Goal: Book appointment/travel/reservation

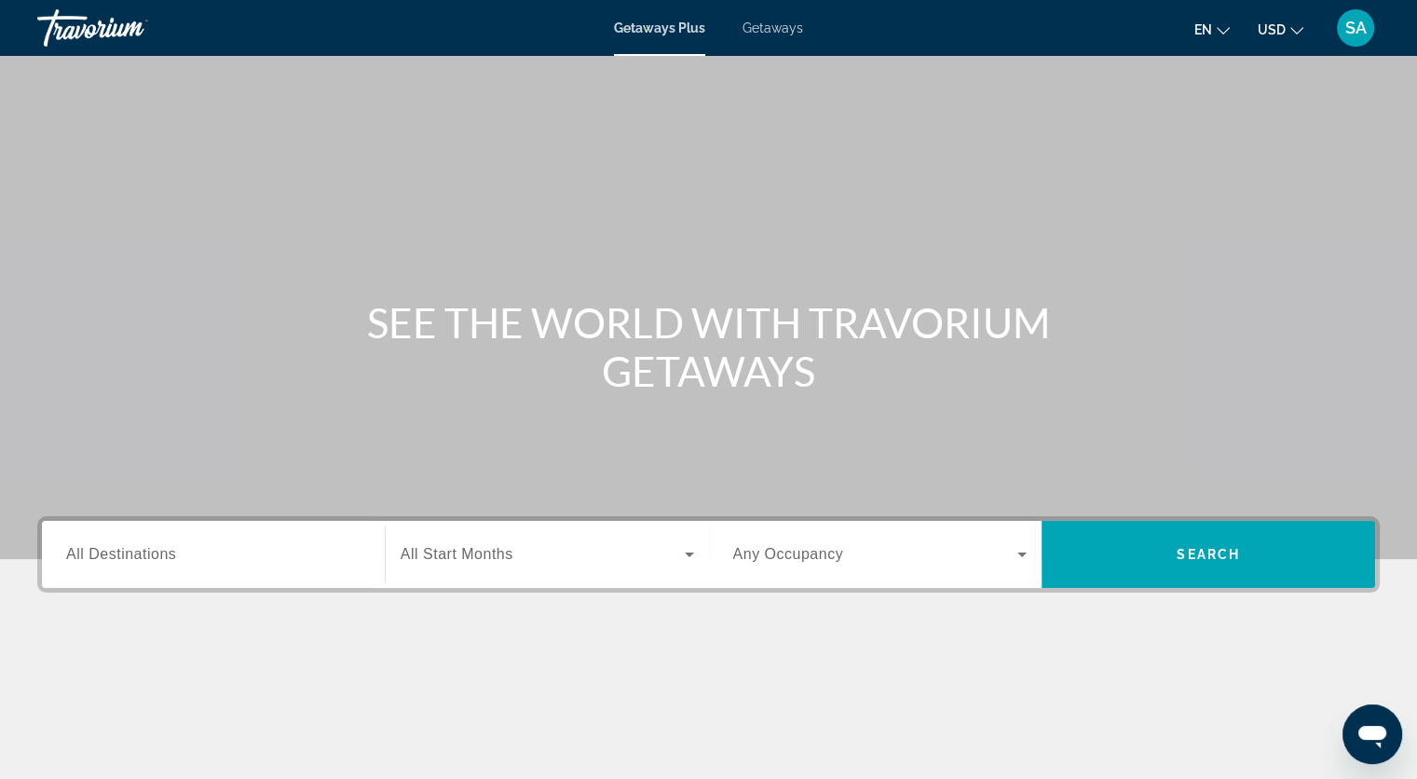
click at [96, 548] on span "All Destinations" at bounding box center [121, 554] width 110 height 16
click at [96, 548] on input "Destination All Destinations" at bounding box center [213, 555] width 294 height 22
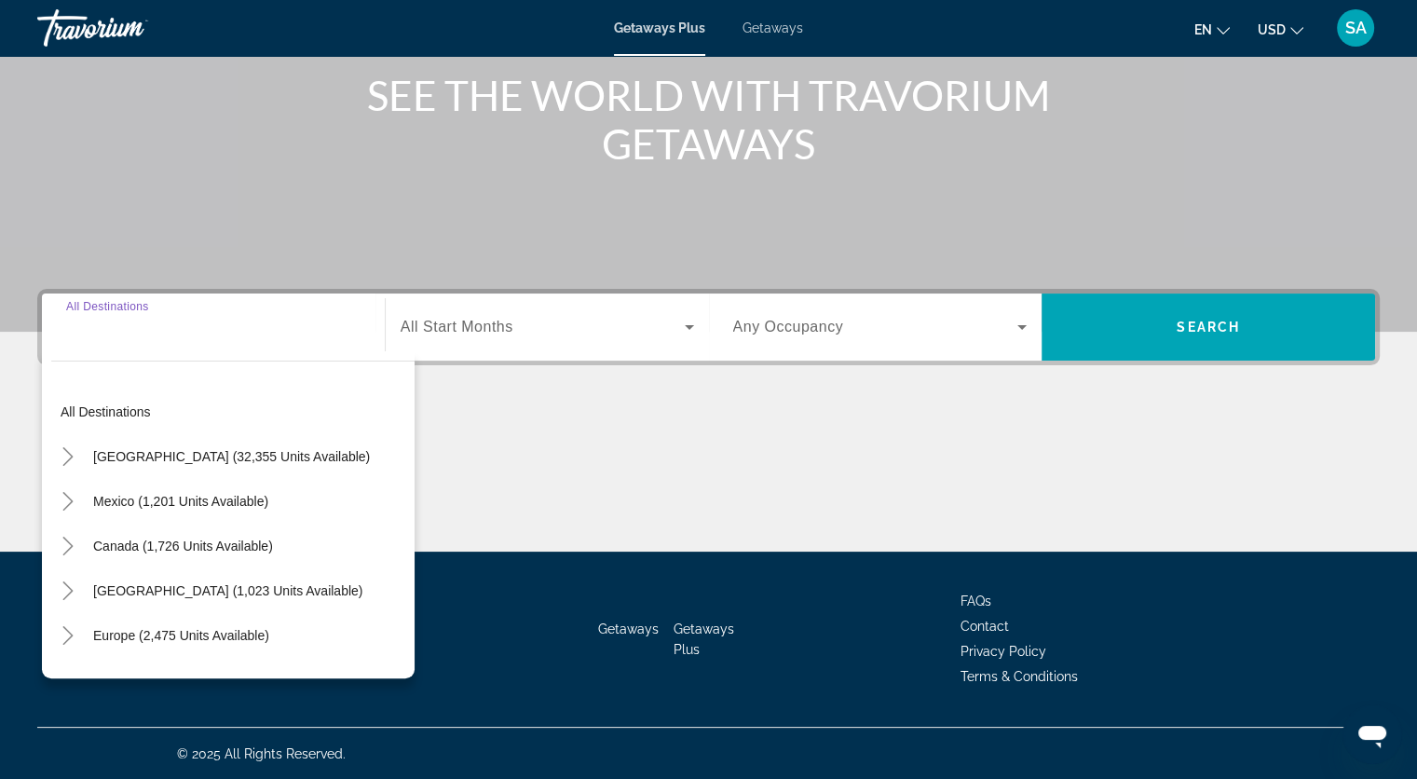
scroll to position [302, 0]
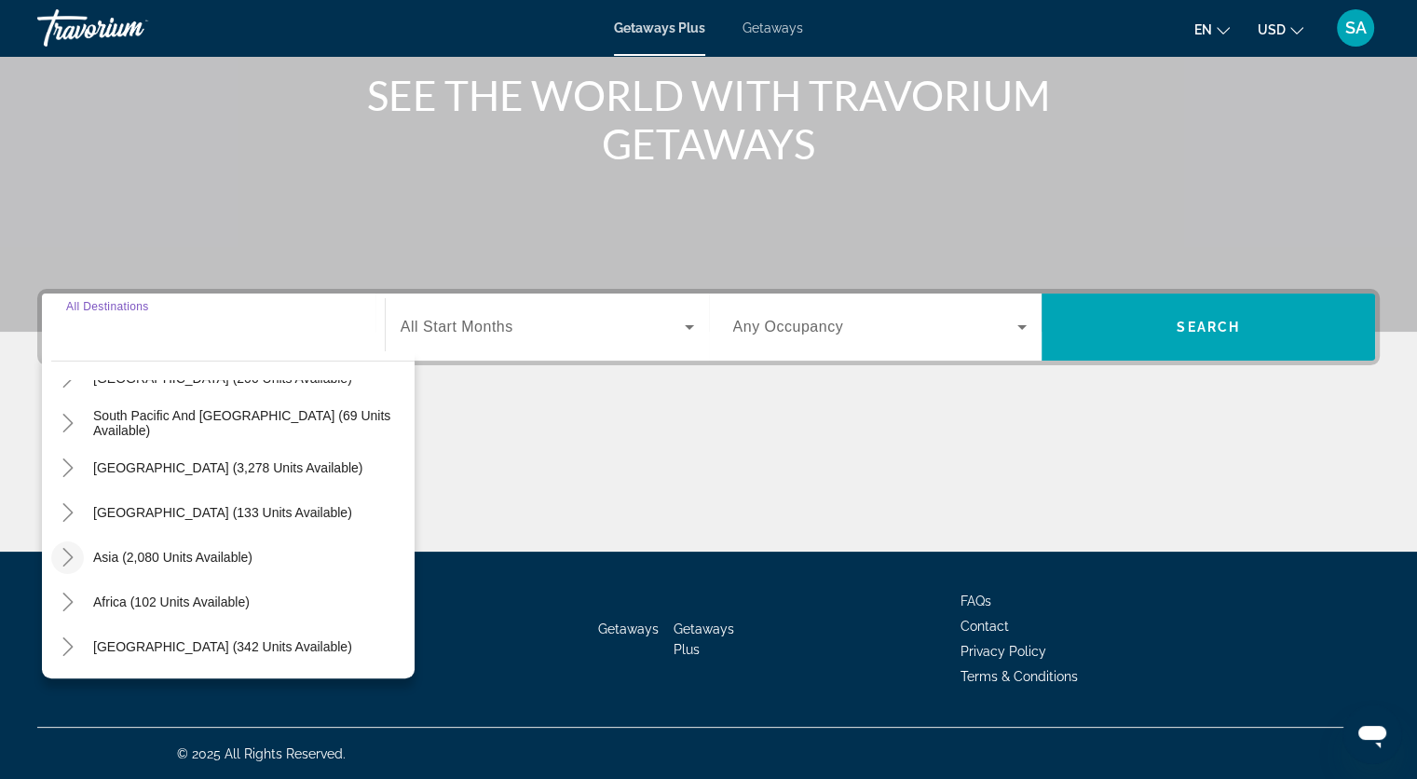
click at [73, 552] on icon "Toggle Asia (2,080 units available)" at bounding box center [68, 557] width 19 height 19
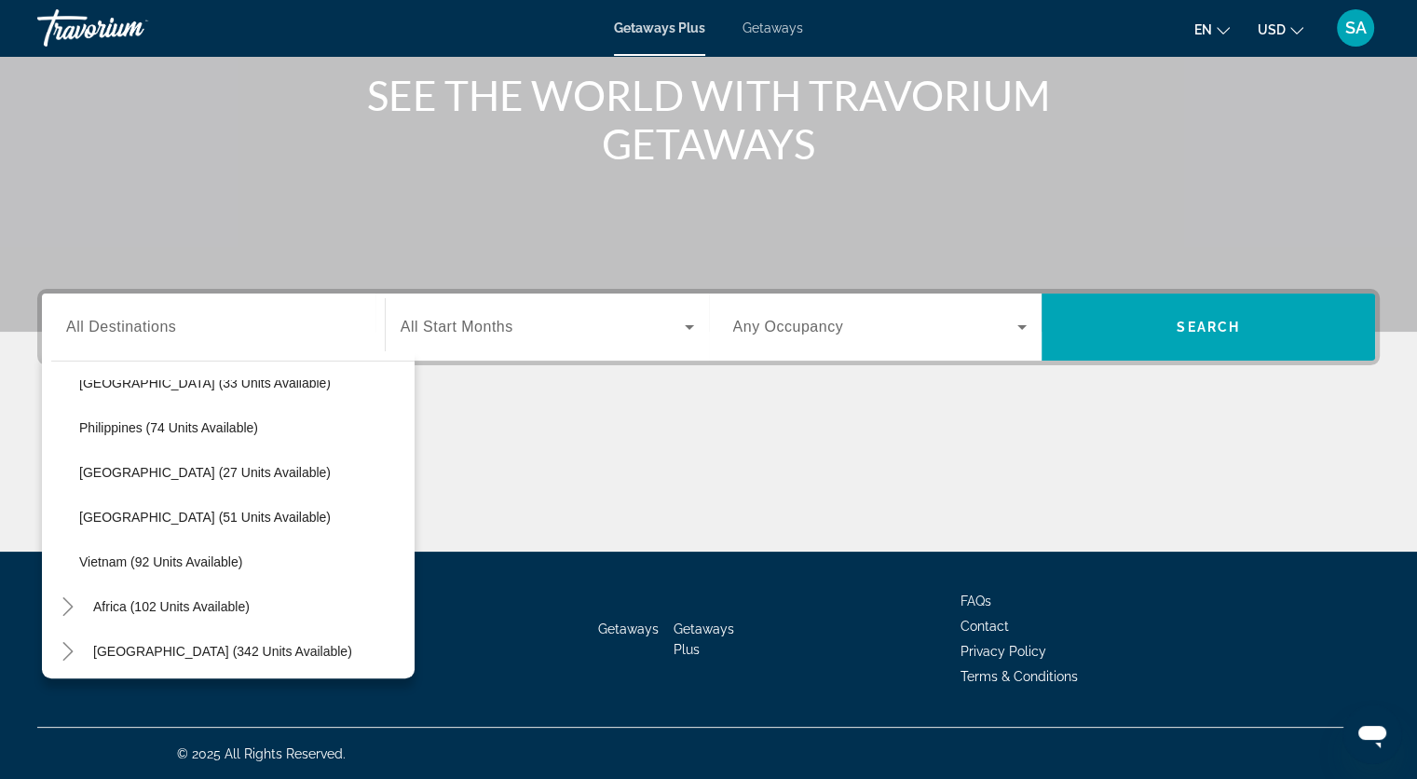
scroll to position [794, 0]
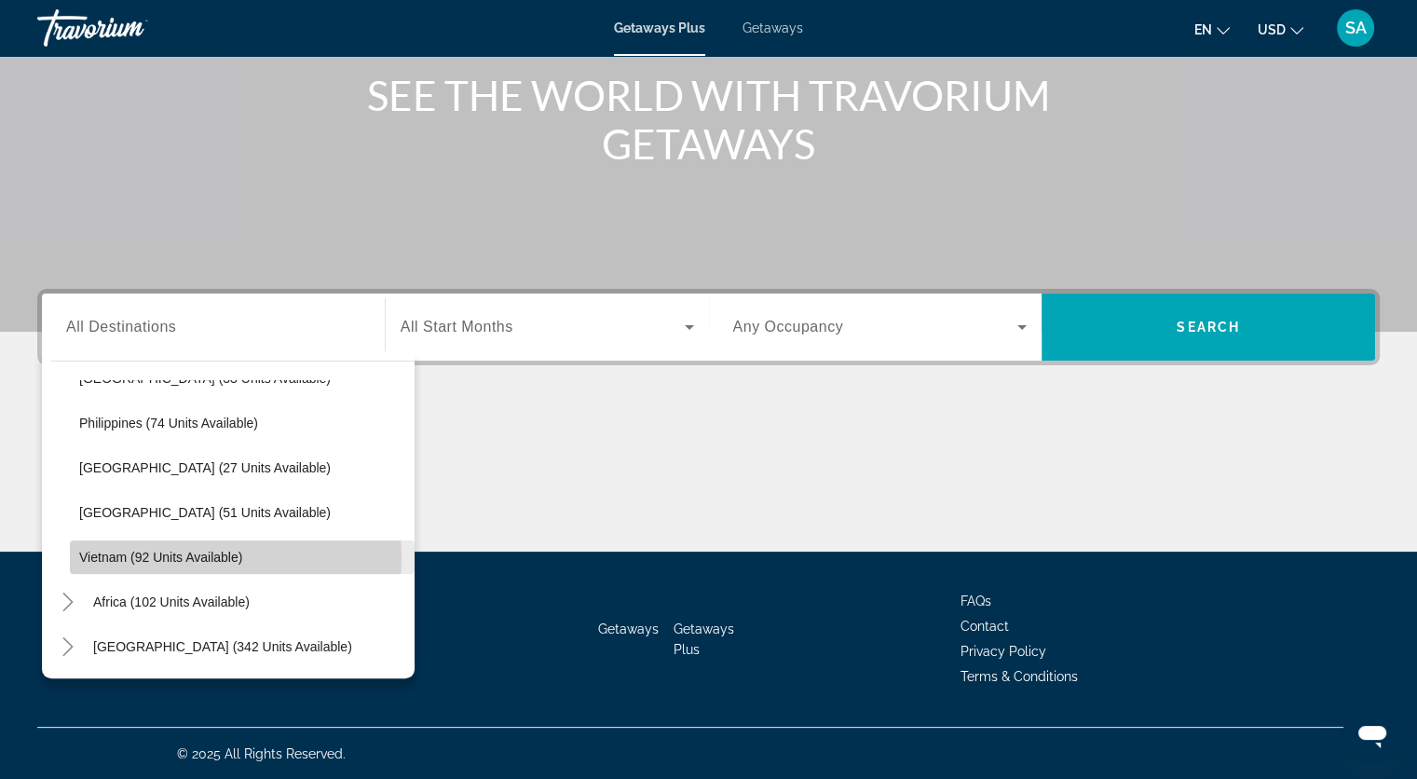
click at [181, 556] on span "Vietnam (92 units available)" at bounding box center [160, 557] width 163 height 15
type input "**********"
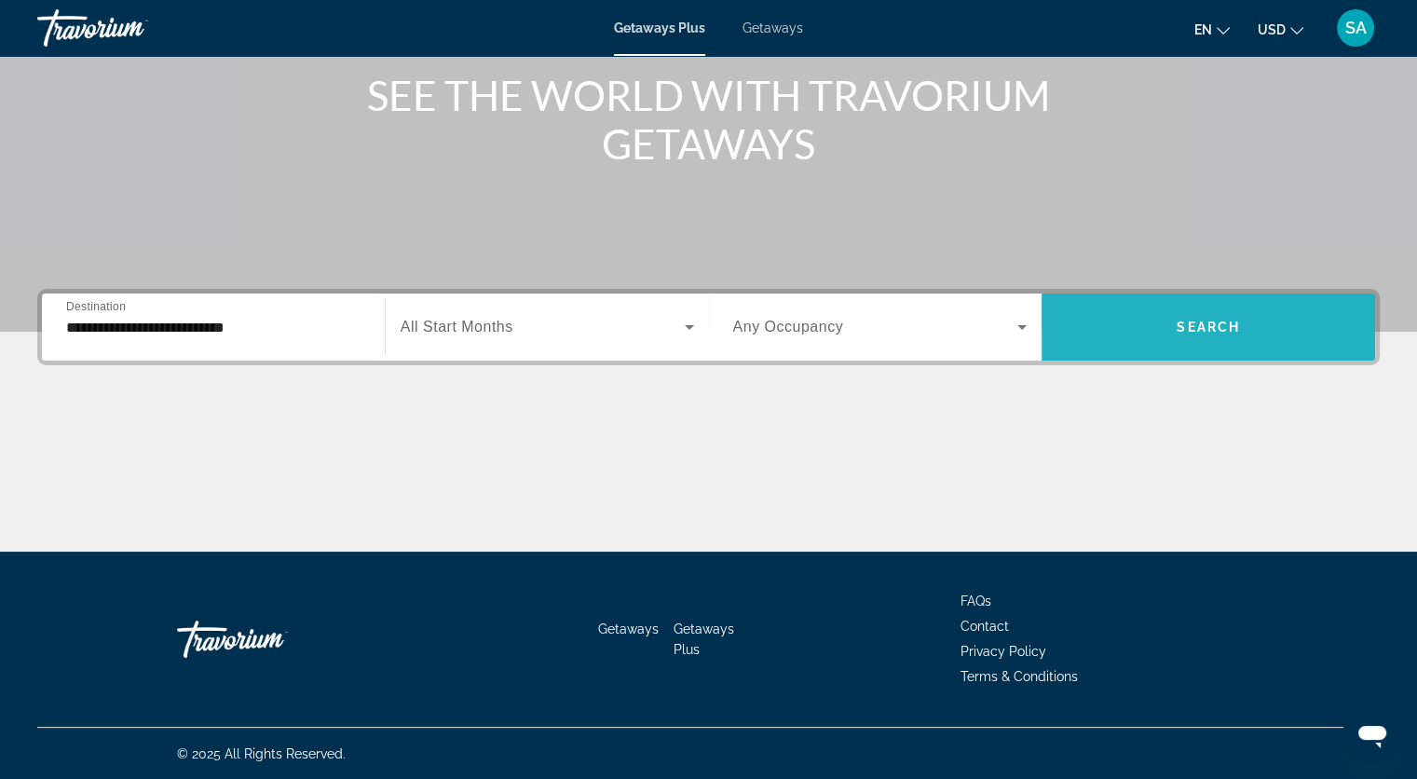
click at [1233, 320] on span "Search" at bounding box center [1208, 327] width 63 height 15
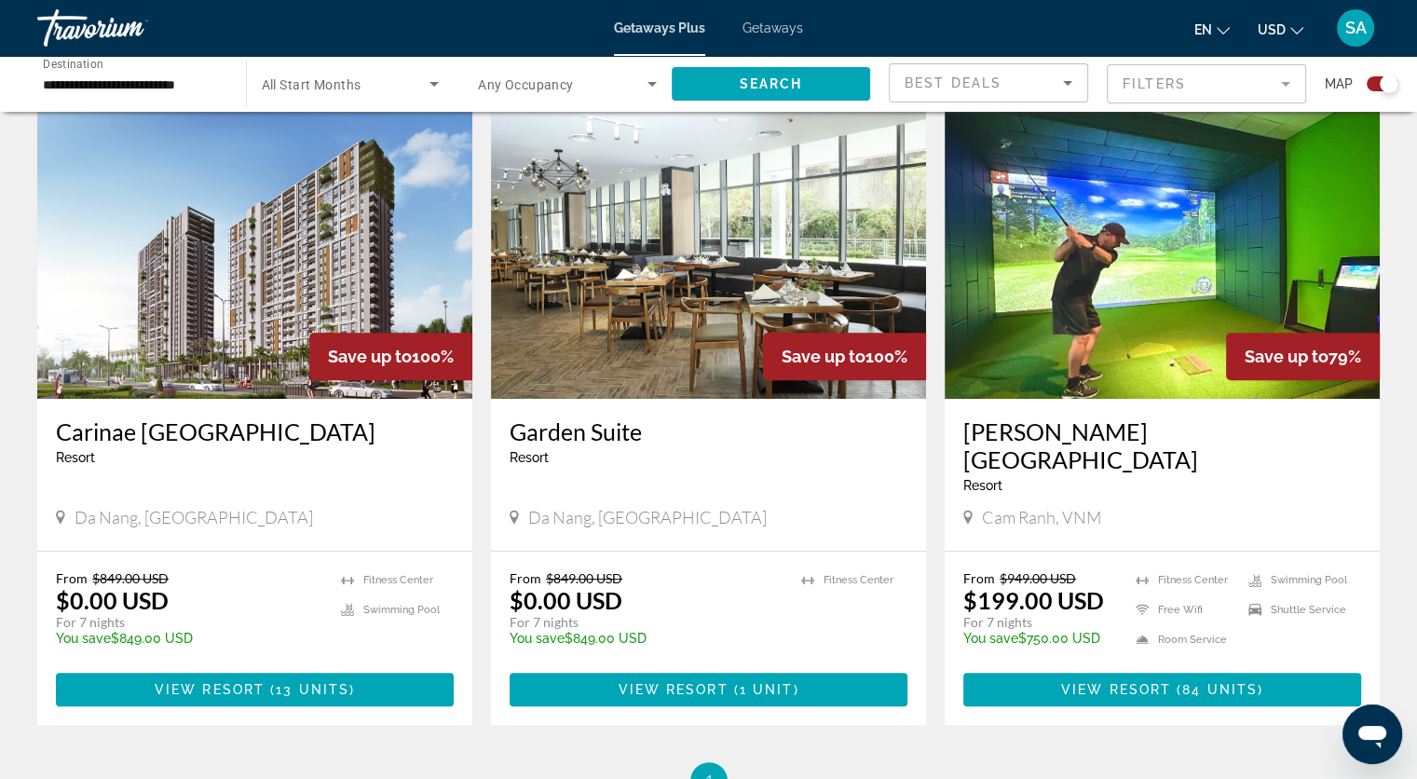
scroll to position [745, 0]
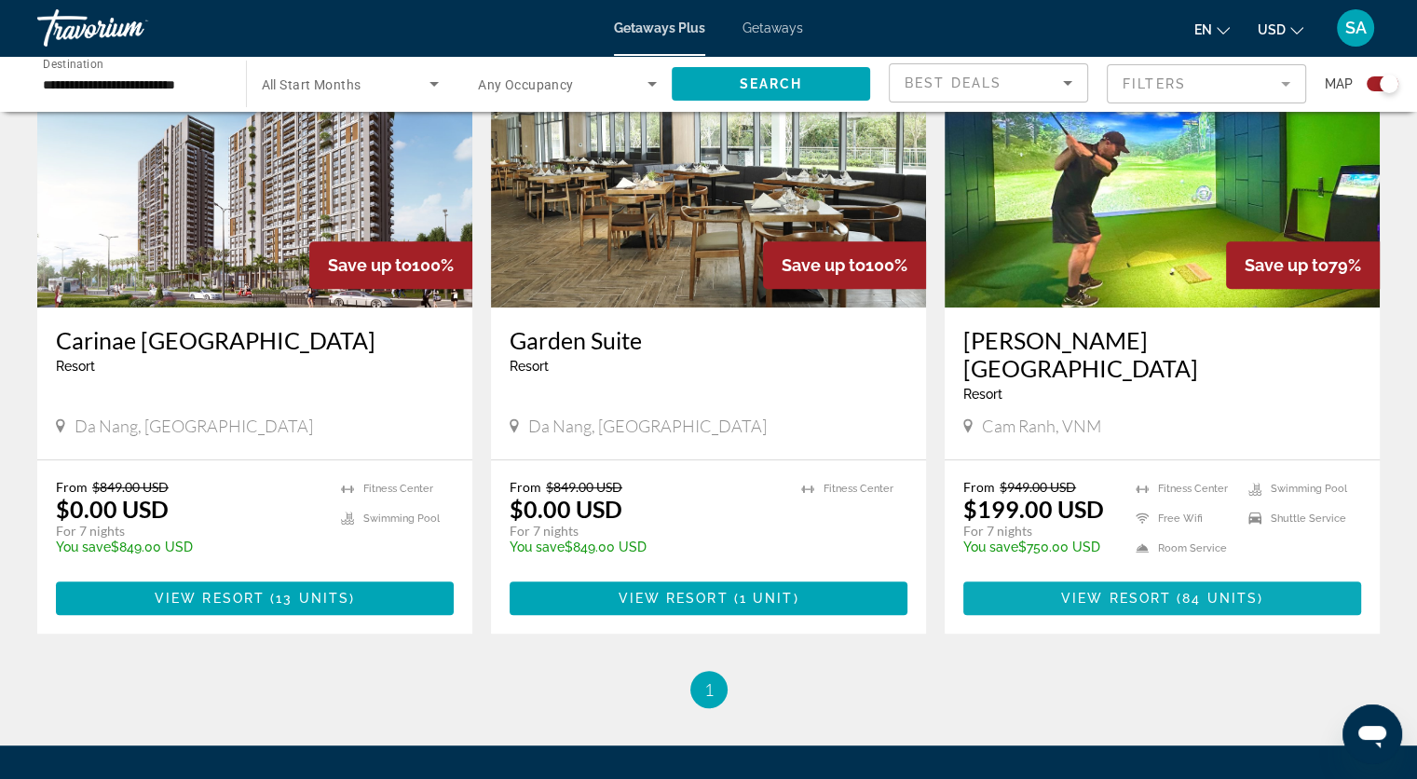
click at [1089, 576] on span "Main content" at bounding box center [1162, 598] width 398 height 45
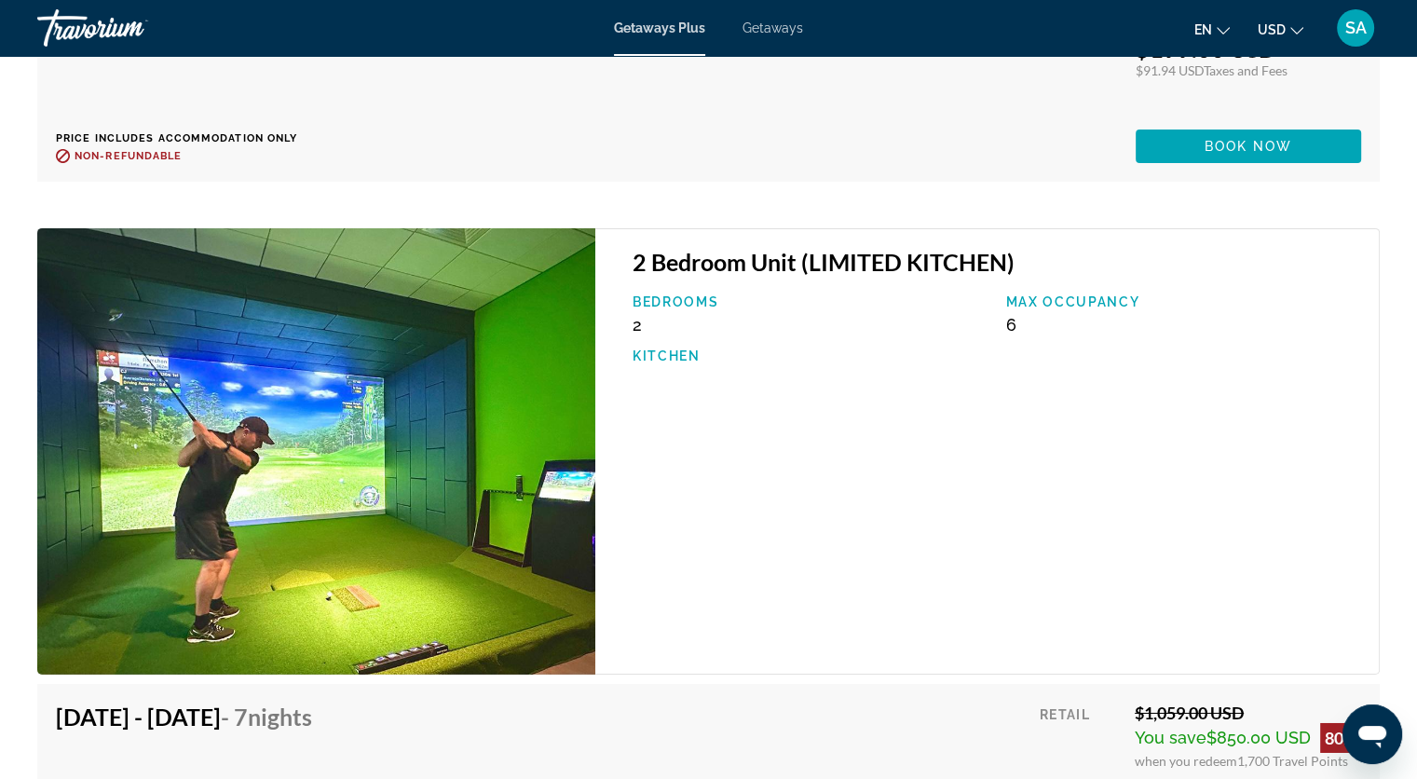
scroll to position [5790, 0]
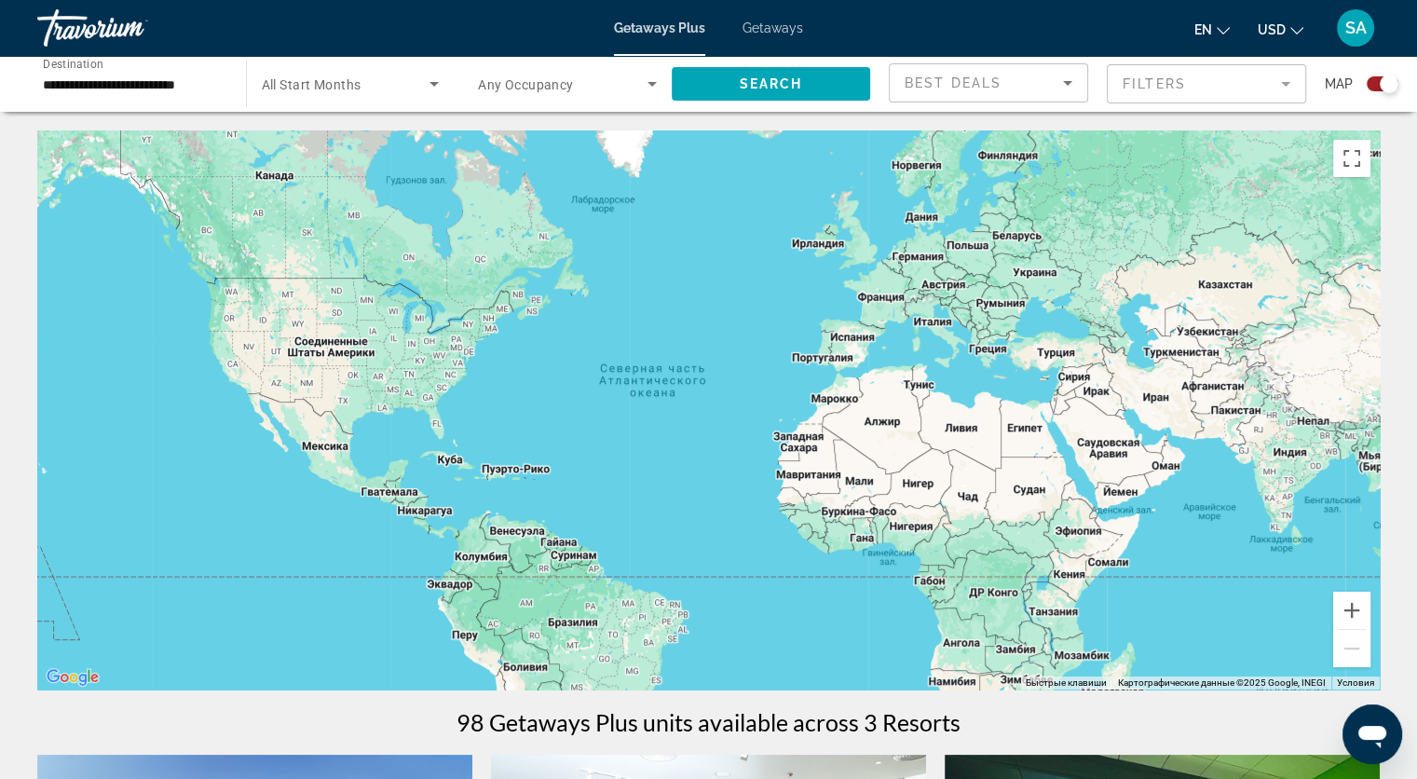
click at [768, 30] on span "Getaways" at bounding box center [772, 27] width 61 height 15
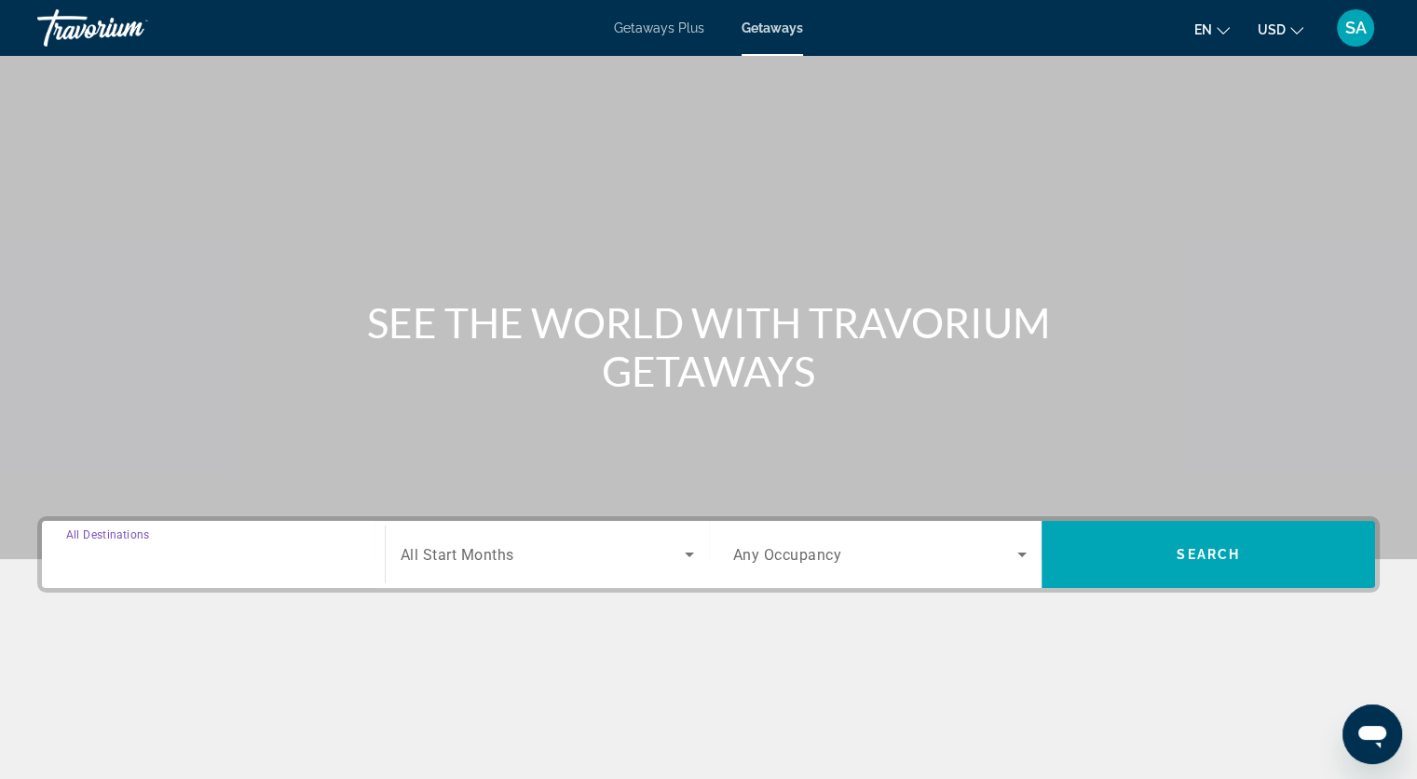
click at [246, 562] on input "Destination All Destinations" at bounding box center [213, 555] width 294 height 22
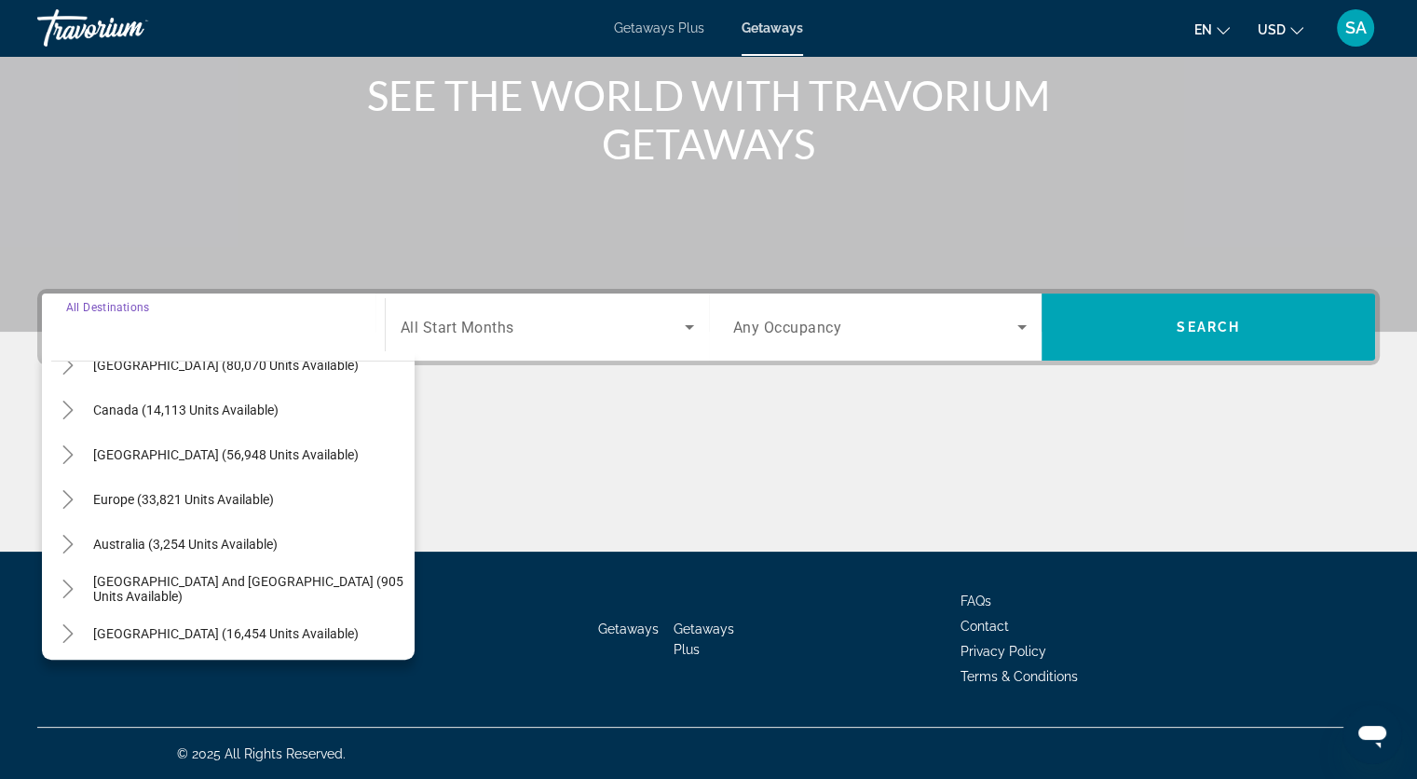
scroll to position [302, 0]
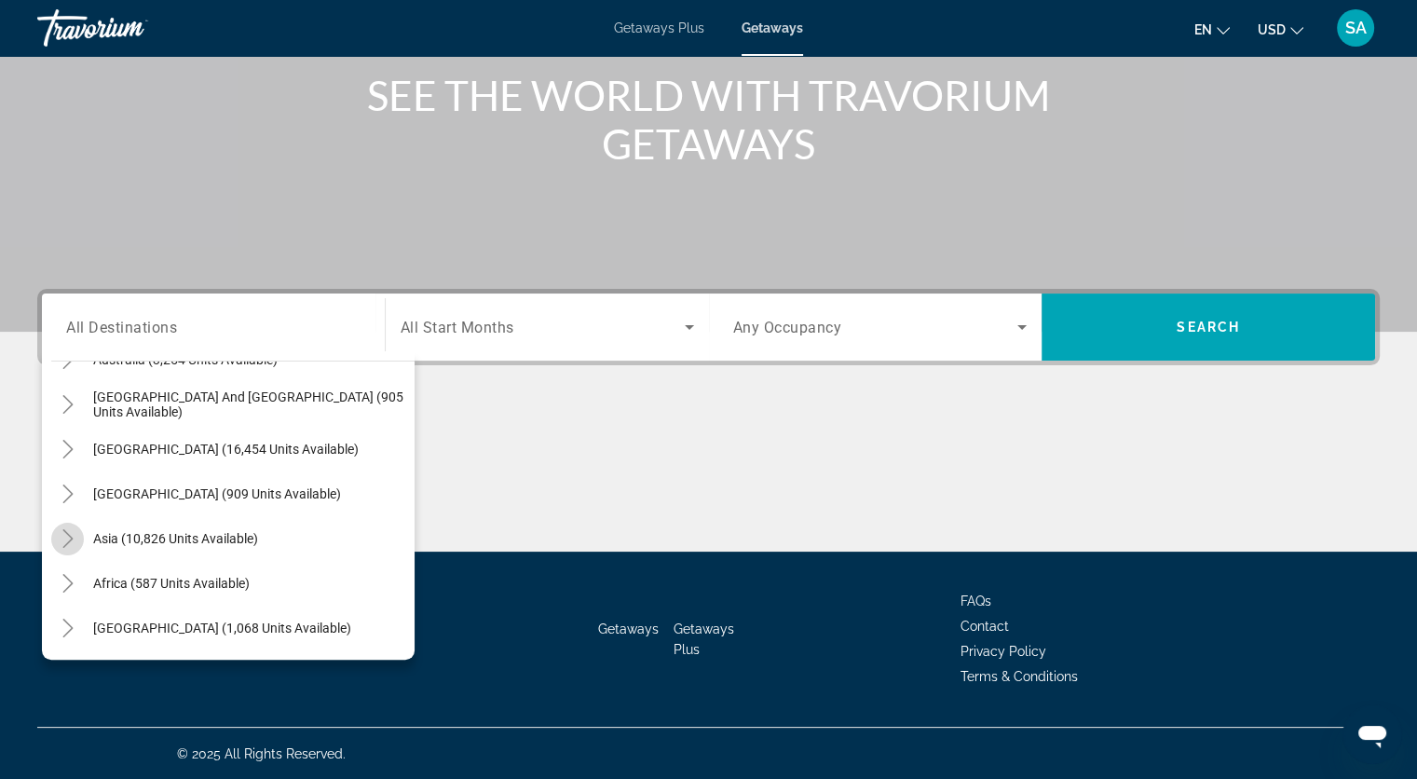
click at [73, 543] on icon "Toggle Asia (10,826 units available)" at bounding box center [68, 538] width 19 height 19
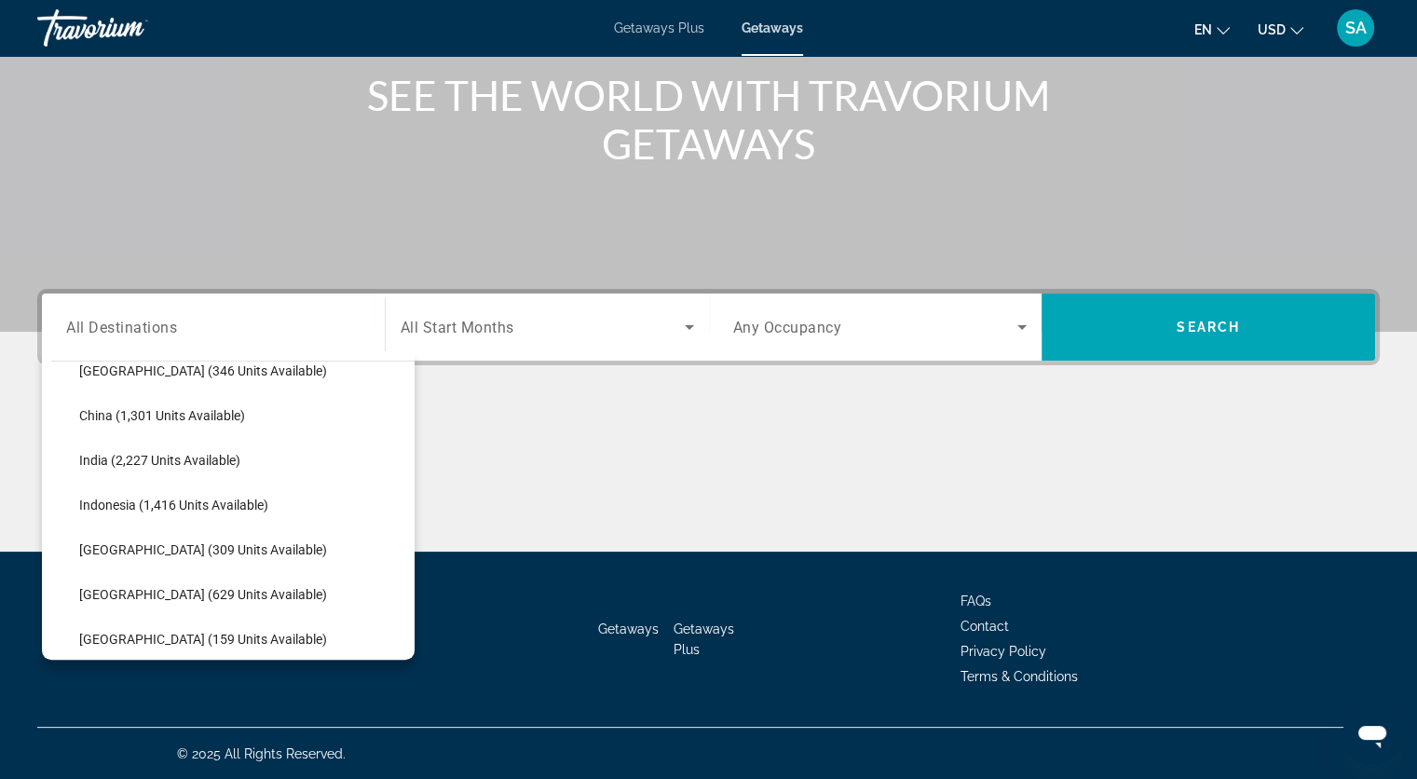
scroll to position [922, 0]
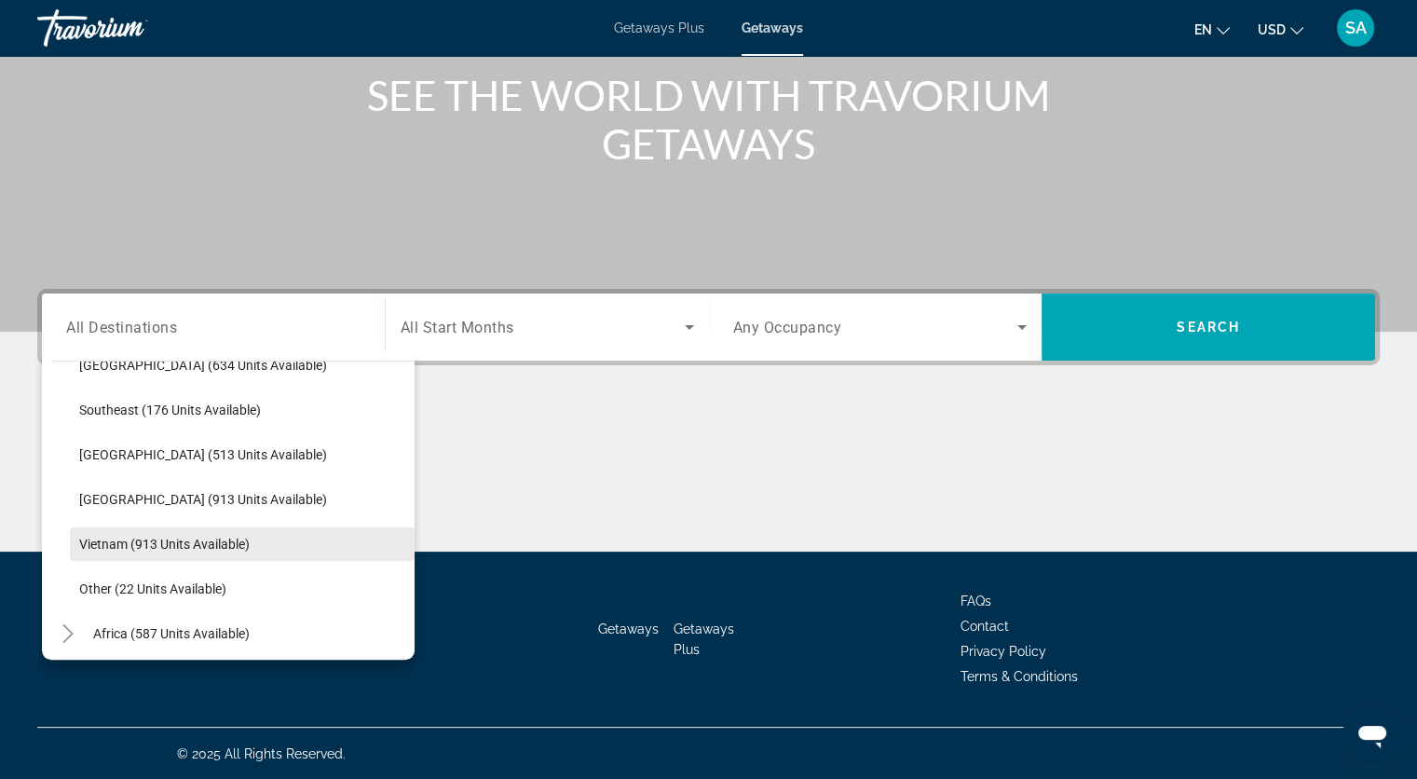
click at [183, 546] on span "Vietnam (913 units available)" at bounding box center [164, 544] width 170 height 15
type input "**********"
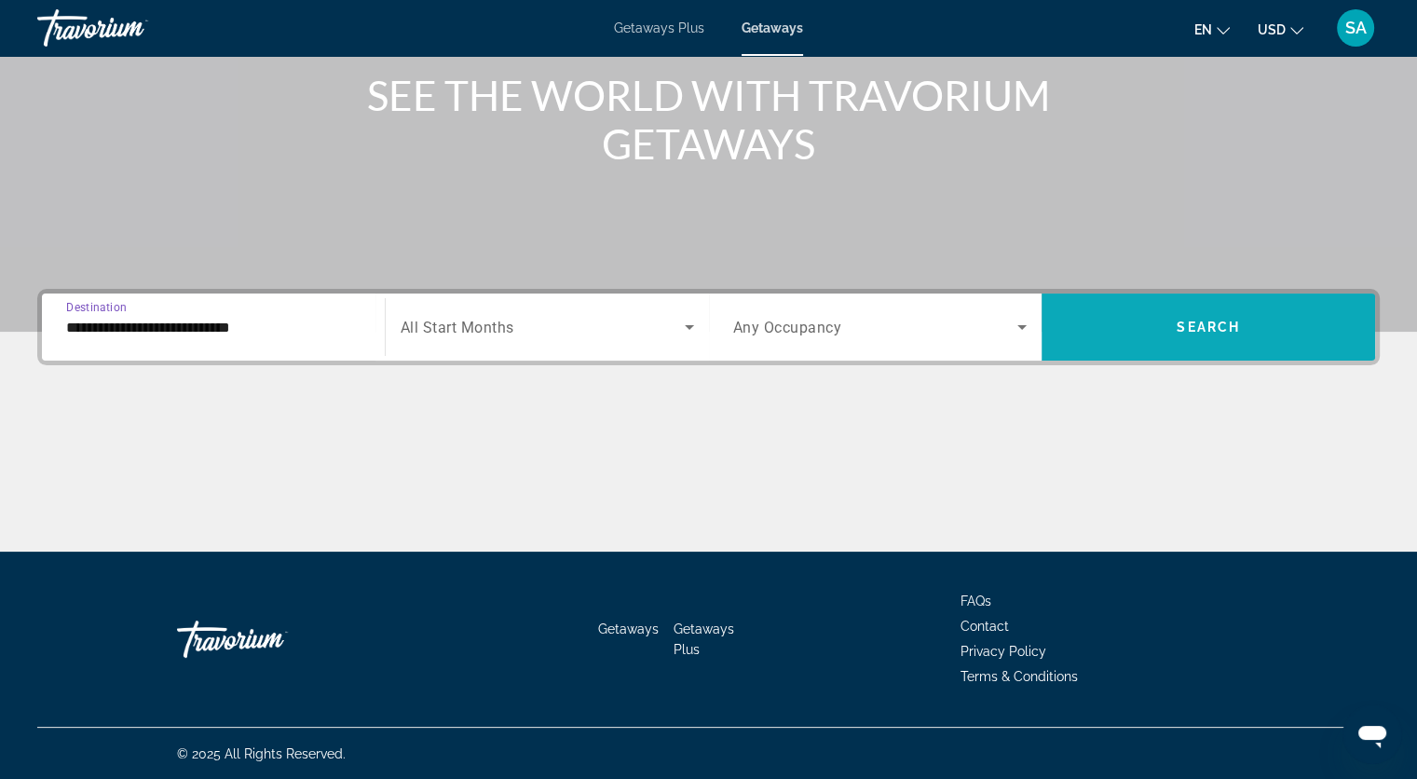
click at [1204, 333] on span "Search" at bounding box center [1208, 327] width 63 height 15
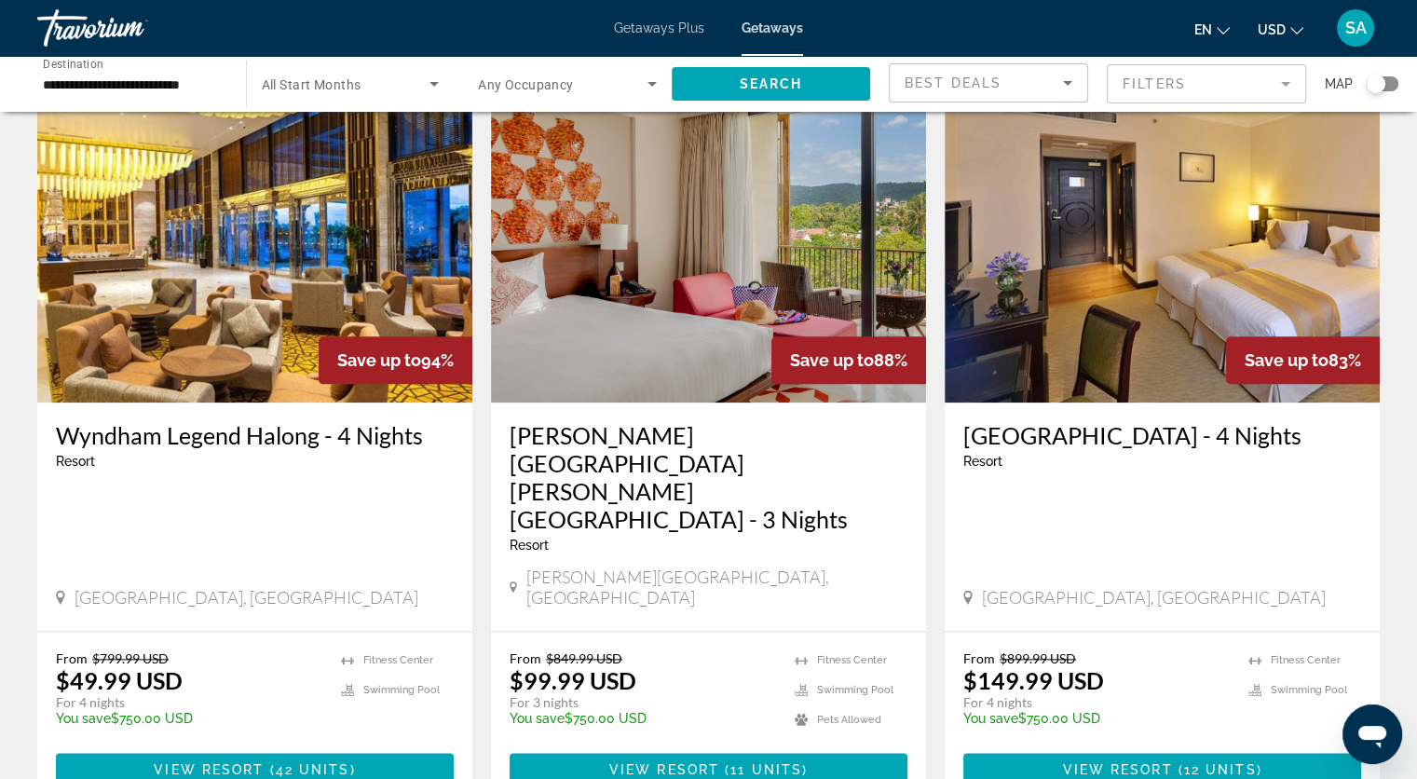
scroll to position [2329, 0]
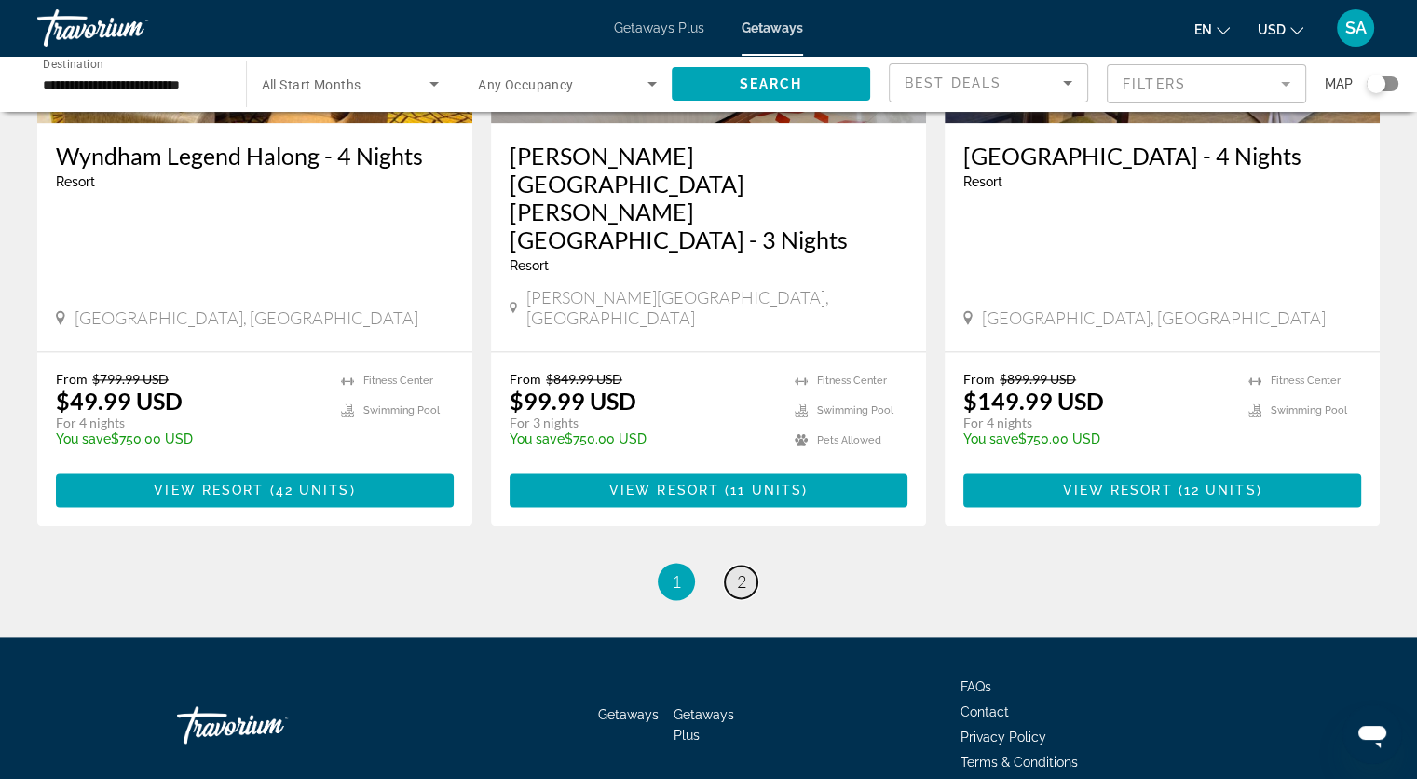
click at [749, 565] on link "page 2" at bounding box center [741, 581] width 33 height 33
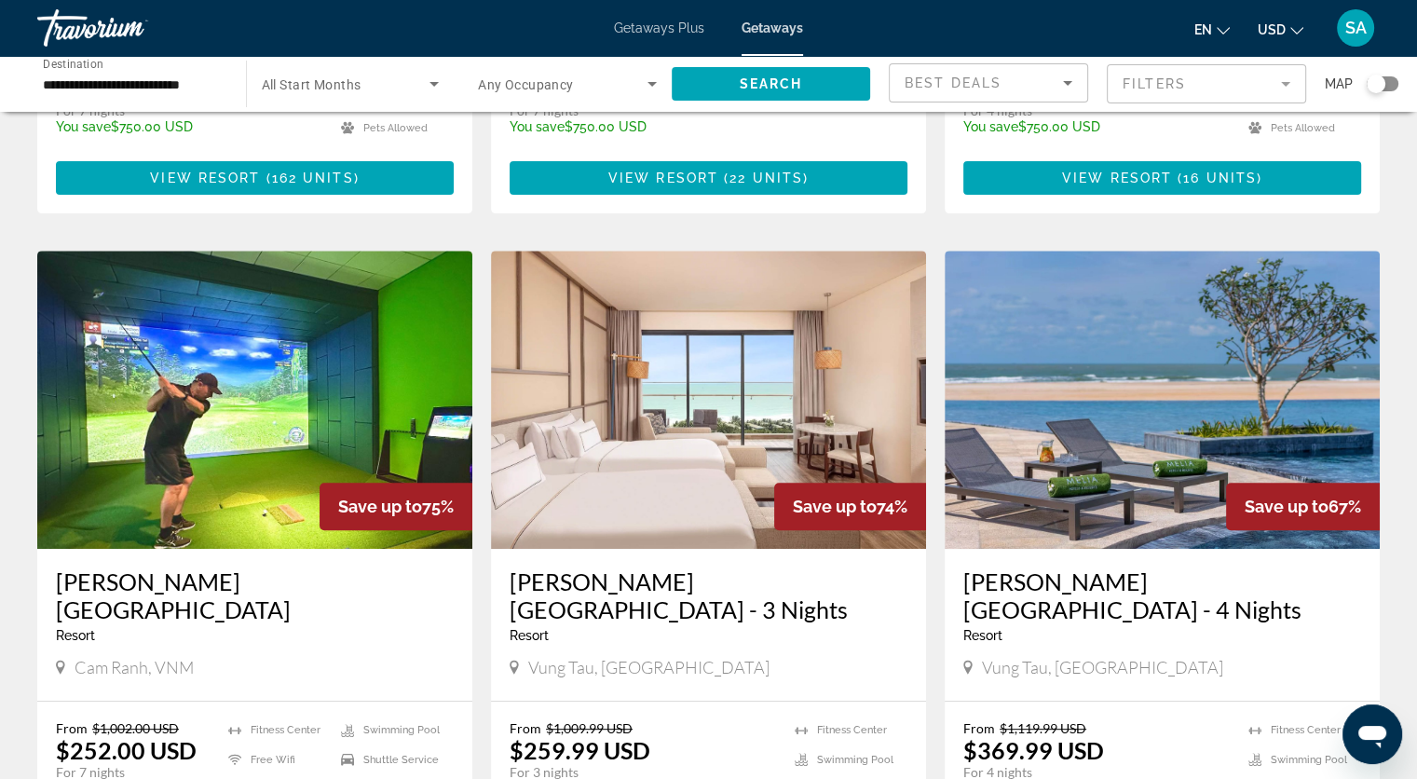
scroll to position [838, 0]
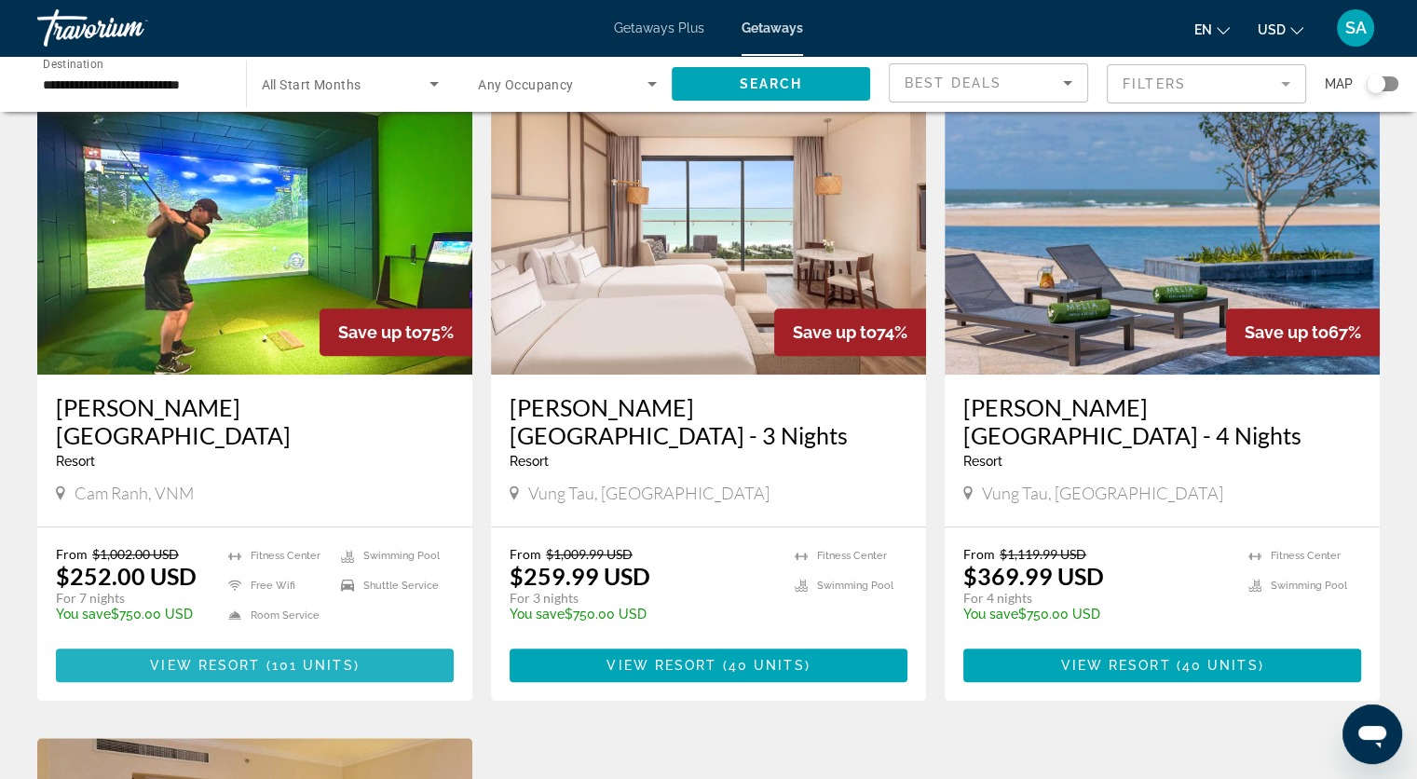
click at [333, 658] on span "101 units" at bounding box center [313, 665] width 82 height 15
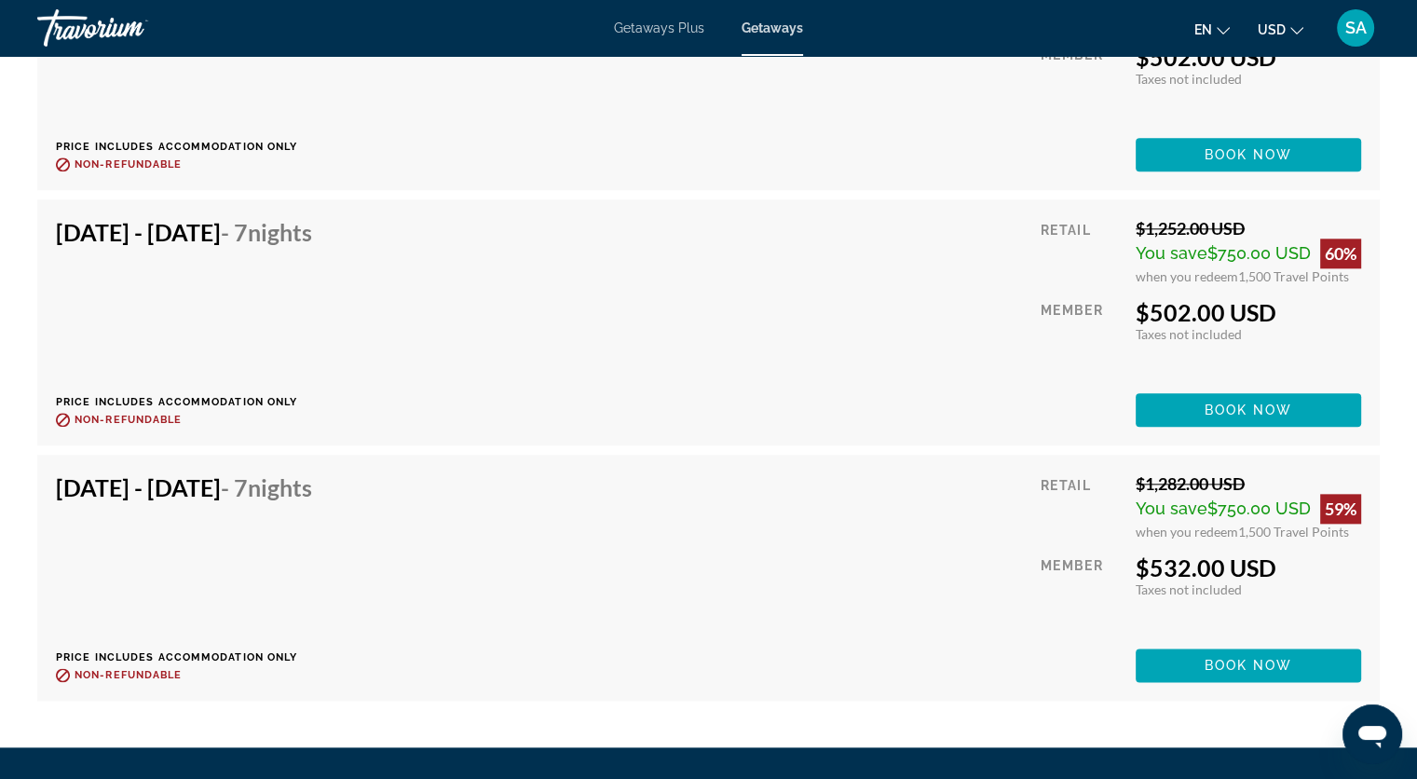
scroll to position [9305, 0]
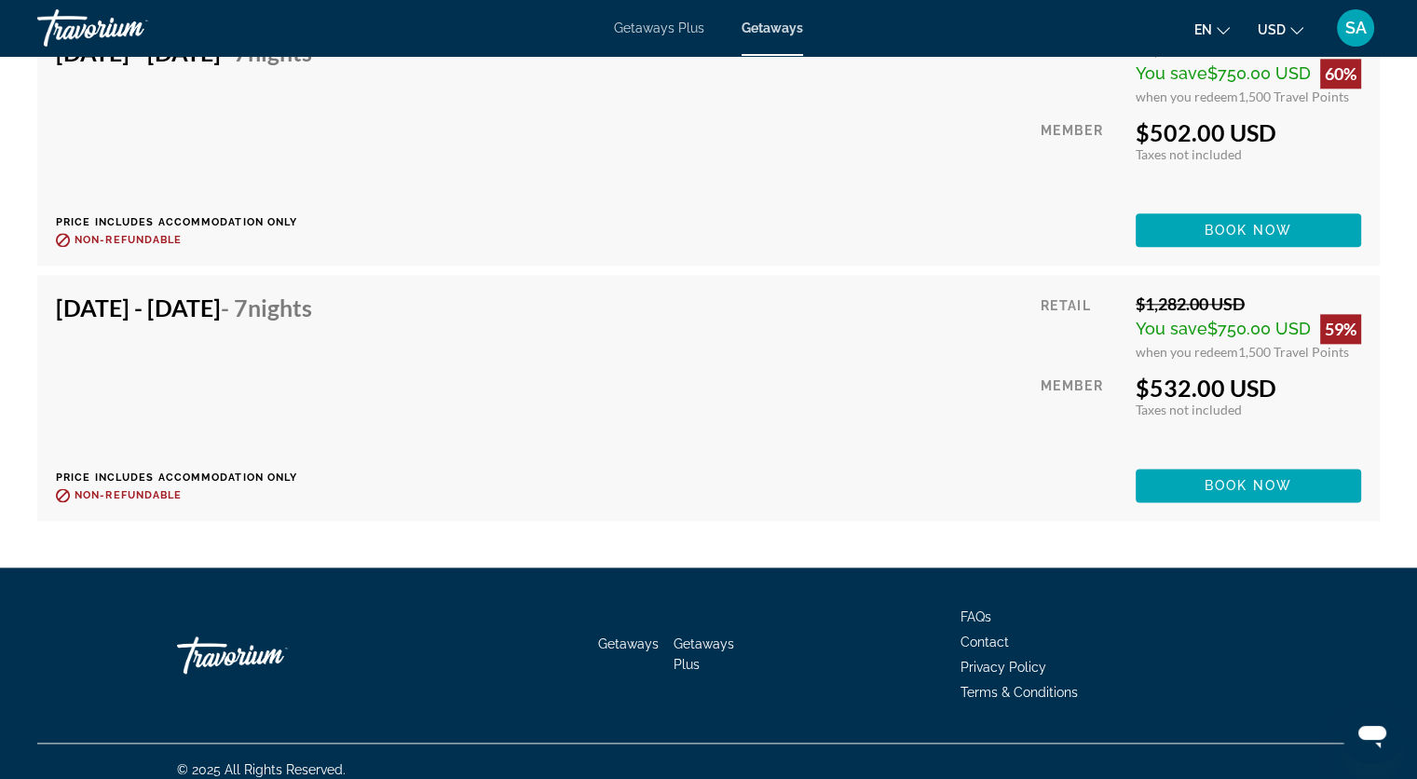
click at [326, 373] on div "Nov 23, 2025 - Nov 30, 2025 - 7 Nights Price includes accommodation only Refund…" at bounding box center [191, 397] width 270 height 209
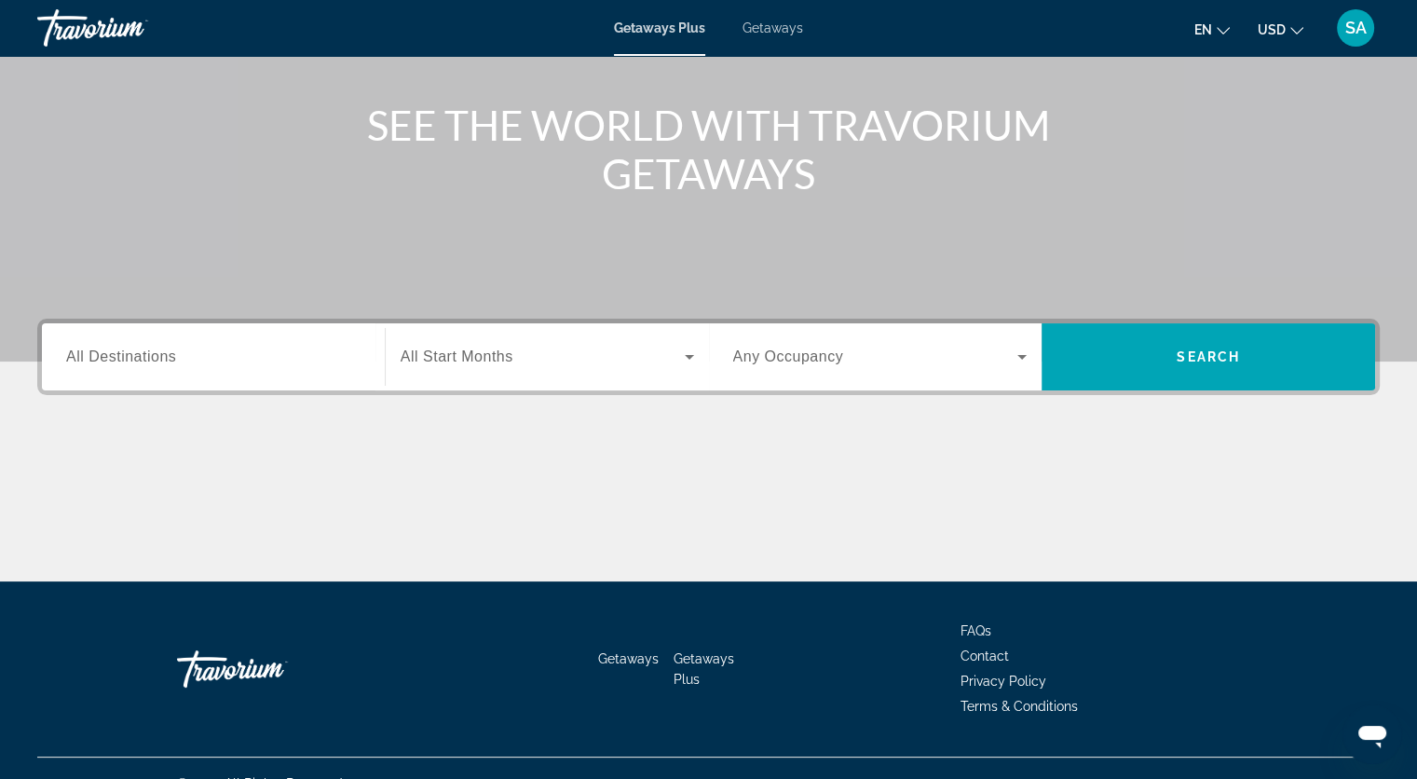
scroll to position [227, 0]
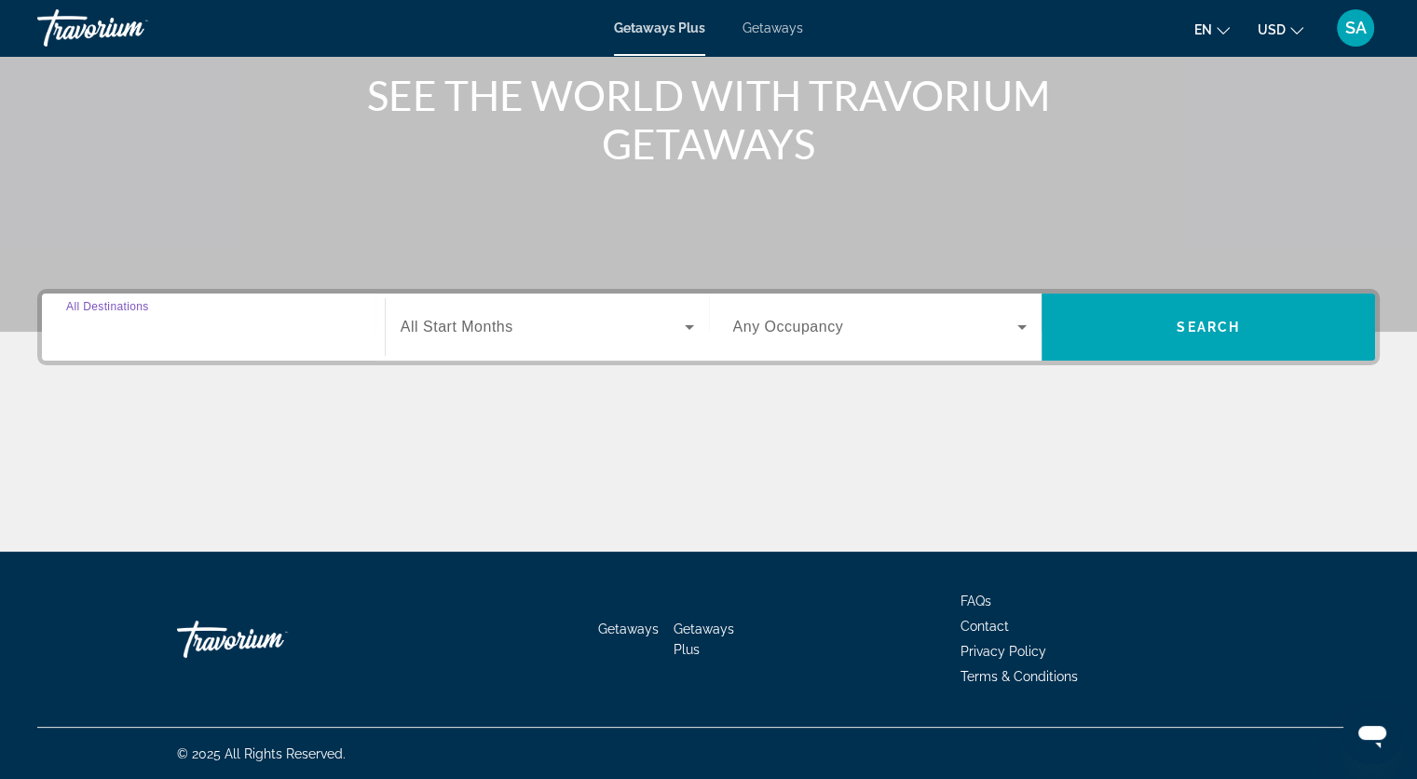
click at [275, 335] on input "Destination All Destinations" at bounding box center [213, 328] width 294 height 22
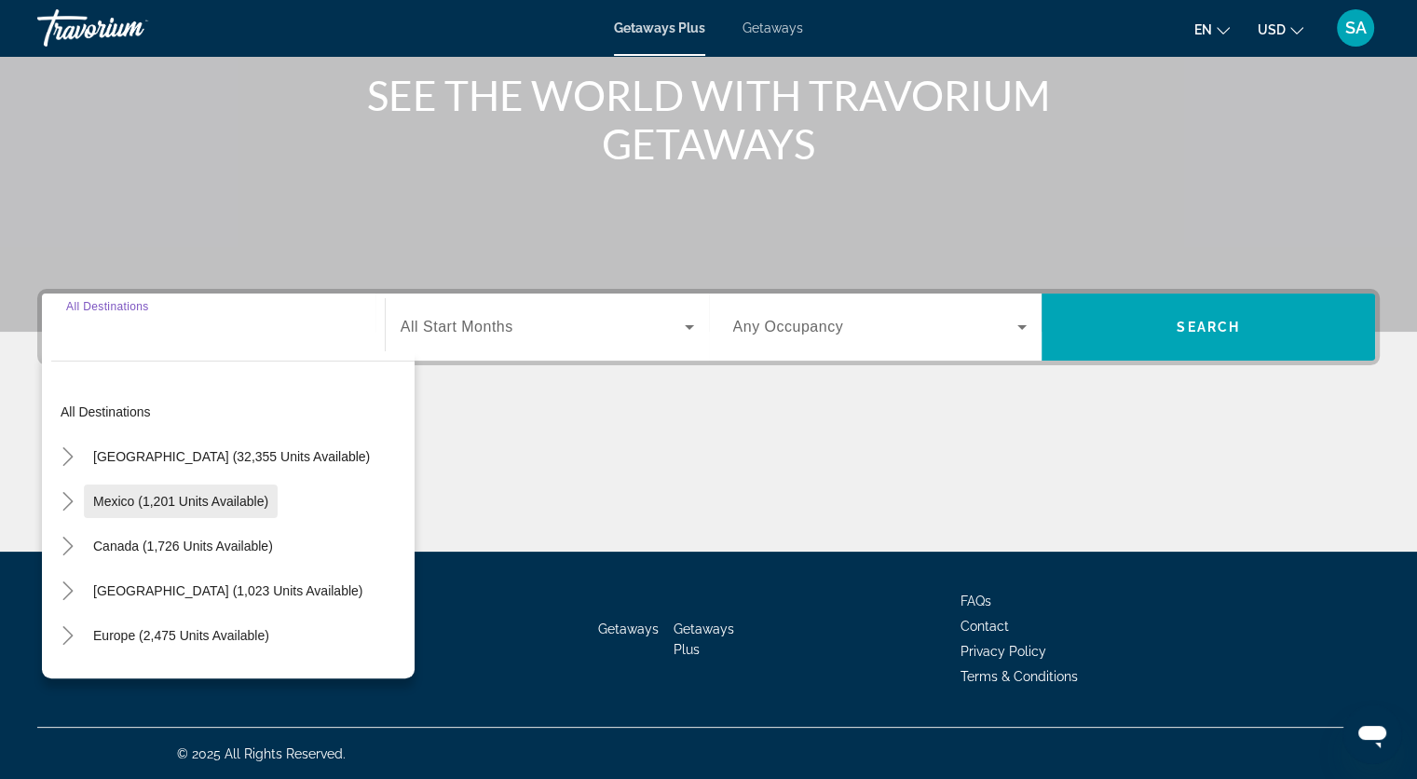
scroll to position [302, 0]
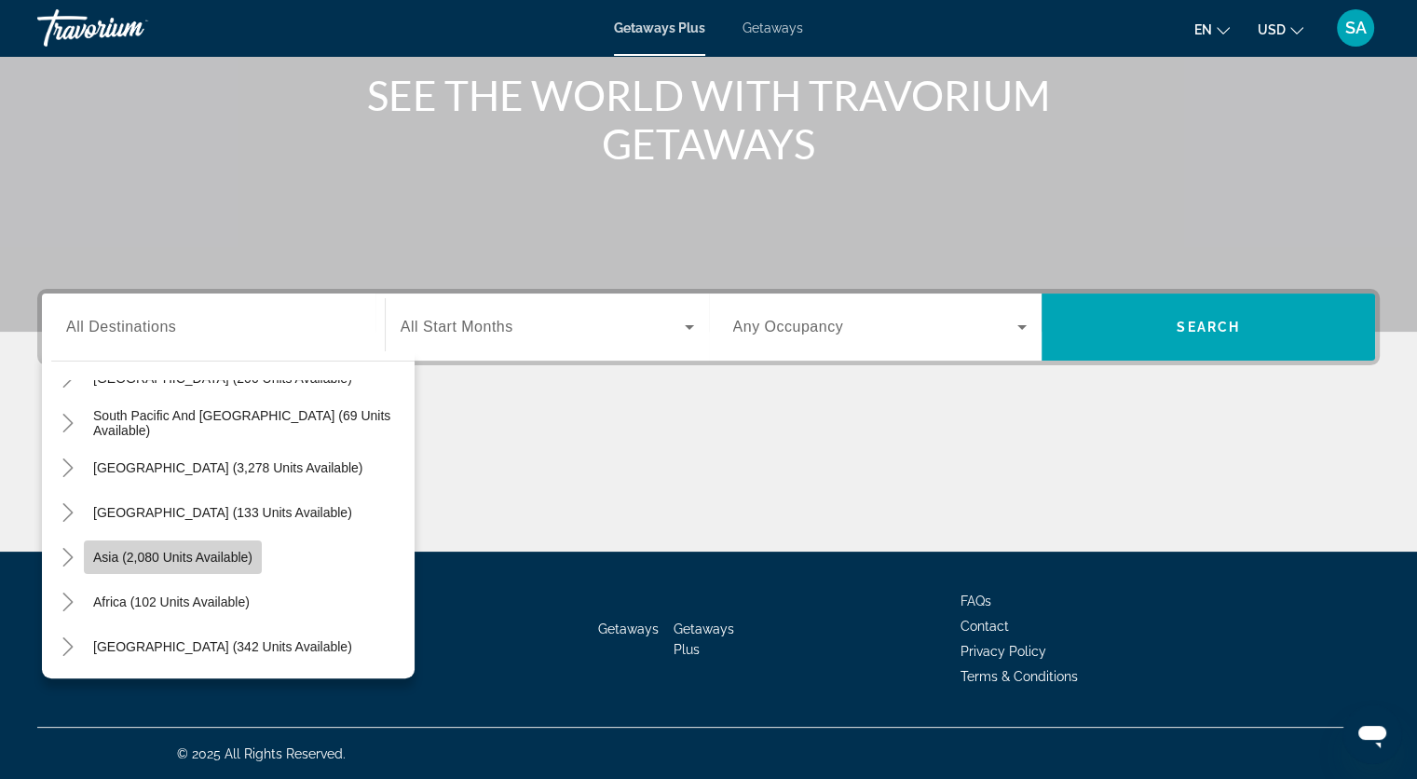
click at [197, 554] on span "Asia (2,080 units available)" at bounding box center [172, 557] width 159 height 15
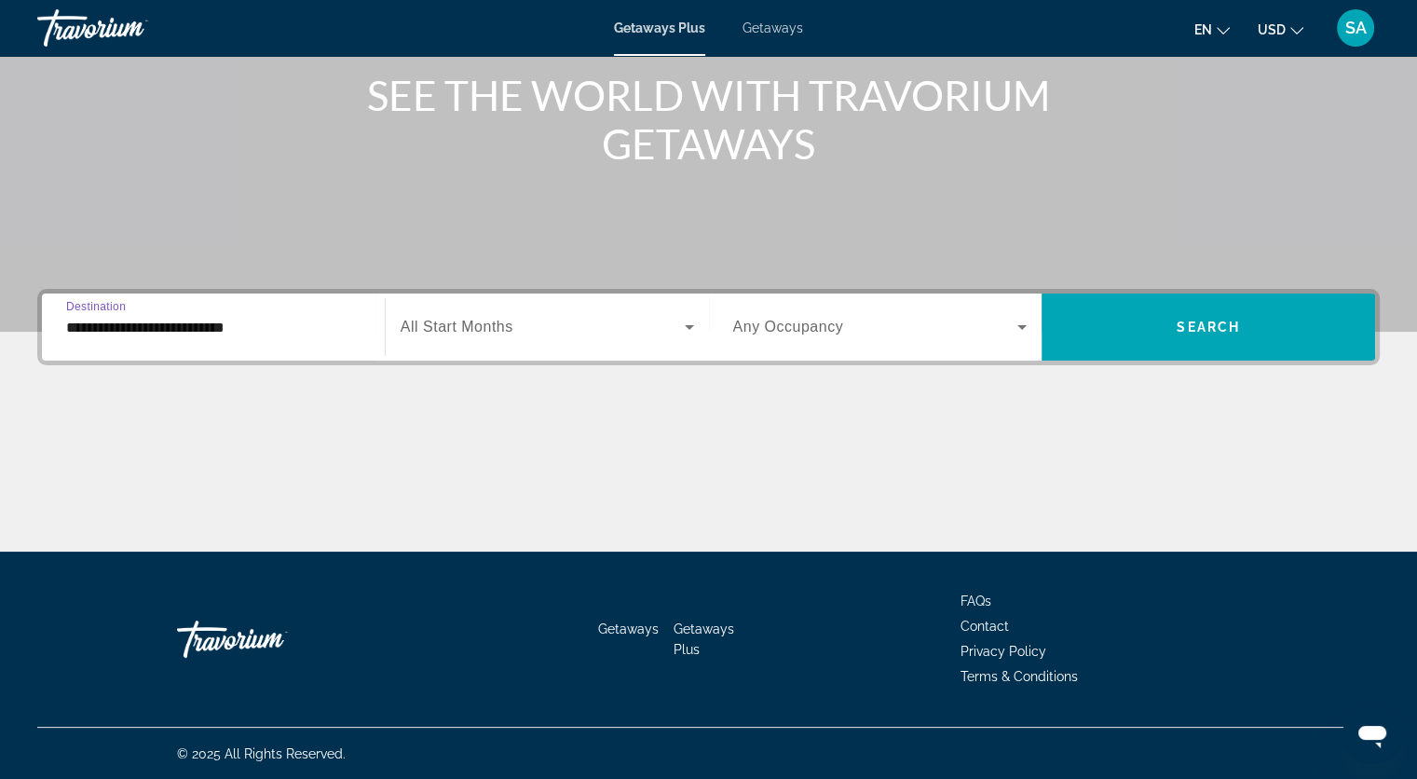
click at [215, 317] on input "**********" at bounding box center [213, 328] width 294 height 22
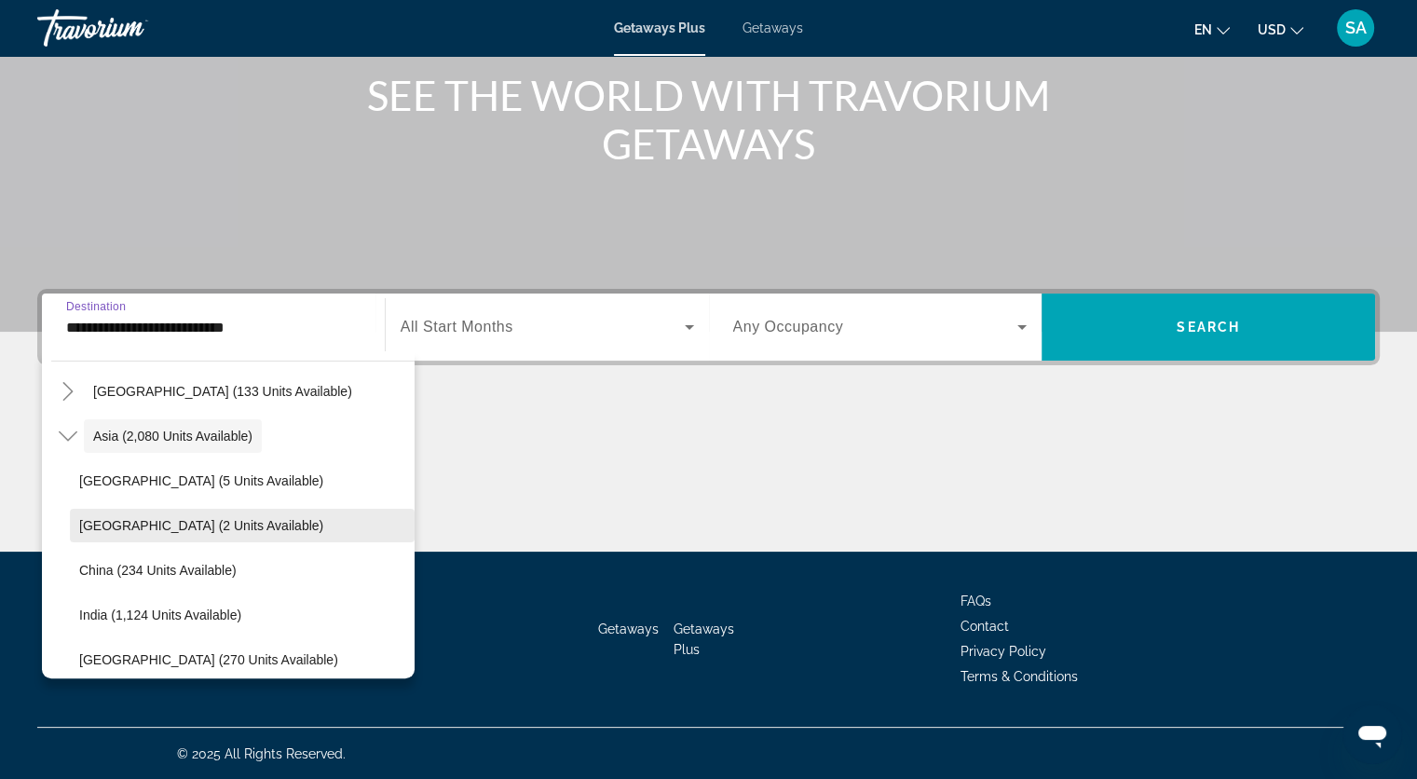
scroll to position [428, 0]
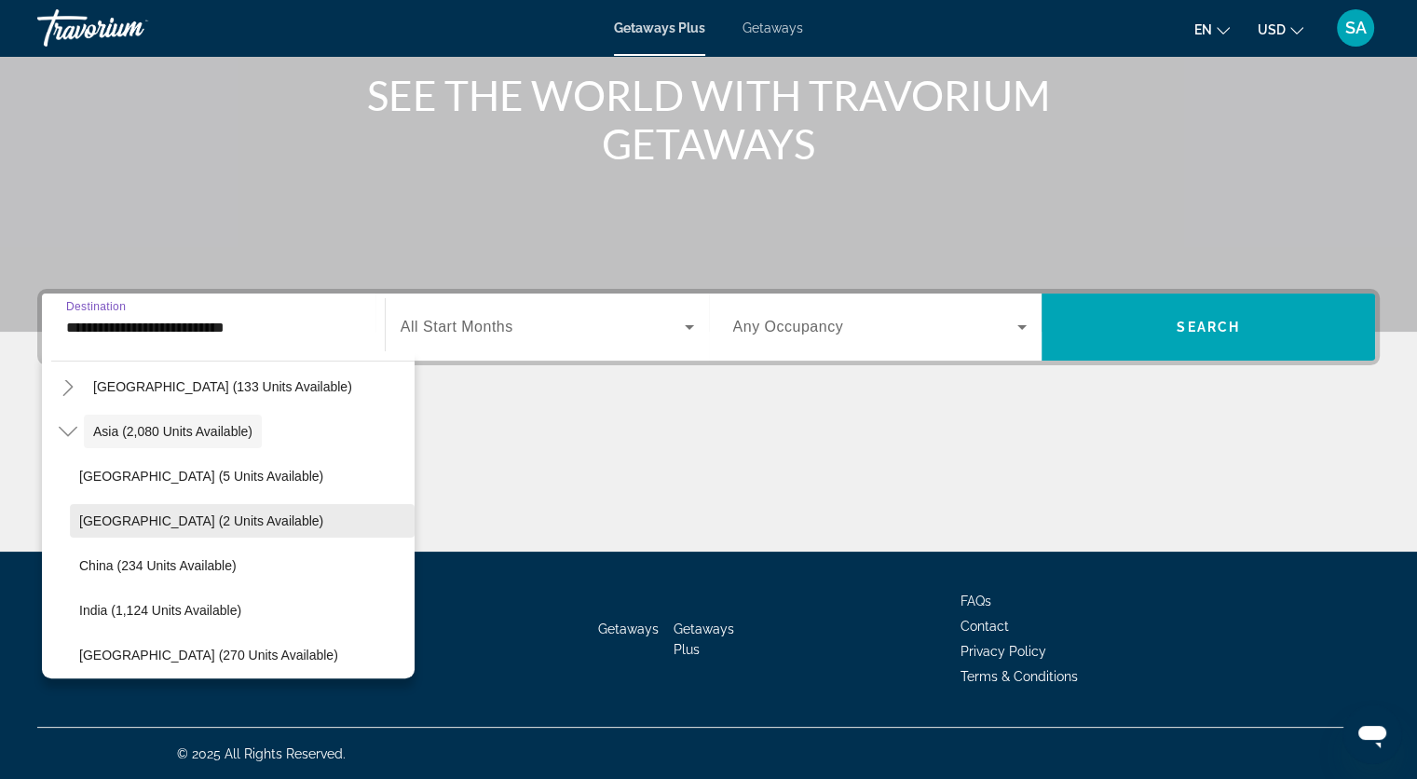
click at [229, 514] on span "[GEOGRAPHIC_DATA] (2 units available)" at bounding box center [201, 520] width 244 height 15
type input "**********"
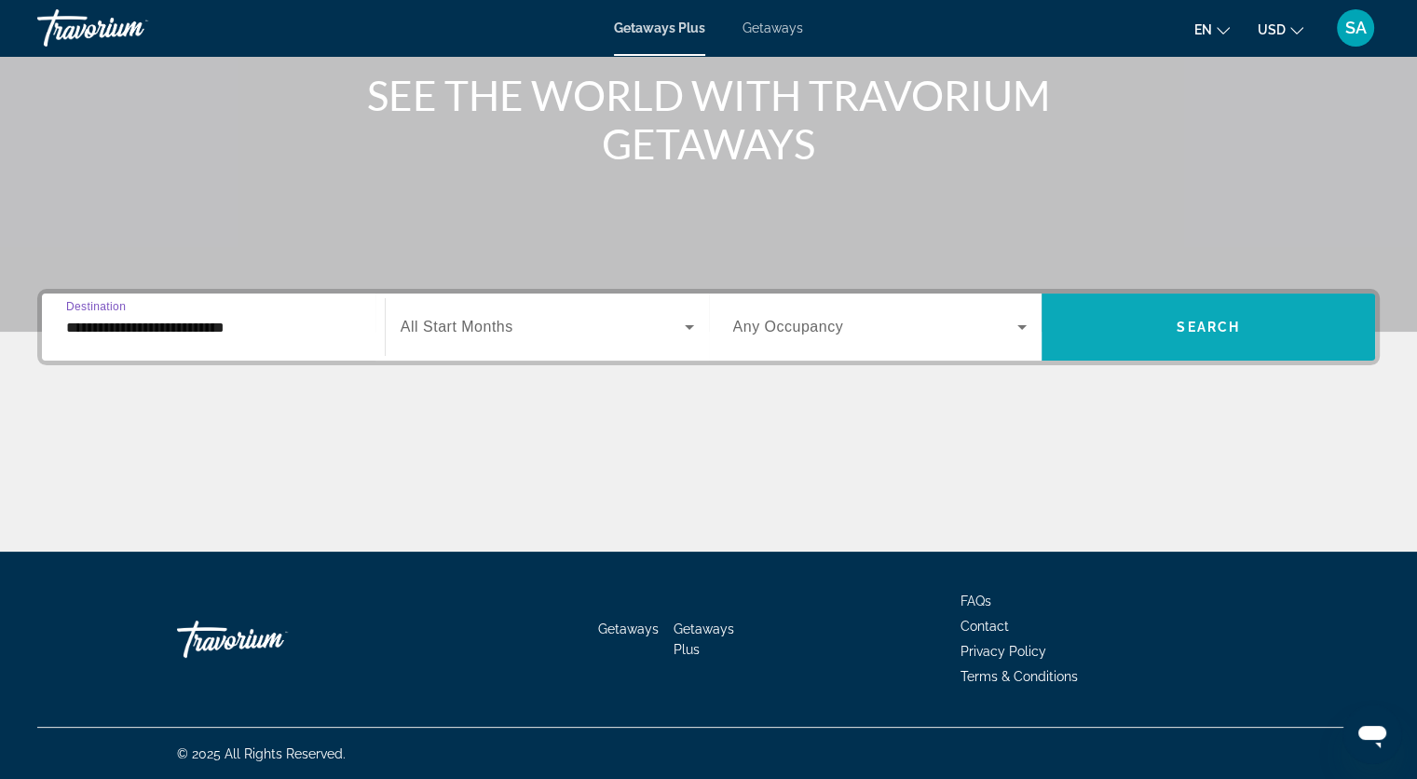
click at [1245, 326] on span "Search widget" at bounding box center [1207, 327] width 333 height 45
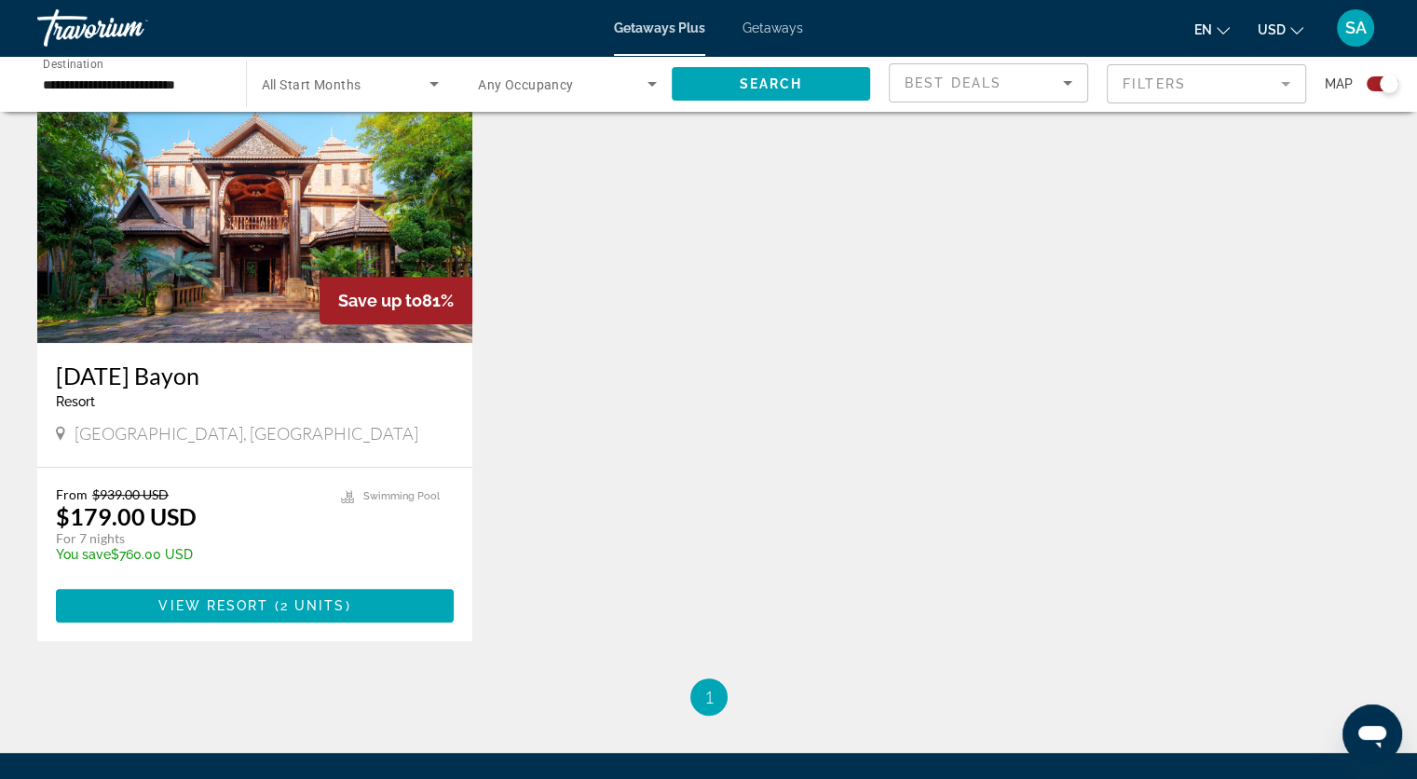
scroll to position [745, 0]
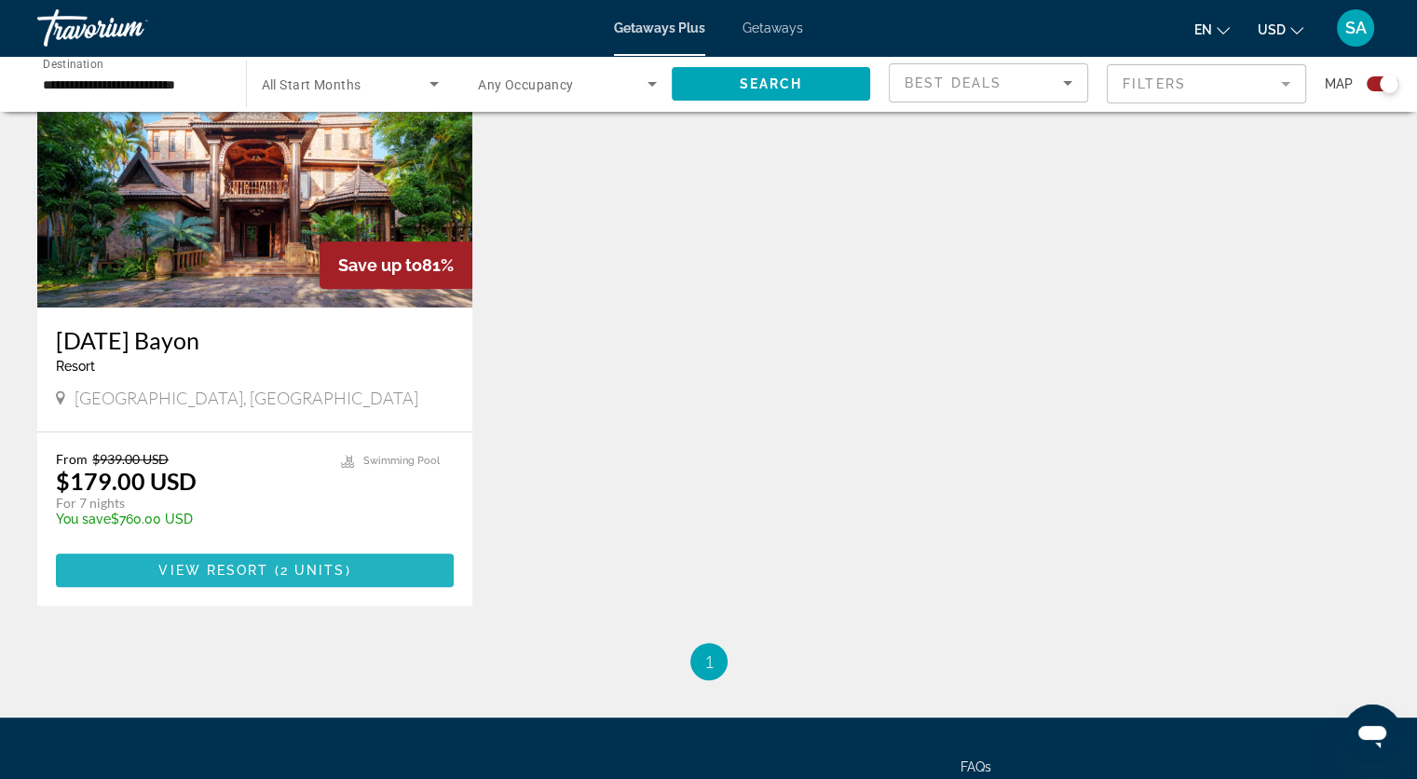
click at [413, 560] on span "Main content" at bounding box center [255, 570] width 398 height 45
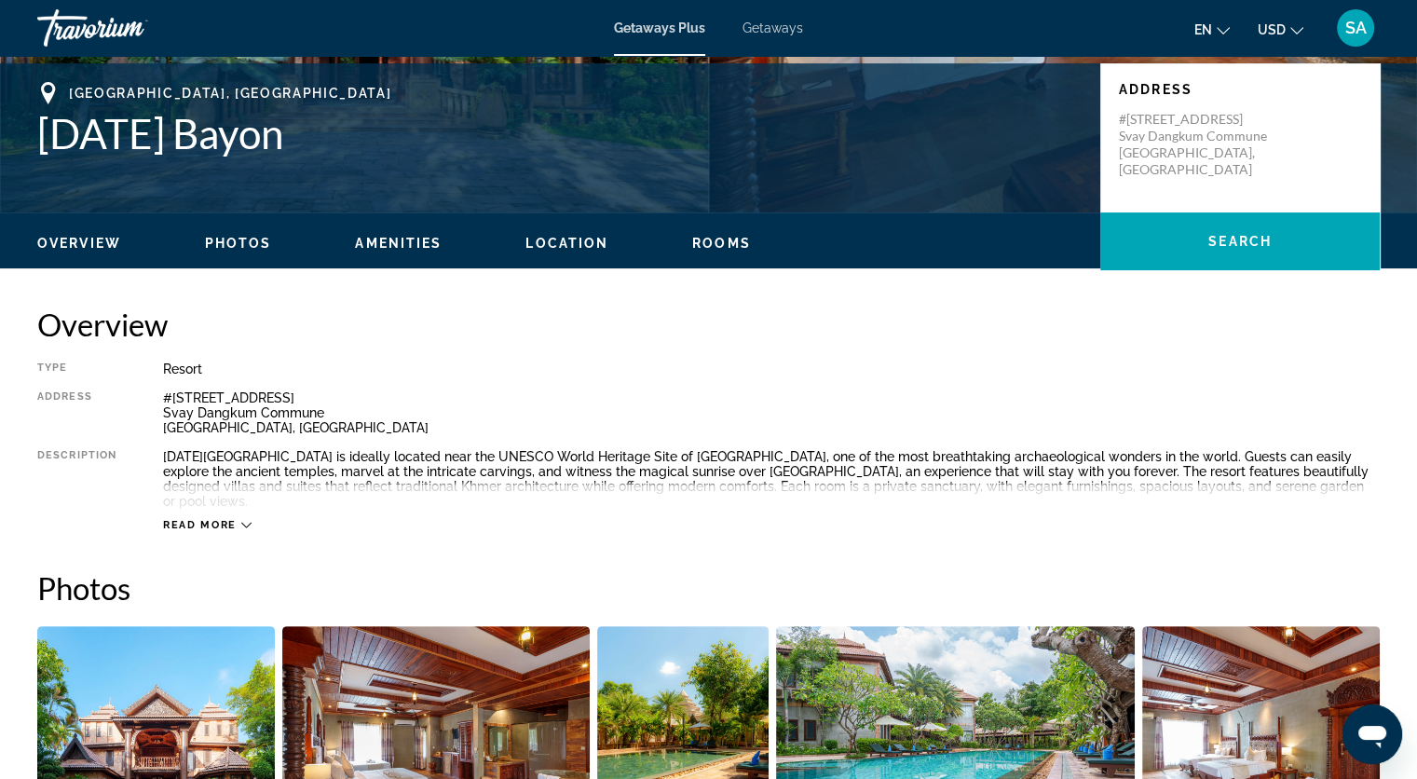
scroll to position [368, 0]
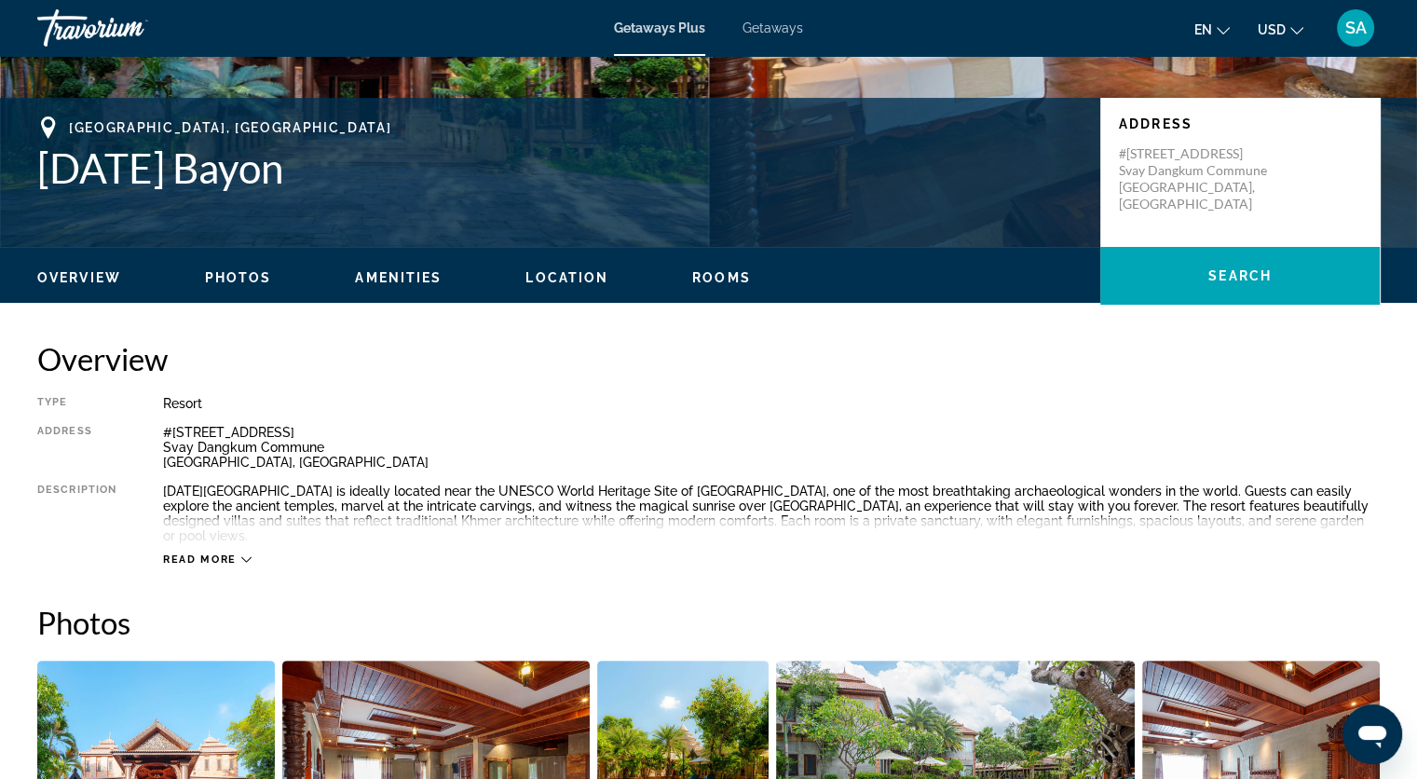
click at [239, 537] on div "Read more" at bounding box center [771, 540] width 1217 height 51
click at [238, 553] on div "Read more" at bounding box center [207, 559] width 88 height 12
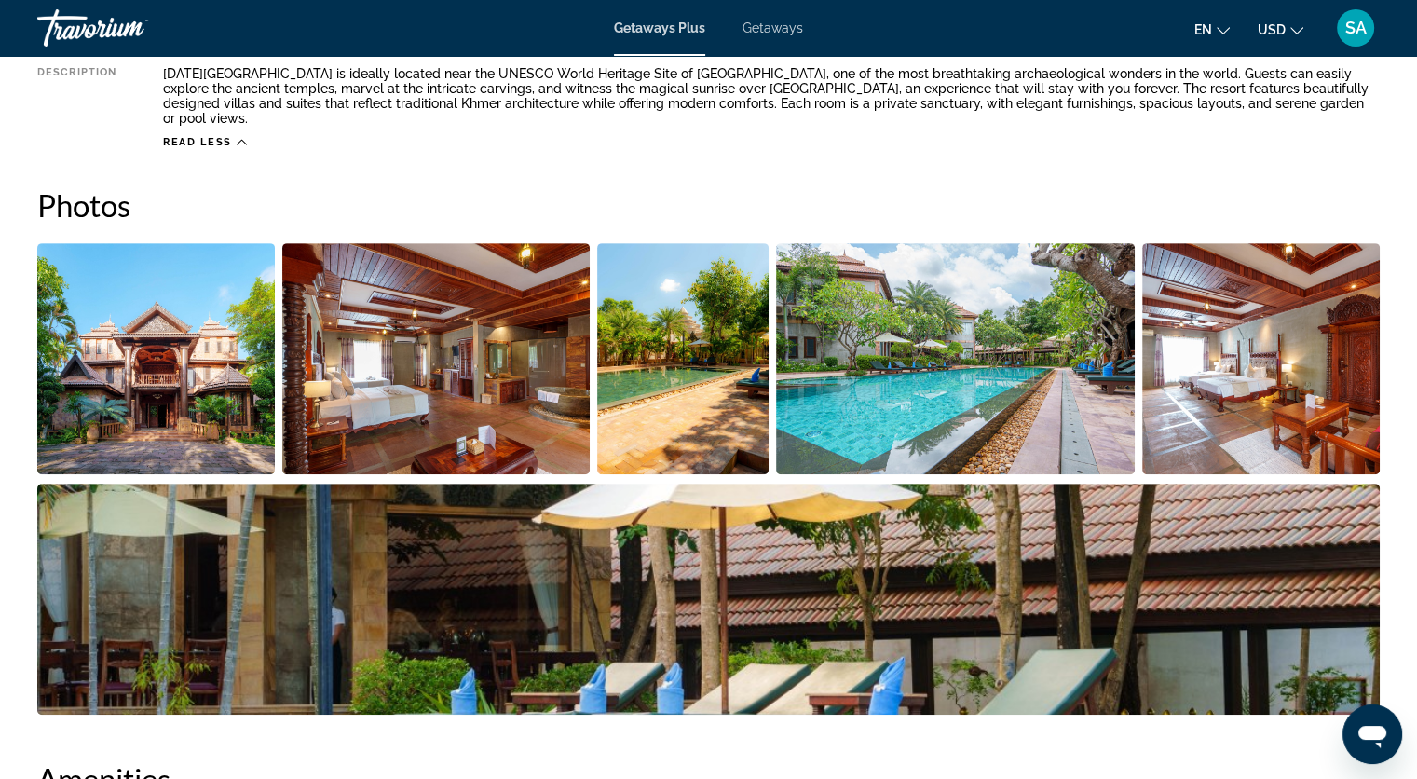
scroll to position [1020, 0]
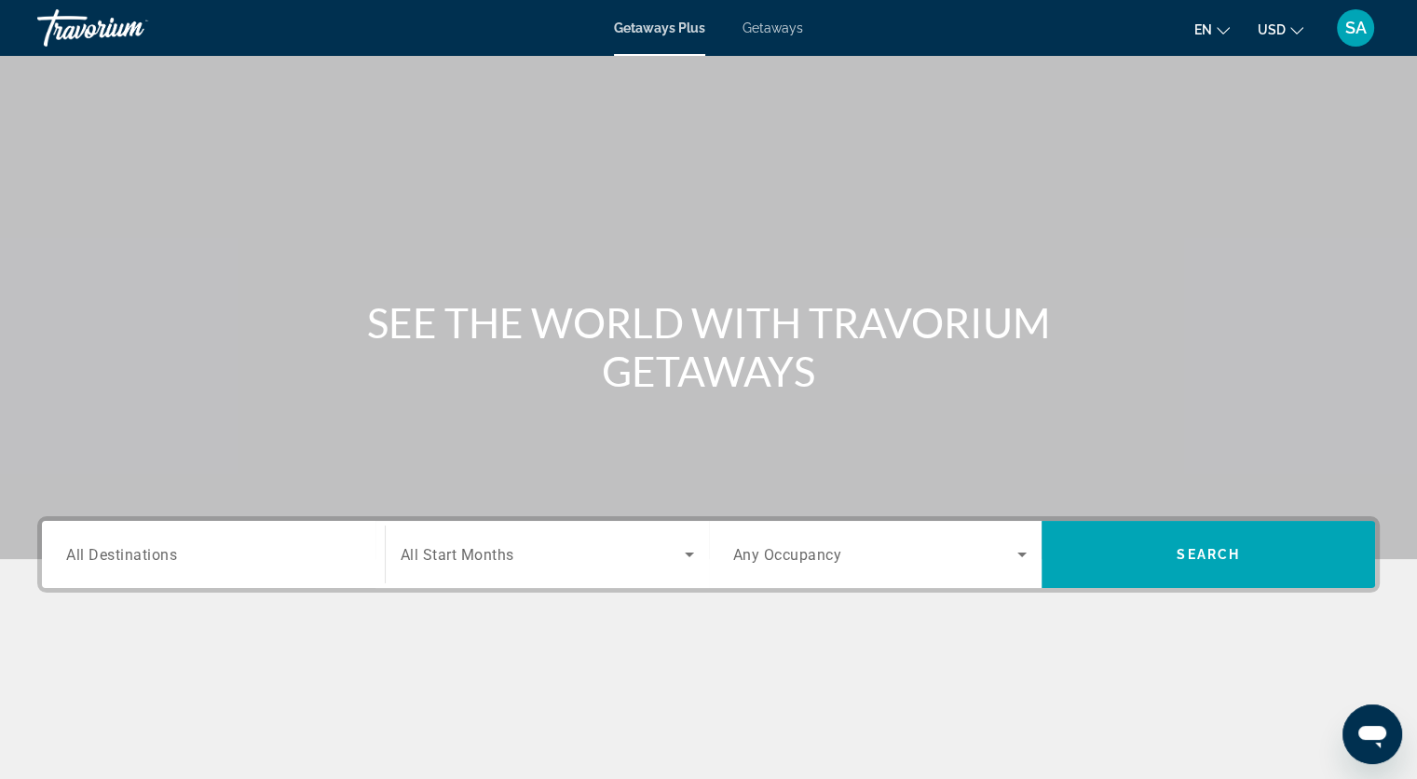
click at [756, 26] on span "Getaways" at bounding box center [772, 27] width 61 height 15
click at [126, 561] on span "All Destinations" at bounding box center [121, 554] width 111 height 18
click at [126, 561] on input "Destination All Destinations" at bounding box center [213, 555] width 294 height 22
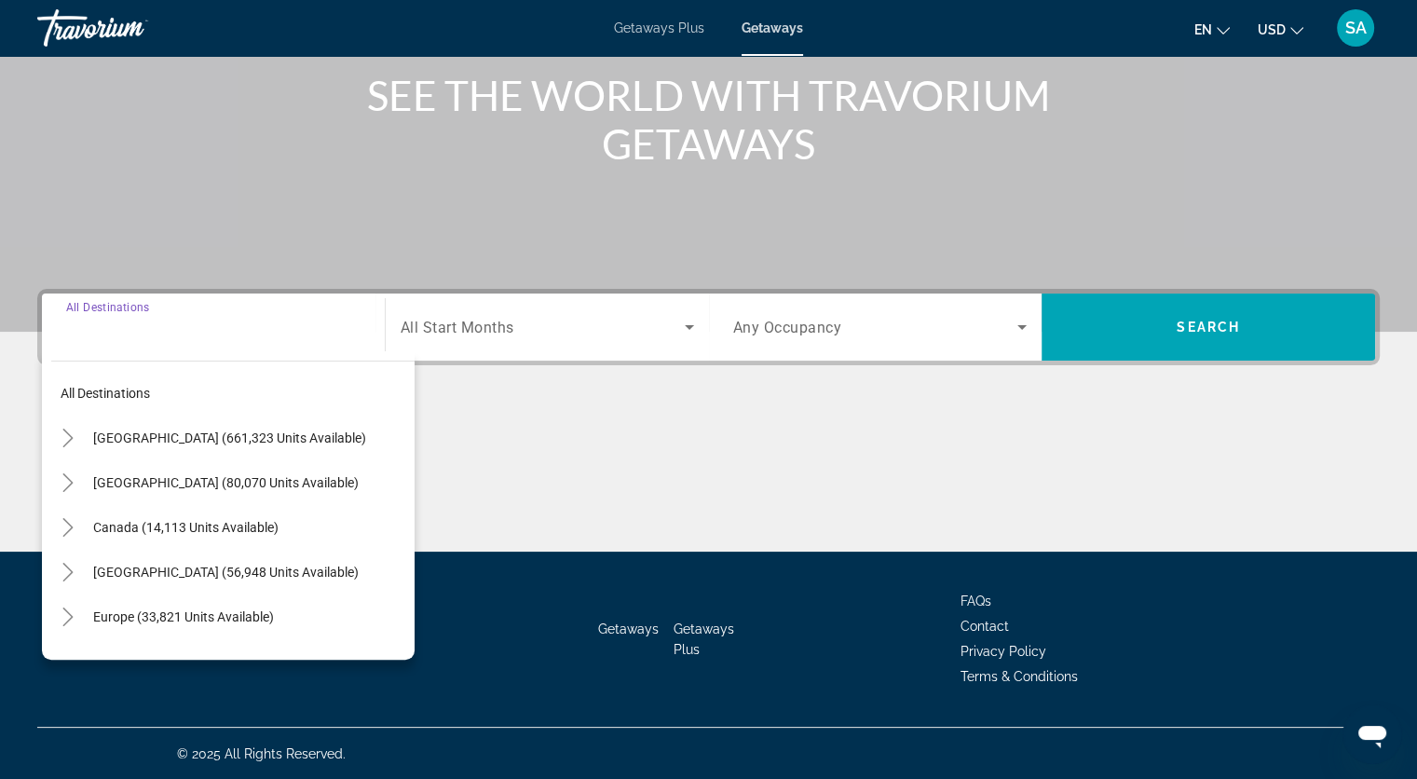
scroll to position [302, 0]
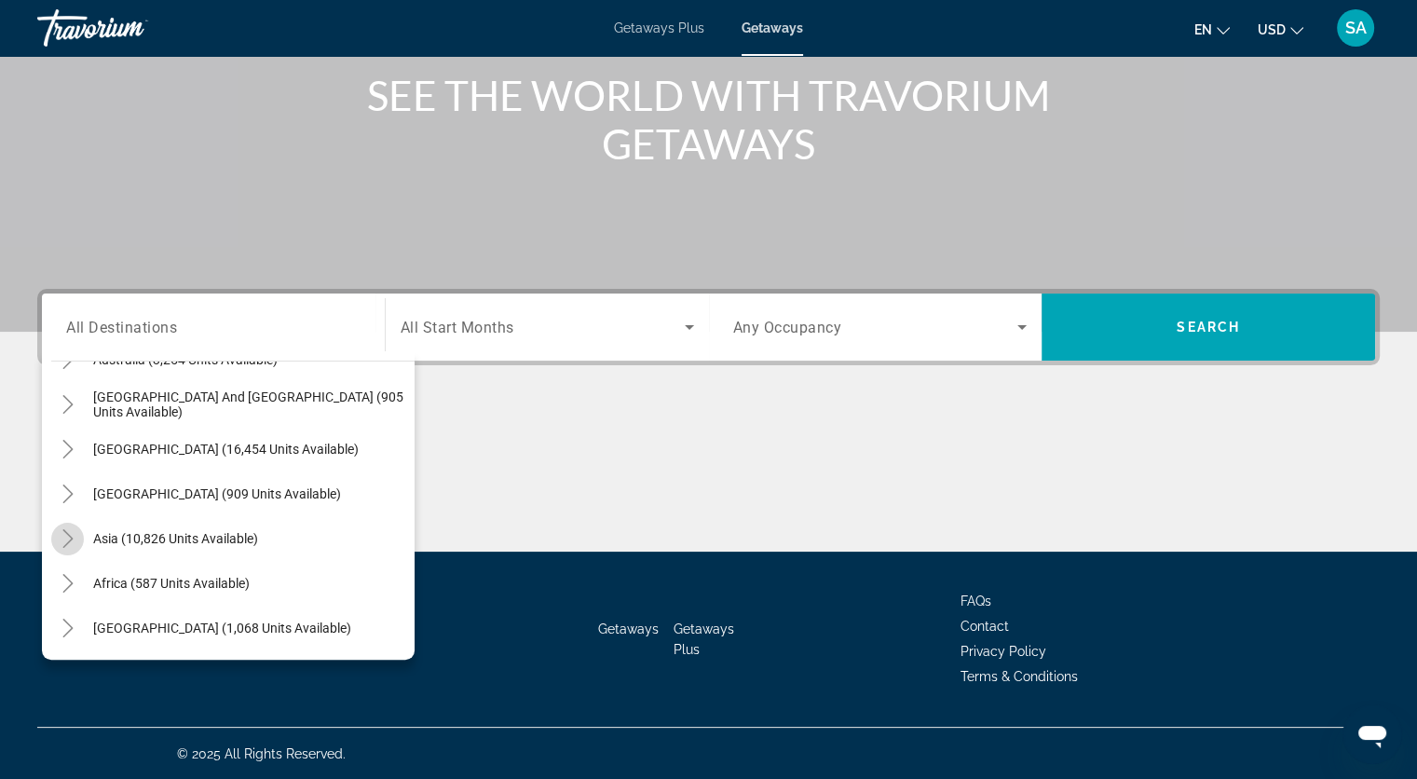
click at [74, 537] on icon "Toggle Asia (10,826 units available)" at bounding box center [68, 538] width 19 height 19
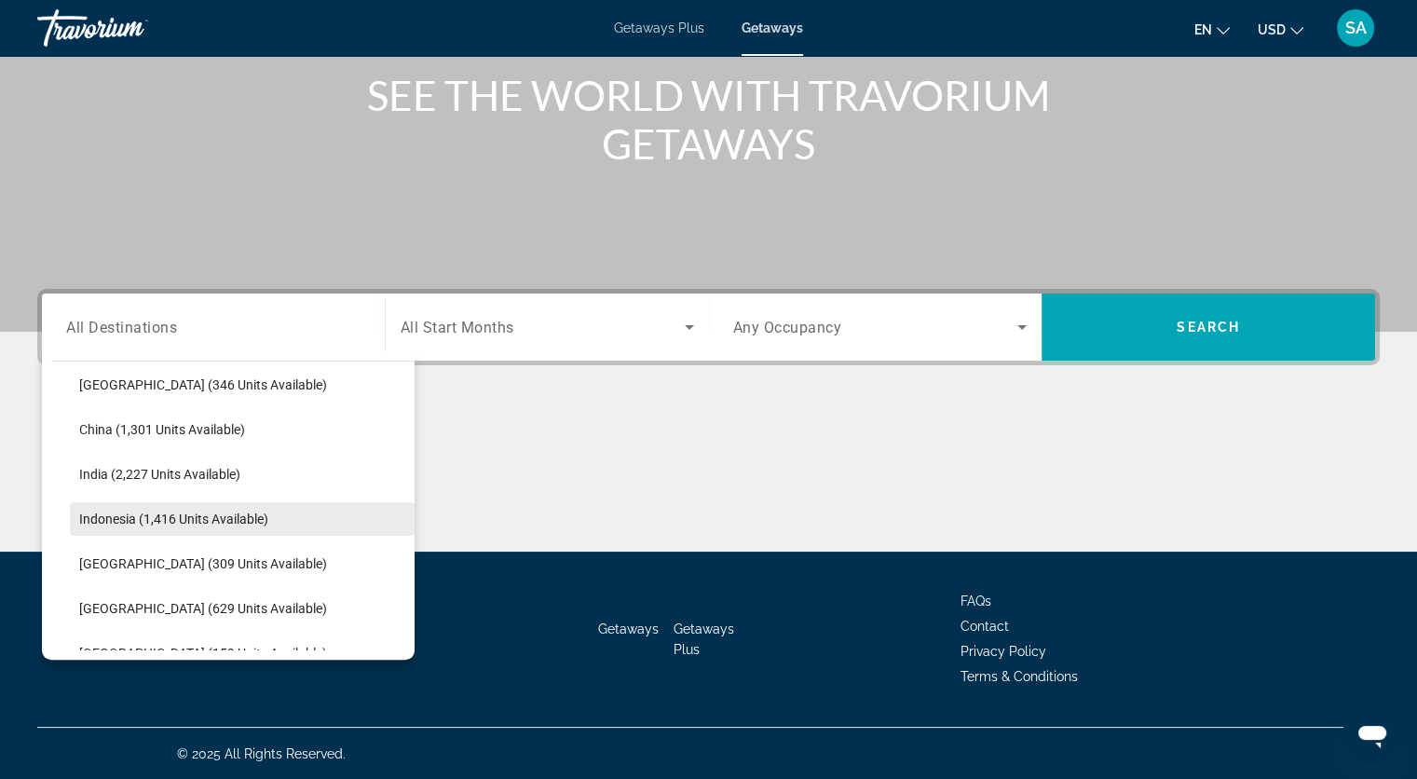
scroll to position [550, 0]
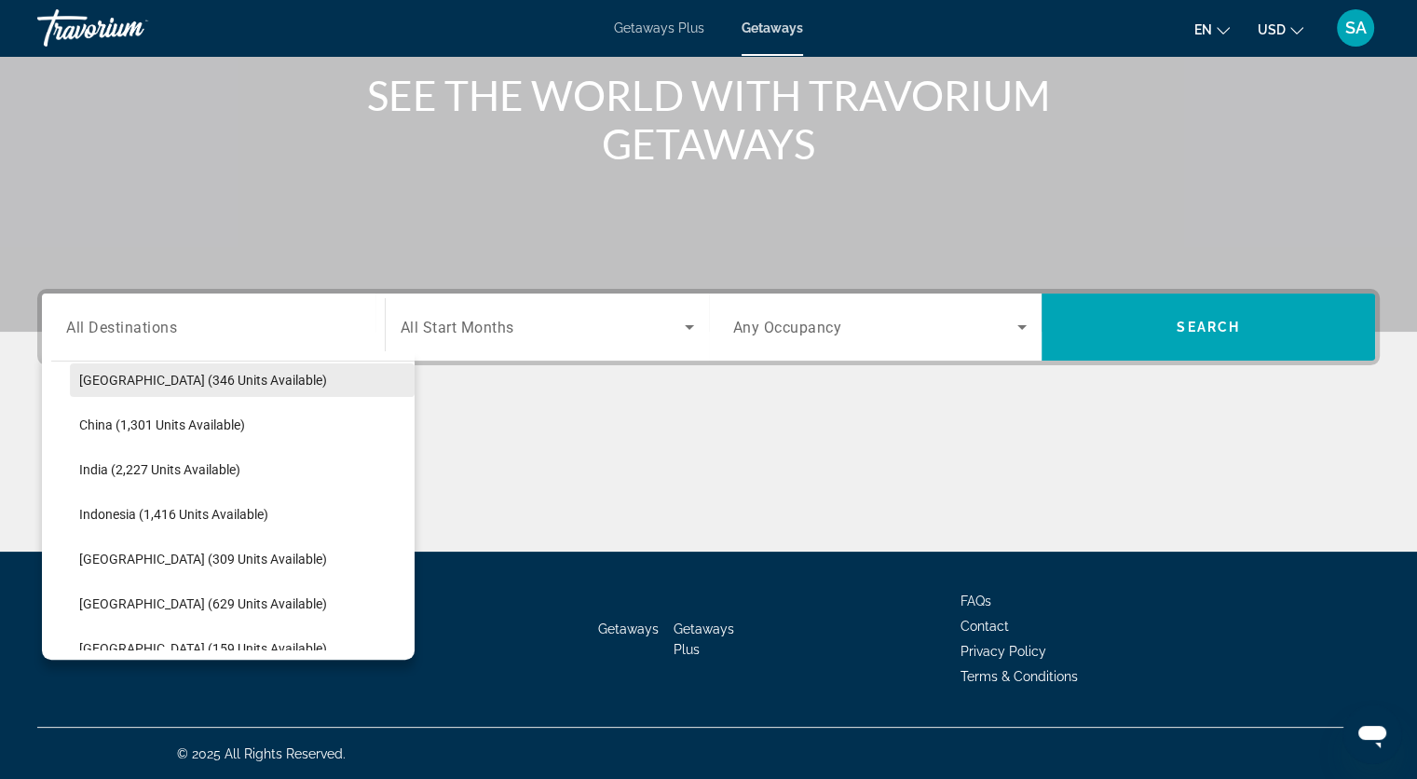
click at [169, 383] on span "Cambodia (346 units available)" at bounding box center [203, 380] width 248 height 15
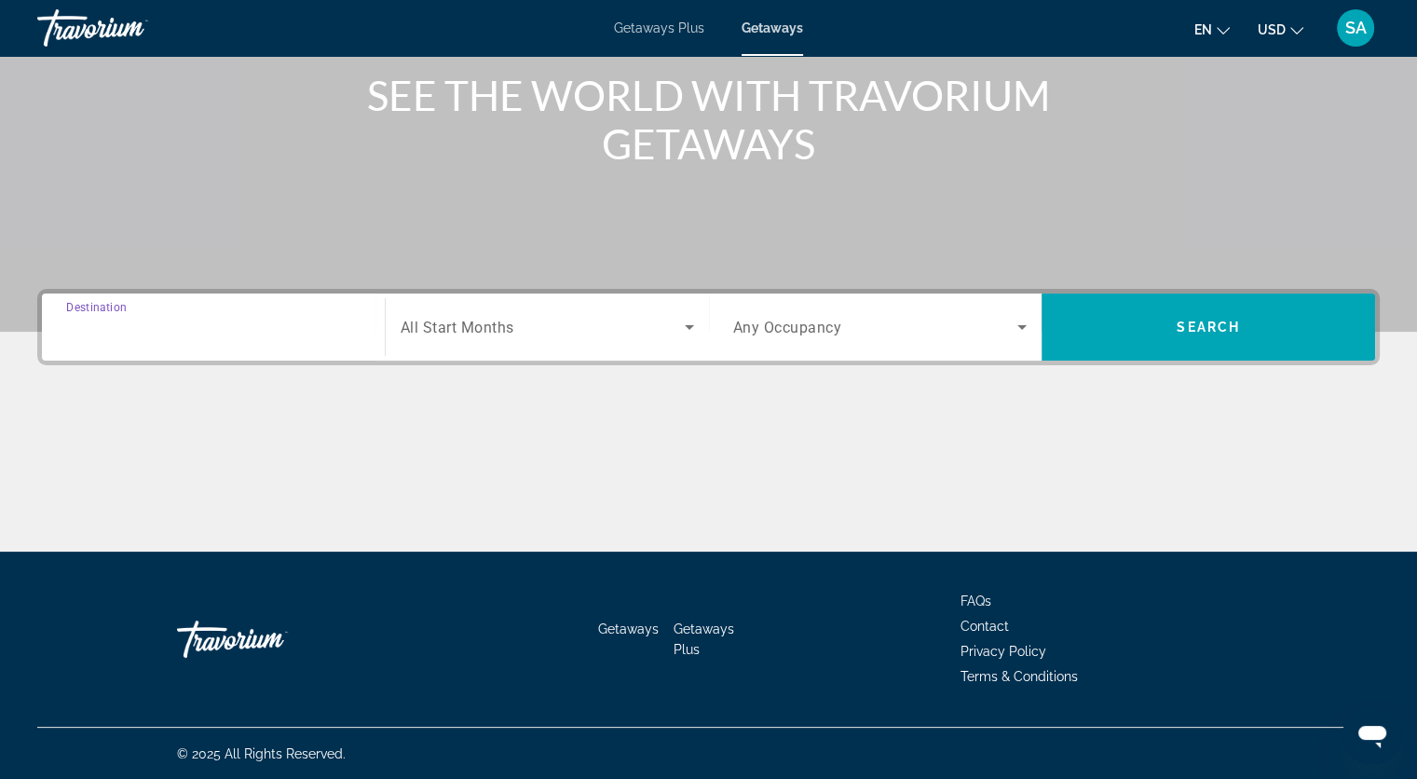
type input "**********"
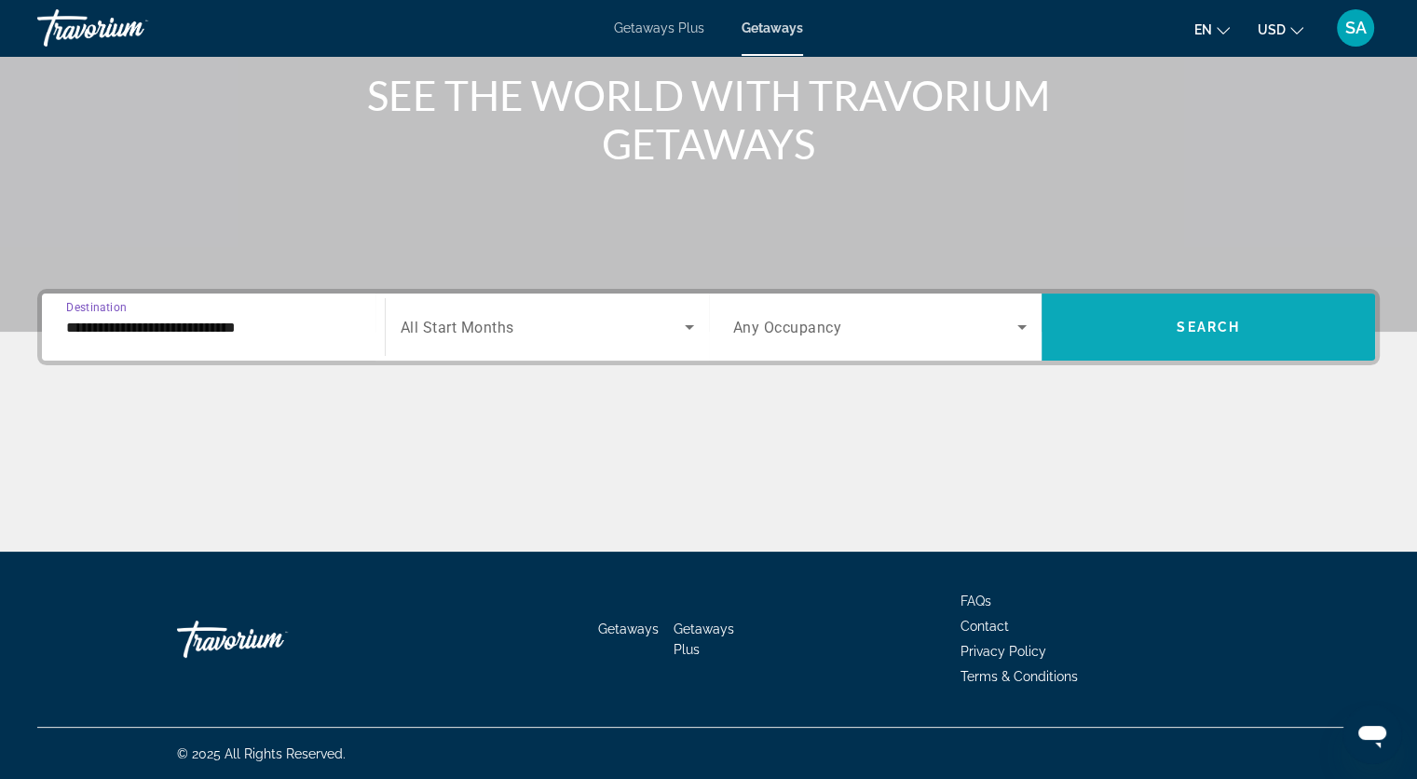
click at [1325, 343] on span "Search widget" at bounding box center [1207, 327] width 333 height 45
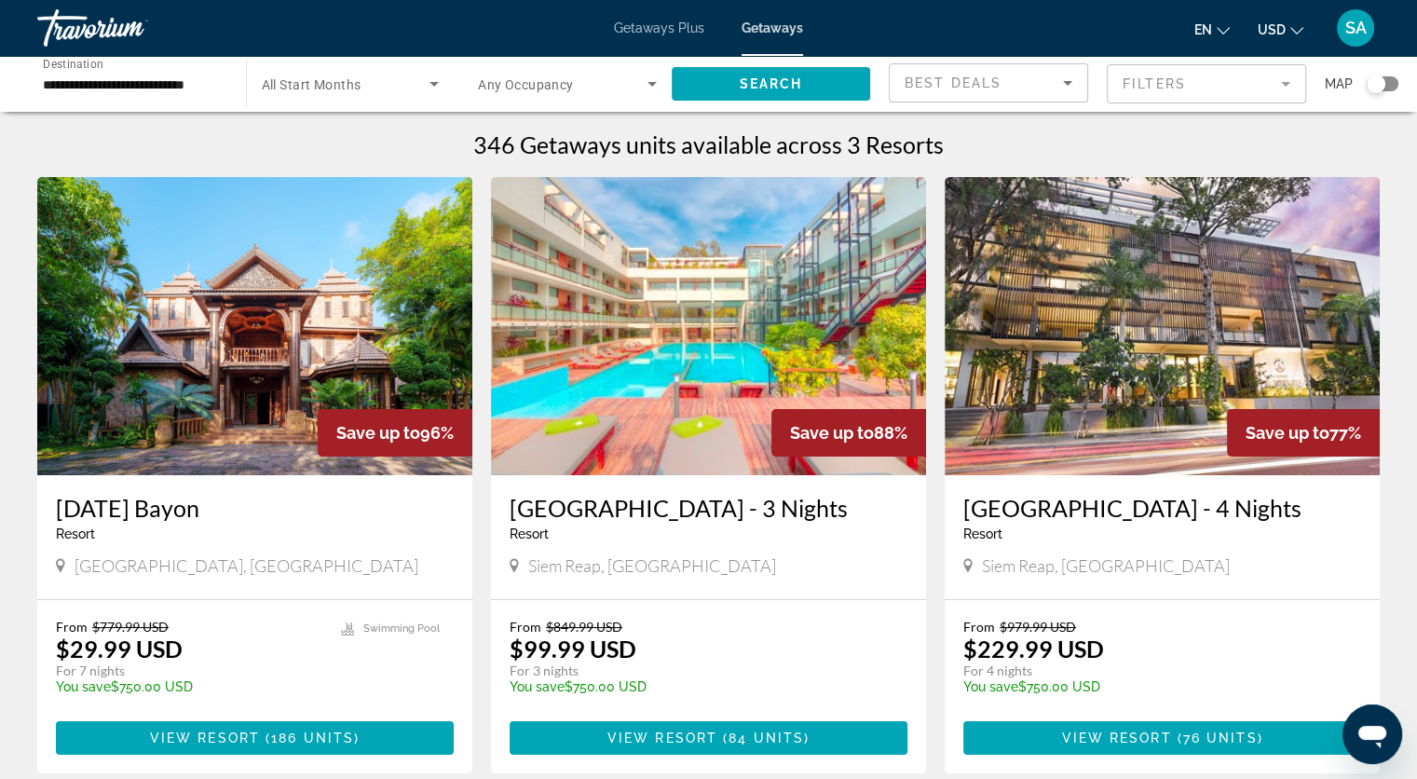
scroll to position [186, 0]
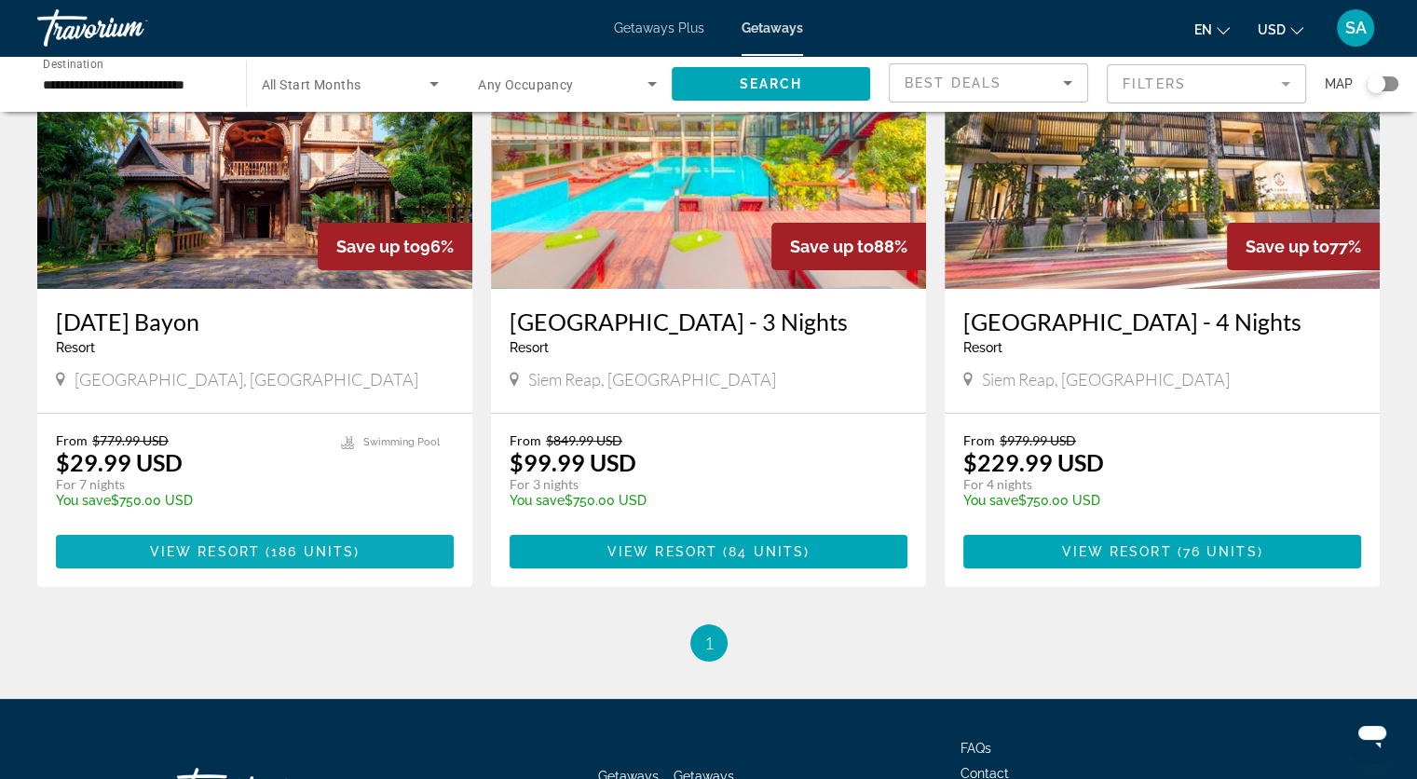
click at [350, 570] on span "Main content" at bounding box center [255, 551] width 398 height 45
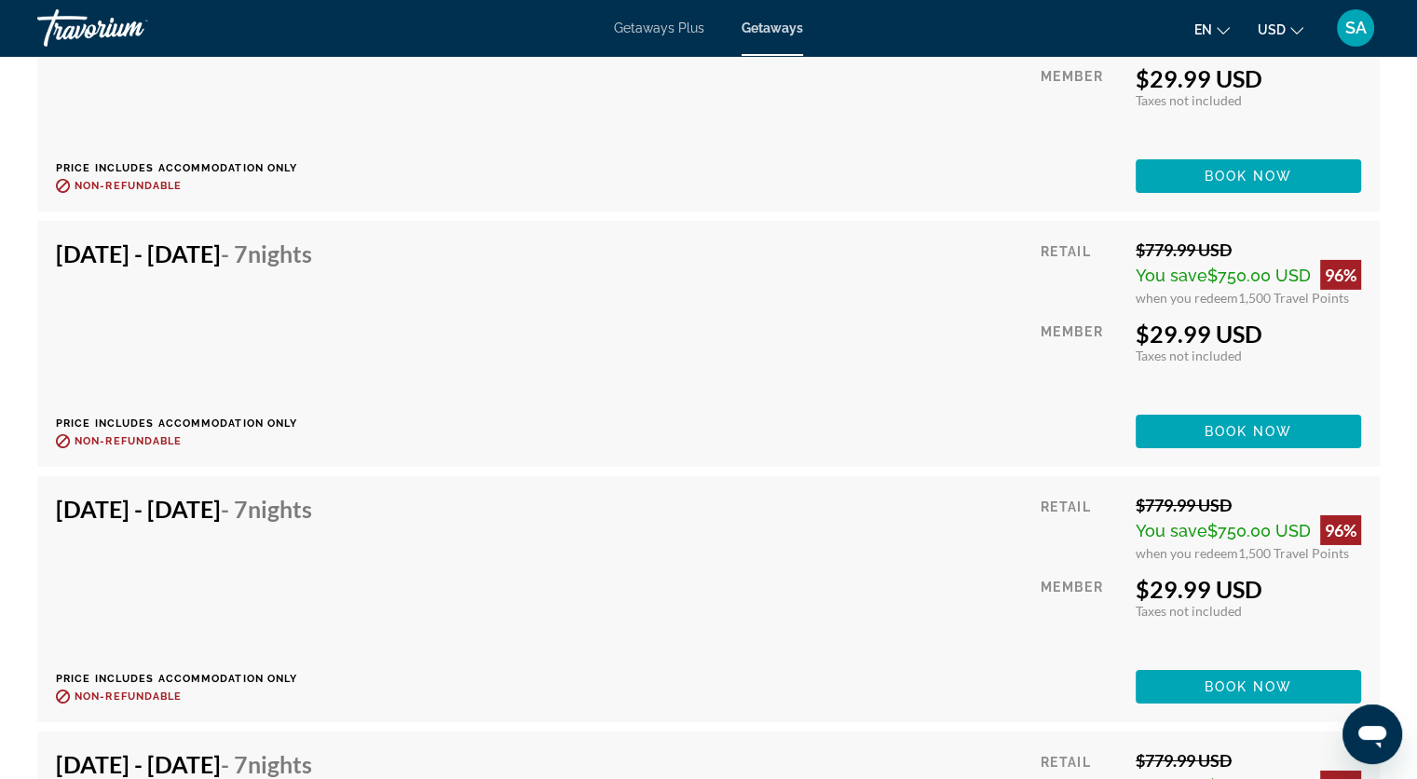
scroll to position [6148, 0]
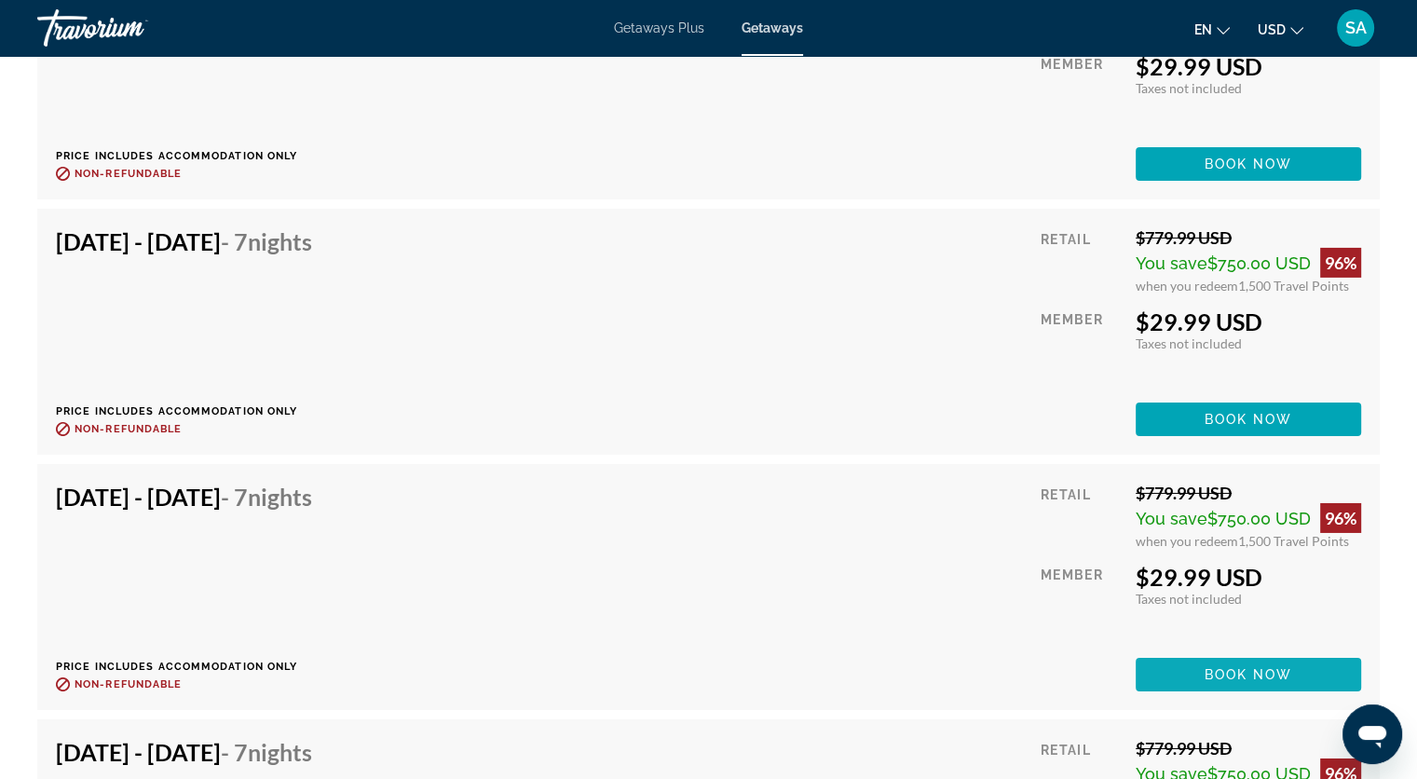
click at [1215, 667] on span "Book now" at bounding box center [1248, 674] width 88 height 15
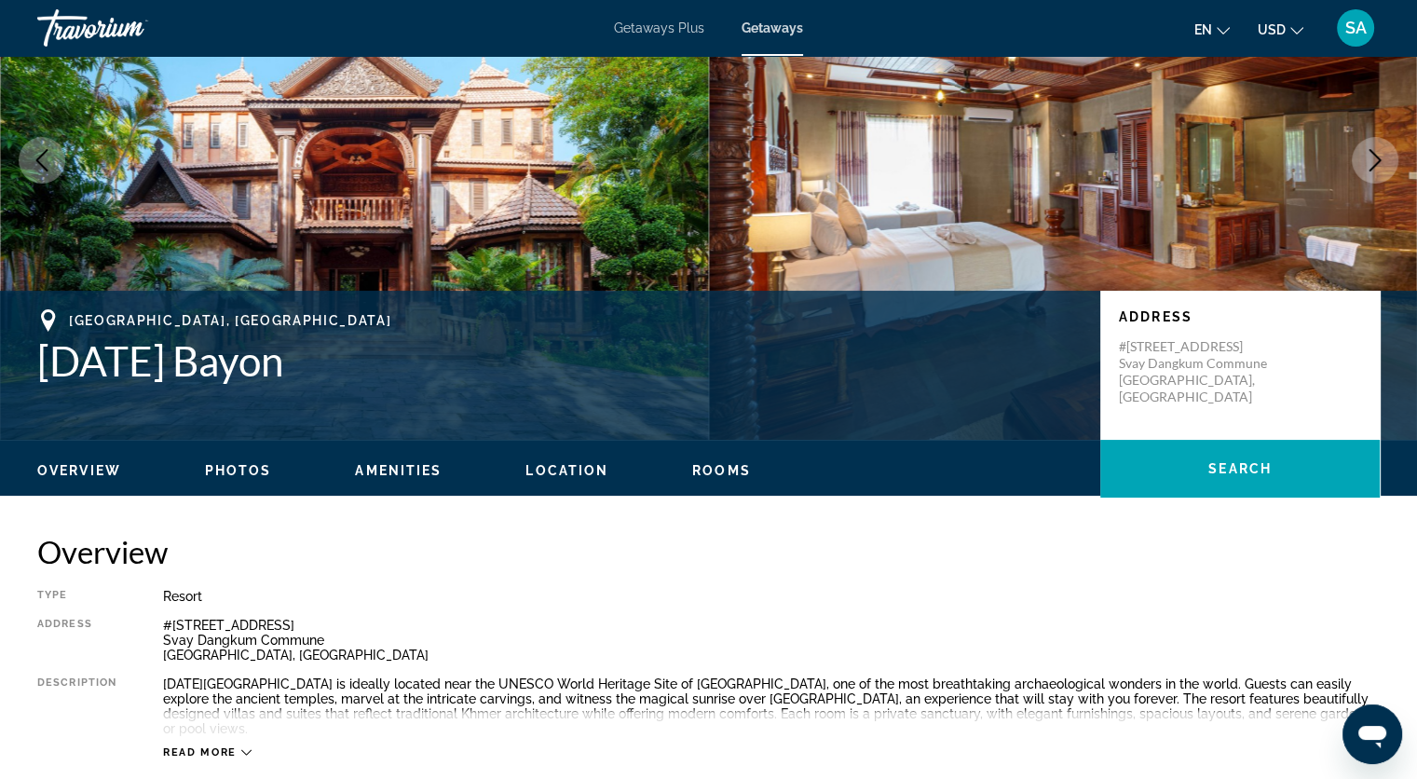
scroll to position [373, 0]
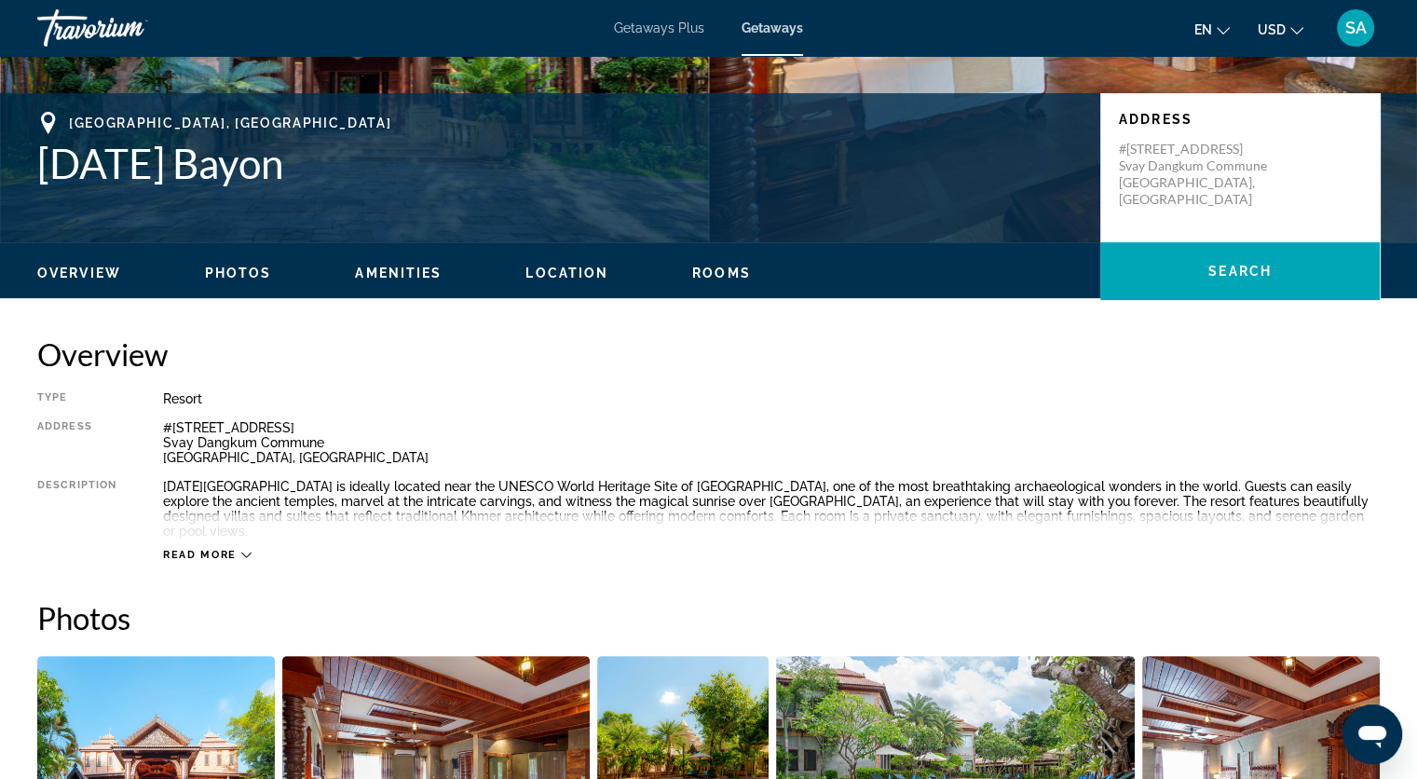
click at [241, 550] on icon "Main content" at bounding box center [246, 555] width 10 height 10
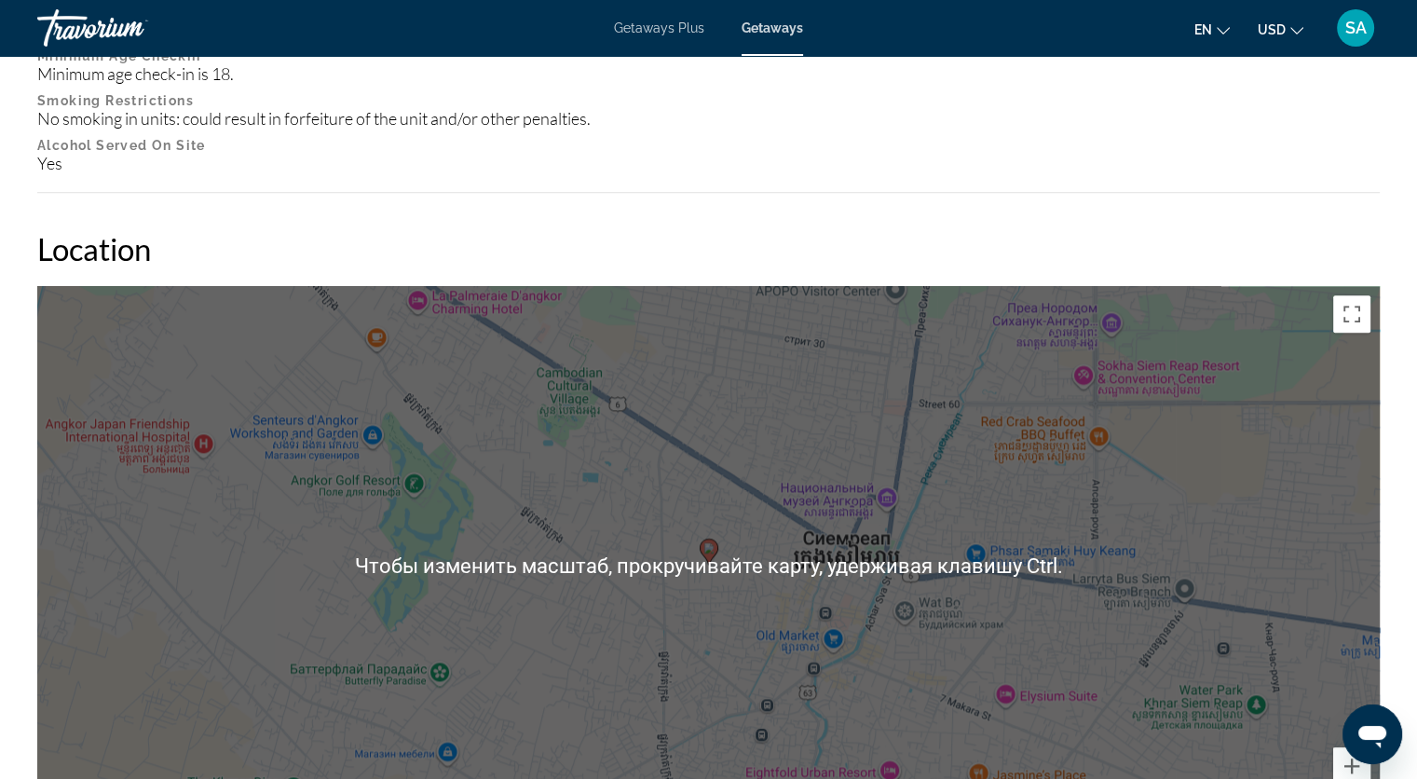
scroll to position [2515, 0]
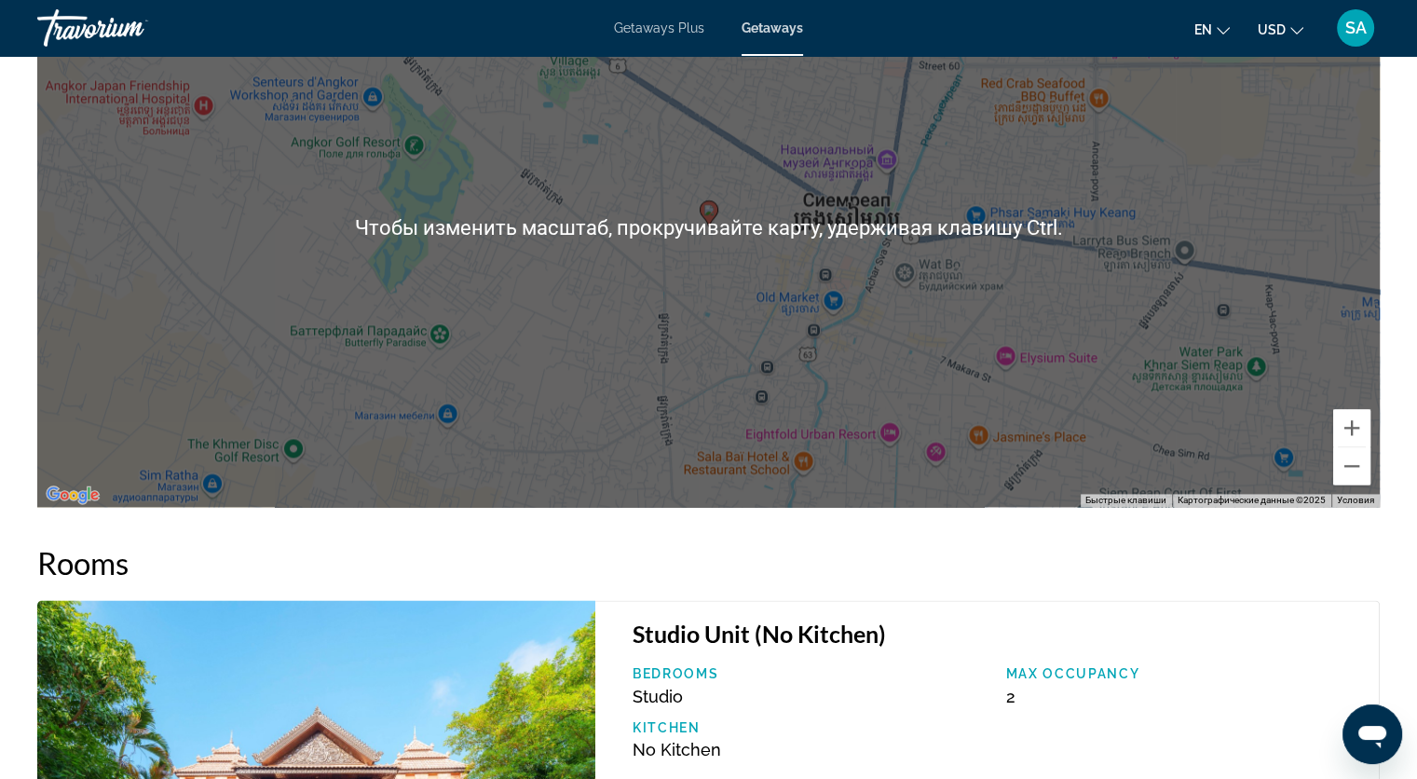
drag, startPoint x: 965, startPoint y: 355, endPoint x: 965, endPoint y: 365, distance: 10.2
click at [965, 365] on div "Чтобы активировать перетаскивание с помощью клавиатуры, нажмите Alt + Ввод. Пос…" at bounding box center [708, 227] width 1342 height 559
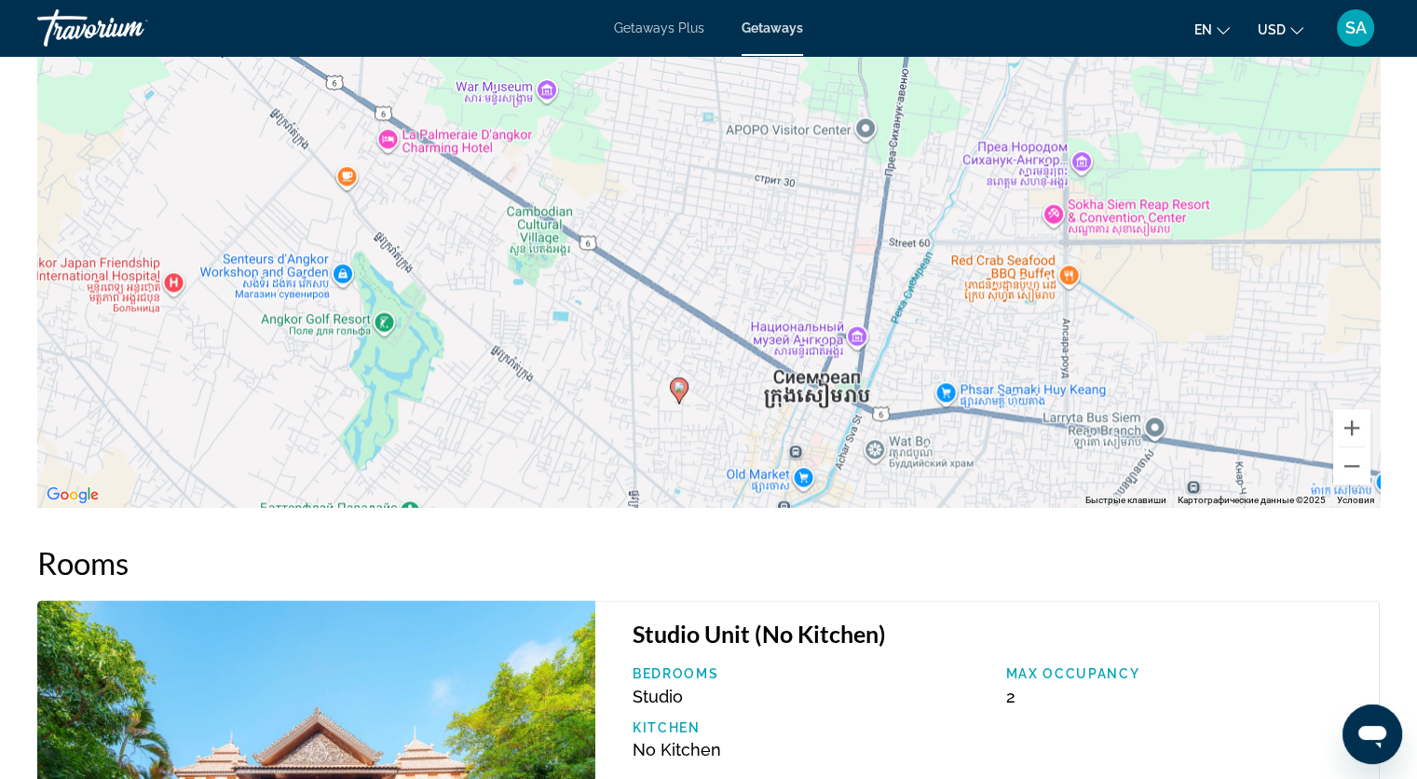
drag, startPoint x: 961, startPoint y: 278, endPoint x: 932, endPoint y: 452, distance: 176.7
click at [932, 452] on div "Чтобы активировать перетаскивание с помощью клавиатуры, нажмите Alt + Ввод. Пос…" at bounding box center [708, 227] width 1342 height 559
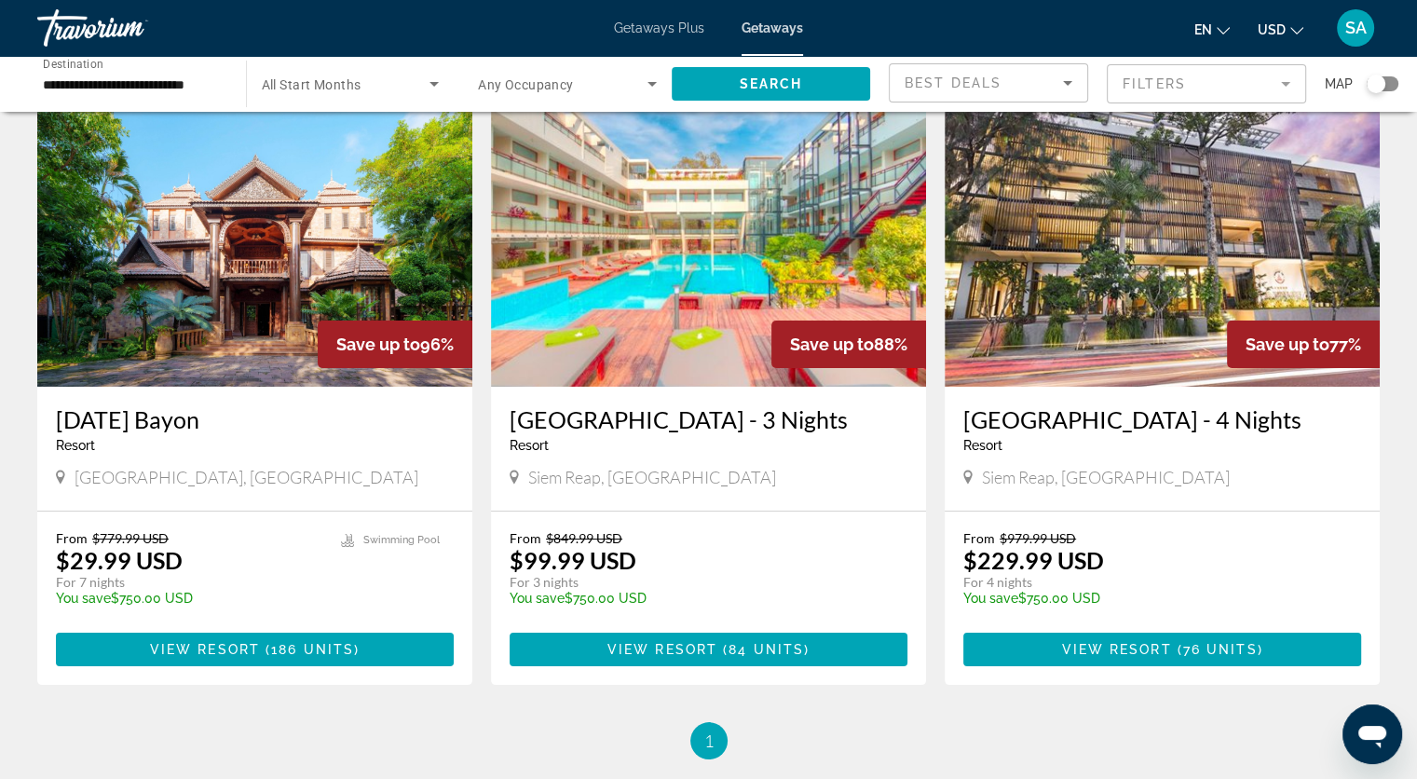
scroll to position [93, 0]
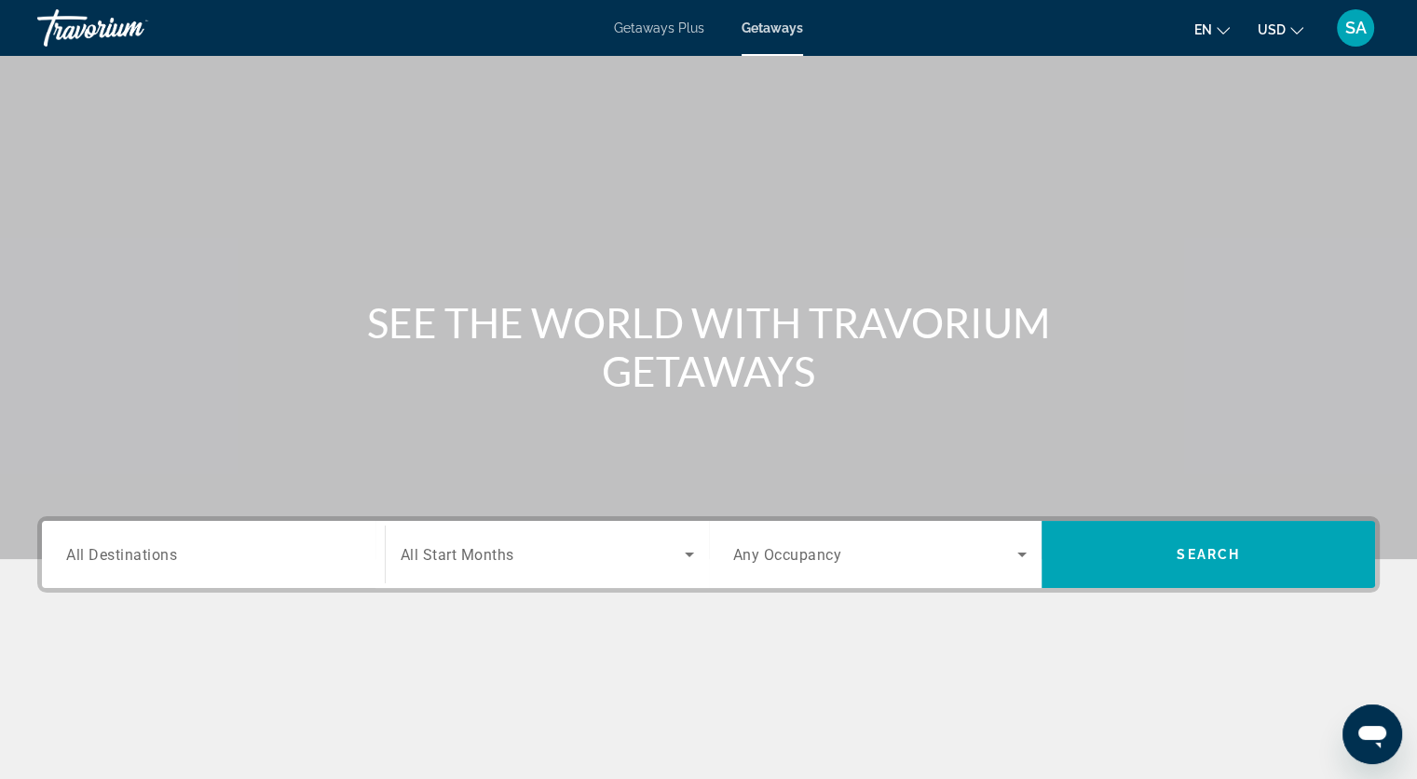
click at [172, 554] on span "All Destinations" at bounding box center [121, 554] width 111 height 18
click at [172, 554] on input "Destination All Destinations" at bounding box center [213, 555] width 294 height 22
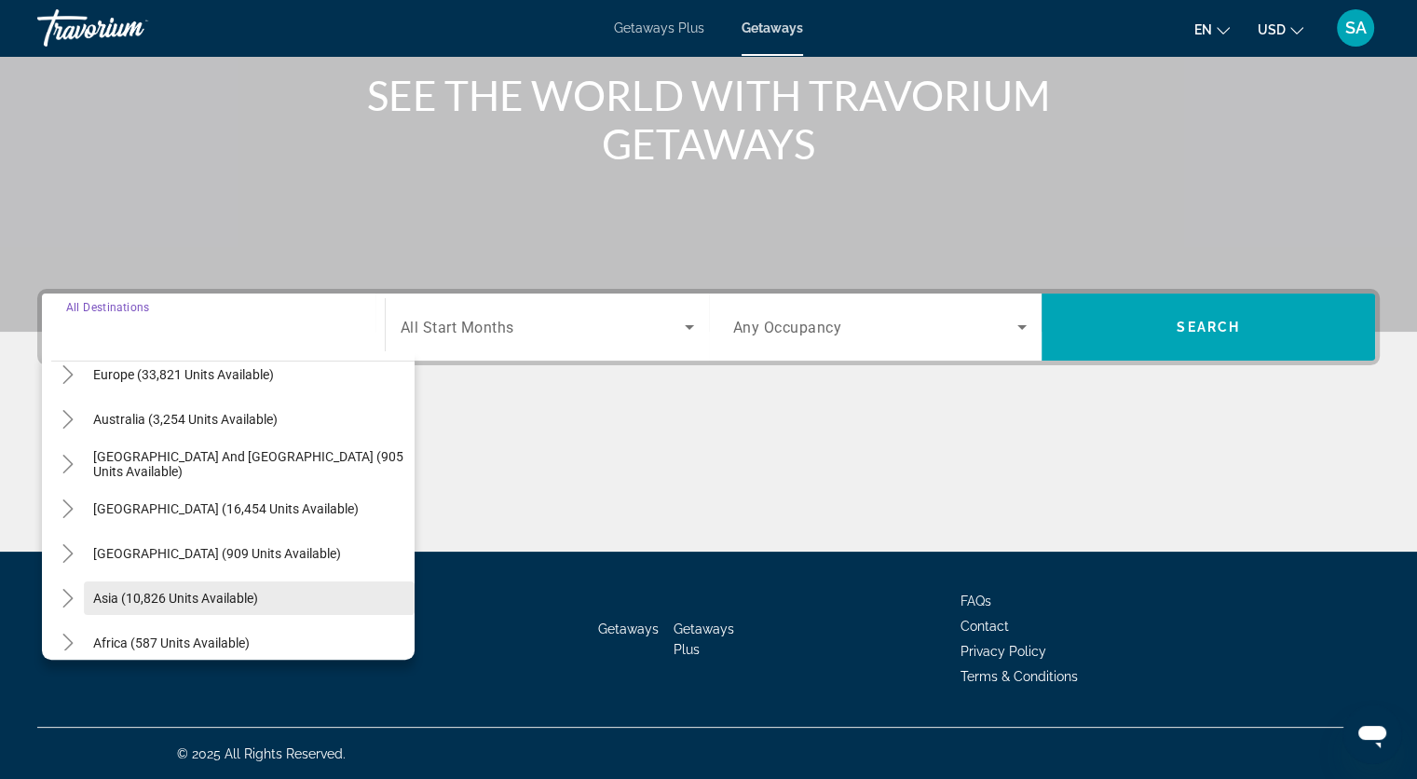
scroll to position [302, 0]
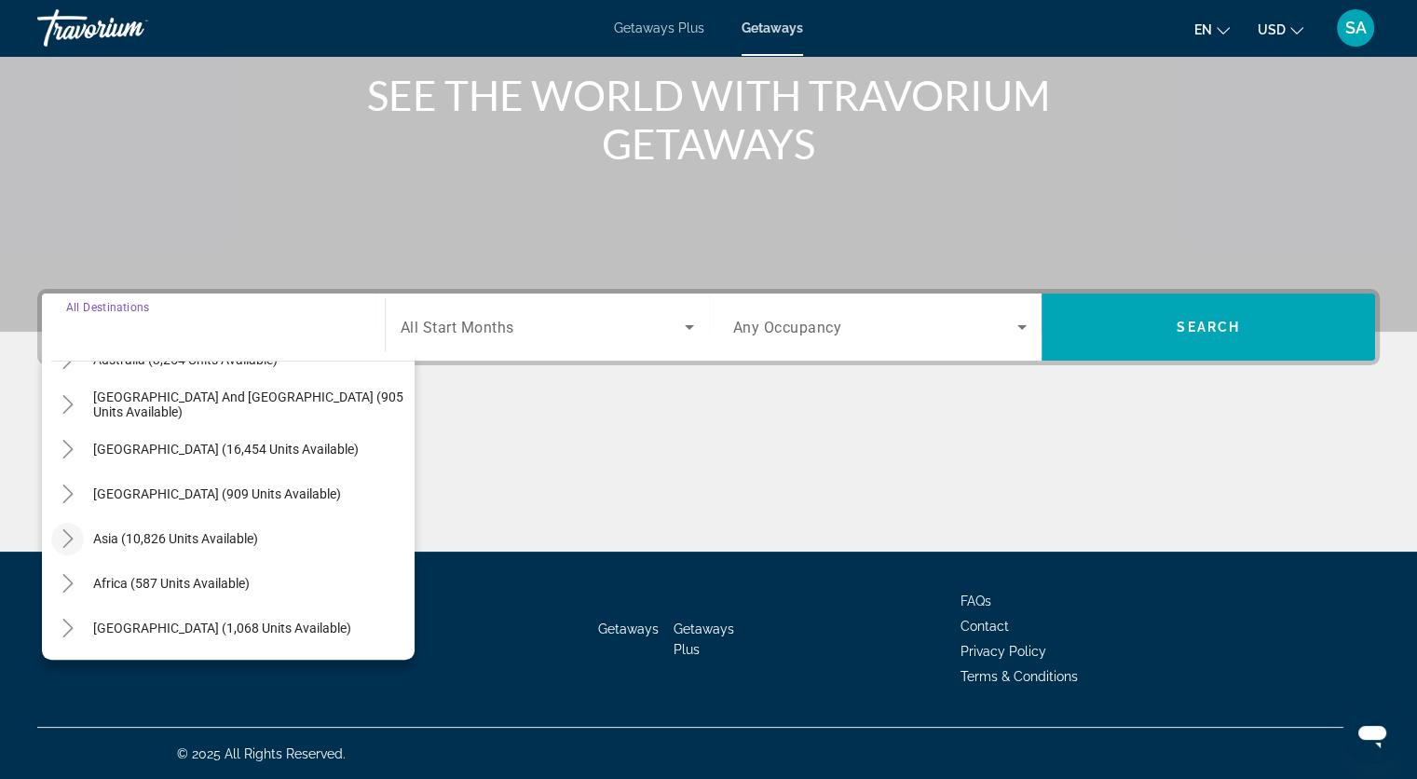
click at [68, 539] on icon "Toggle Asia (10,826 units available)" at bounding box center [67, 538] width 10 height 19
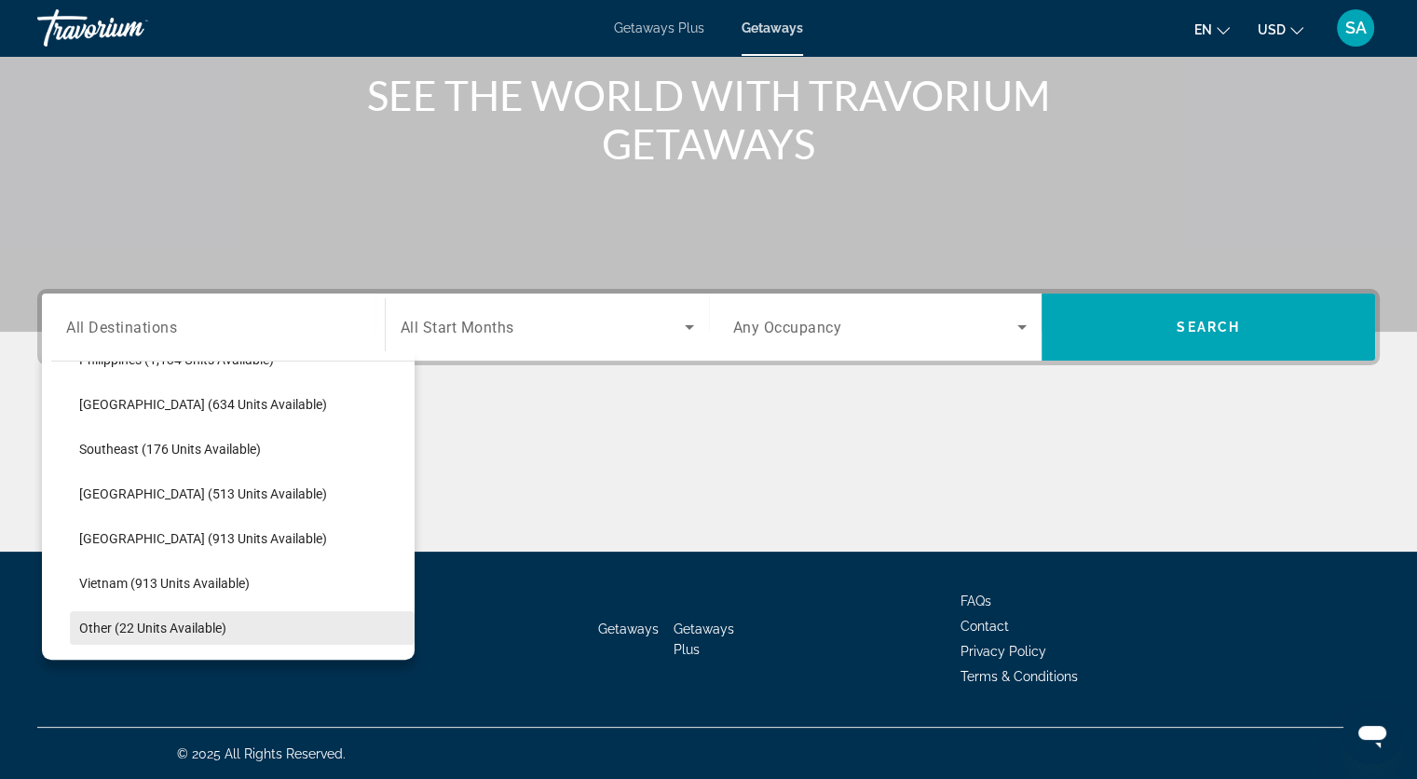
scroll to position [879, 0]
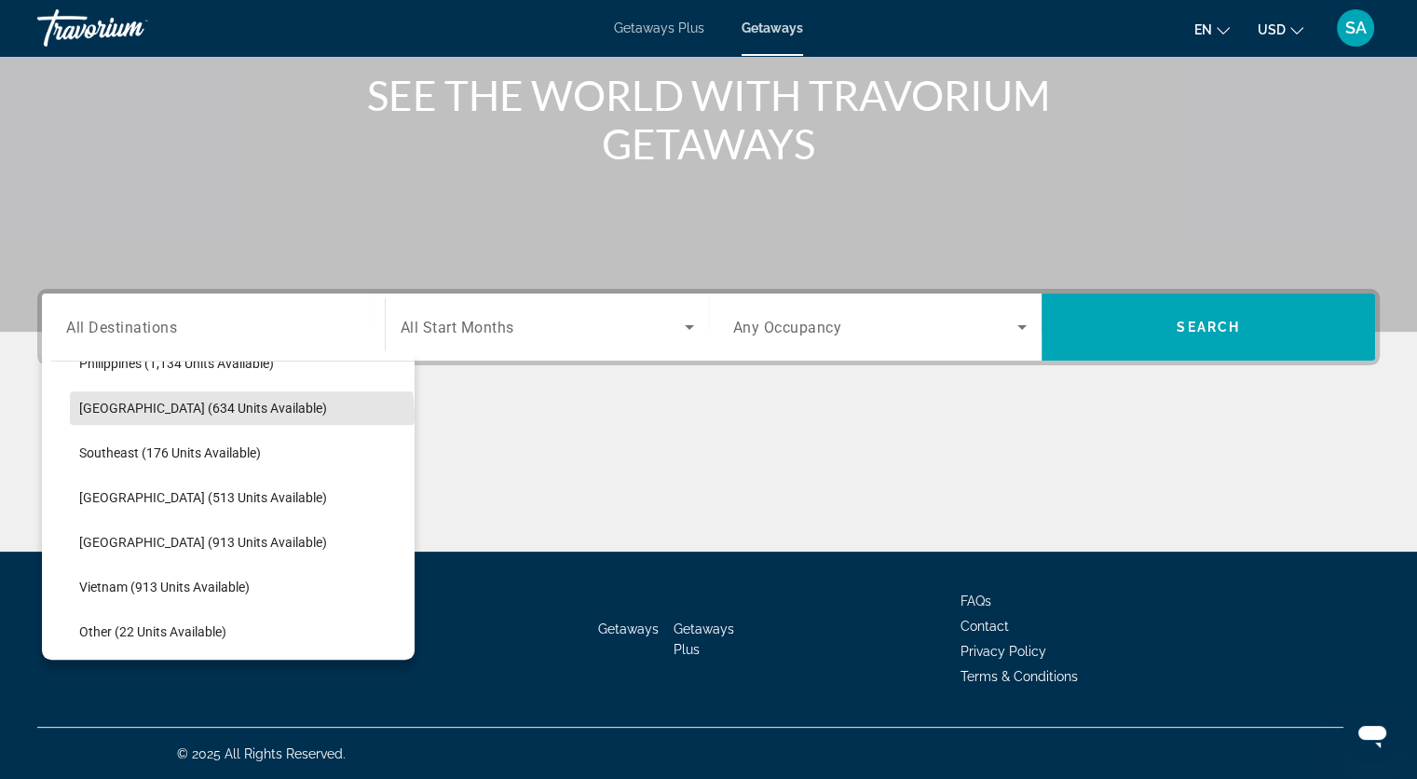
click at [242, 415] on span "Search widget" at bounding box center [242, 408] width 345 height 45
type input "**********"
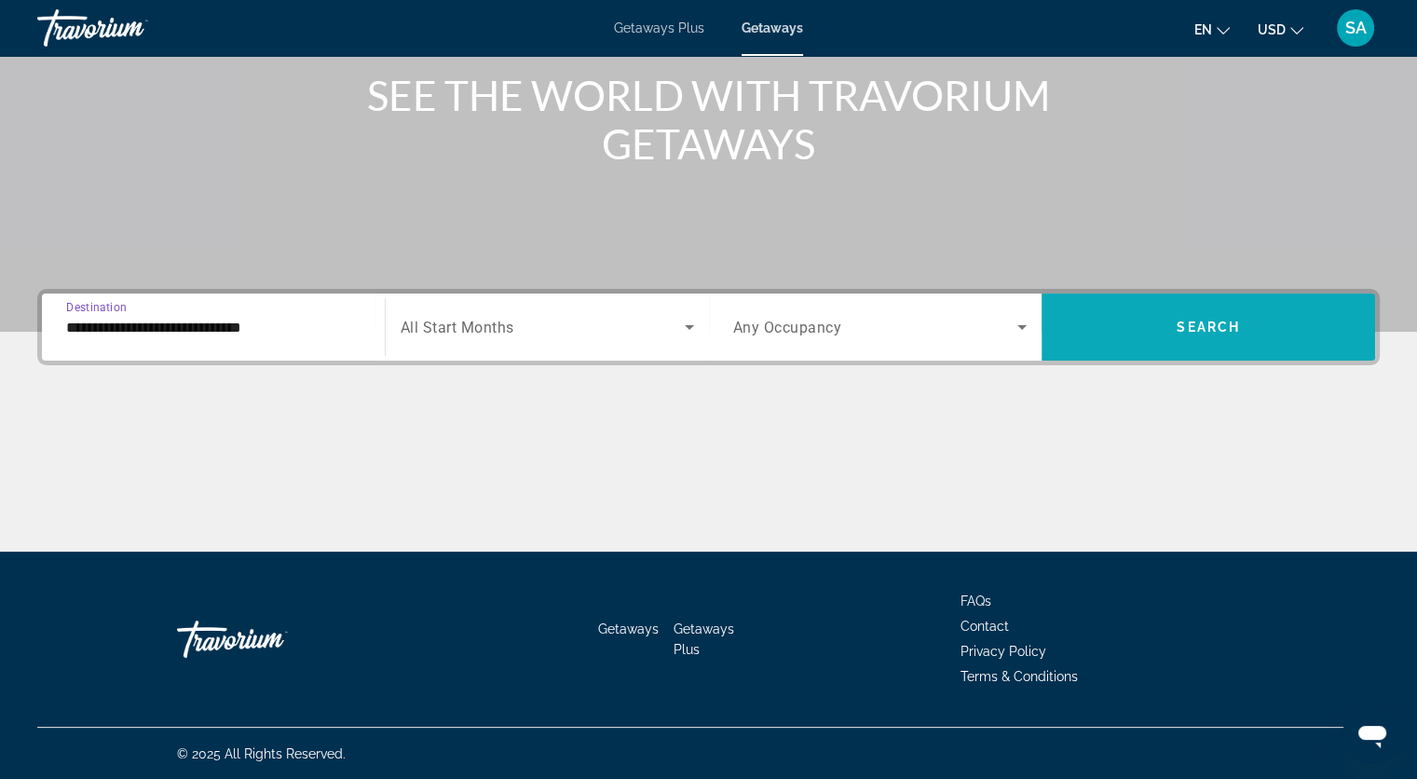
click at [1223, 327] on span "Search" at bounding box center [1208, 327] width 63 height 15
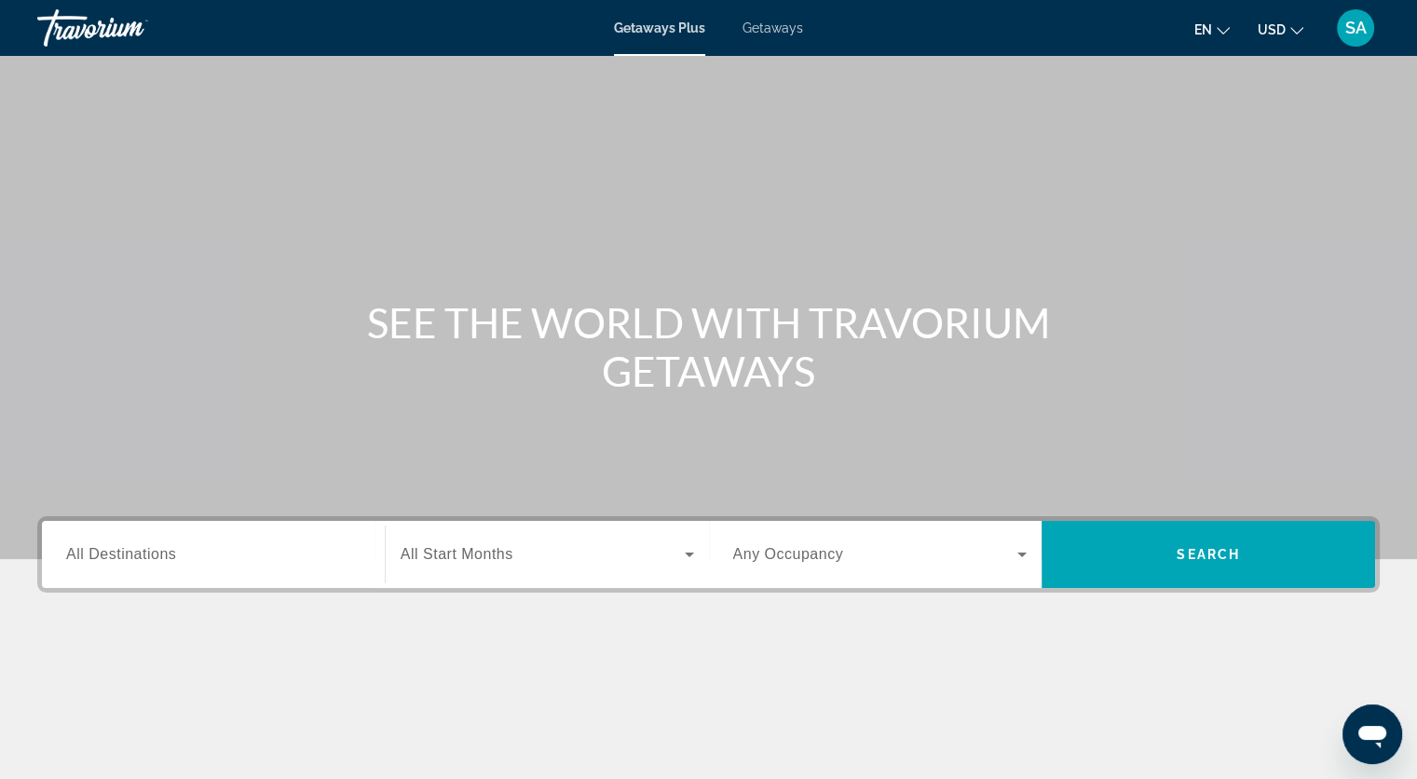
click at [275, 544] on input "Destination All Destinations" at bounding box center [213, 555] width 294 height 22
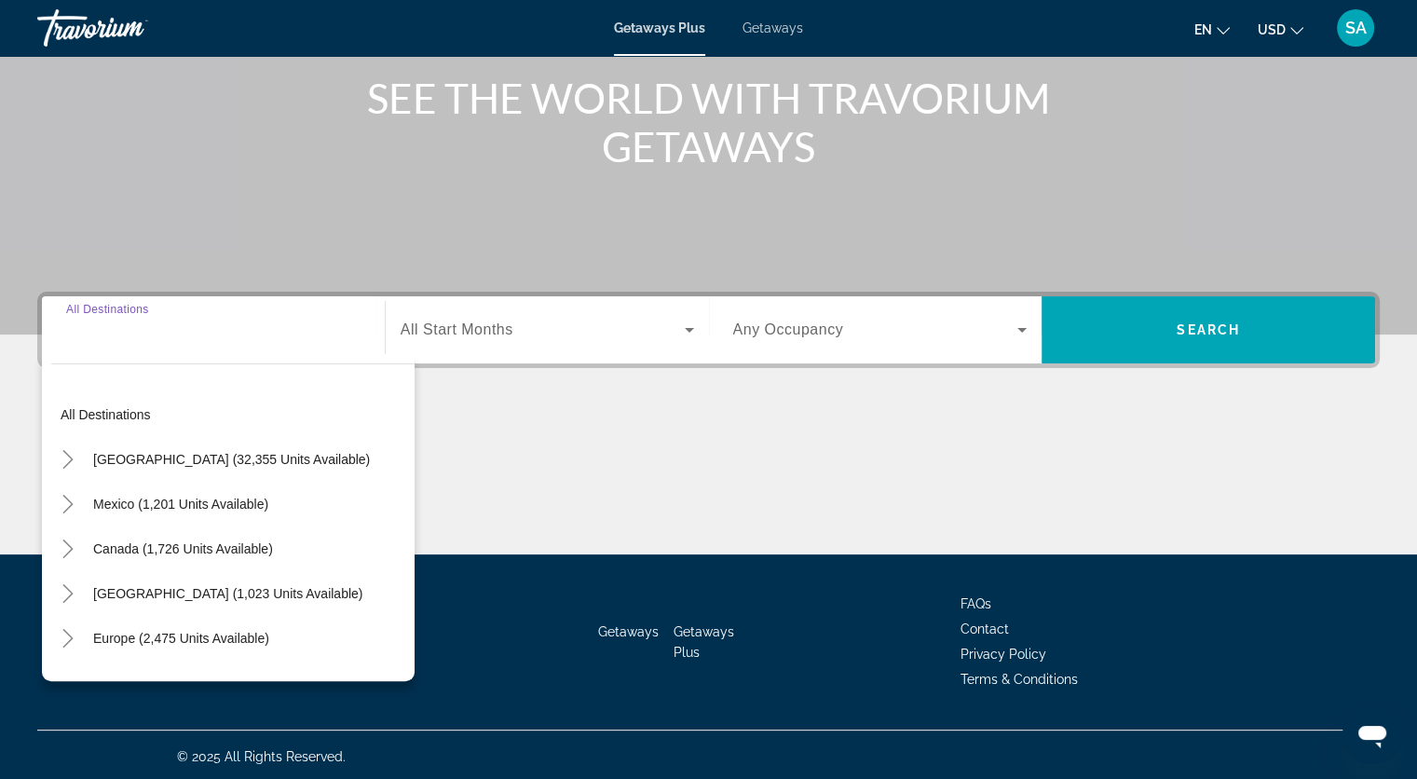
scroll to position [227, 0]
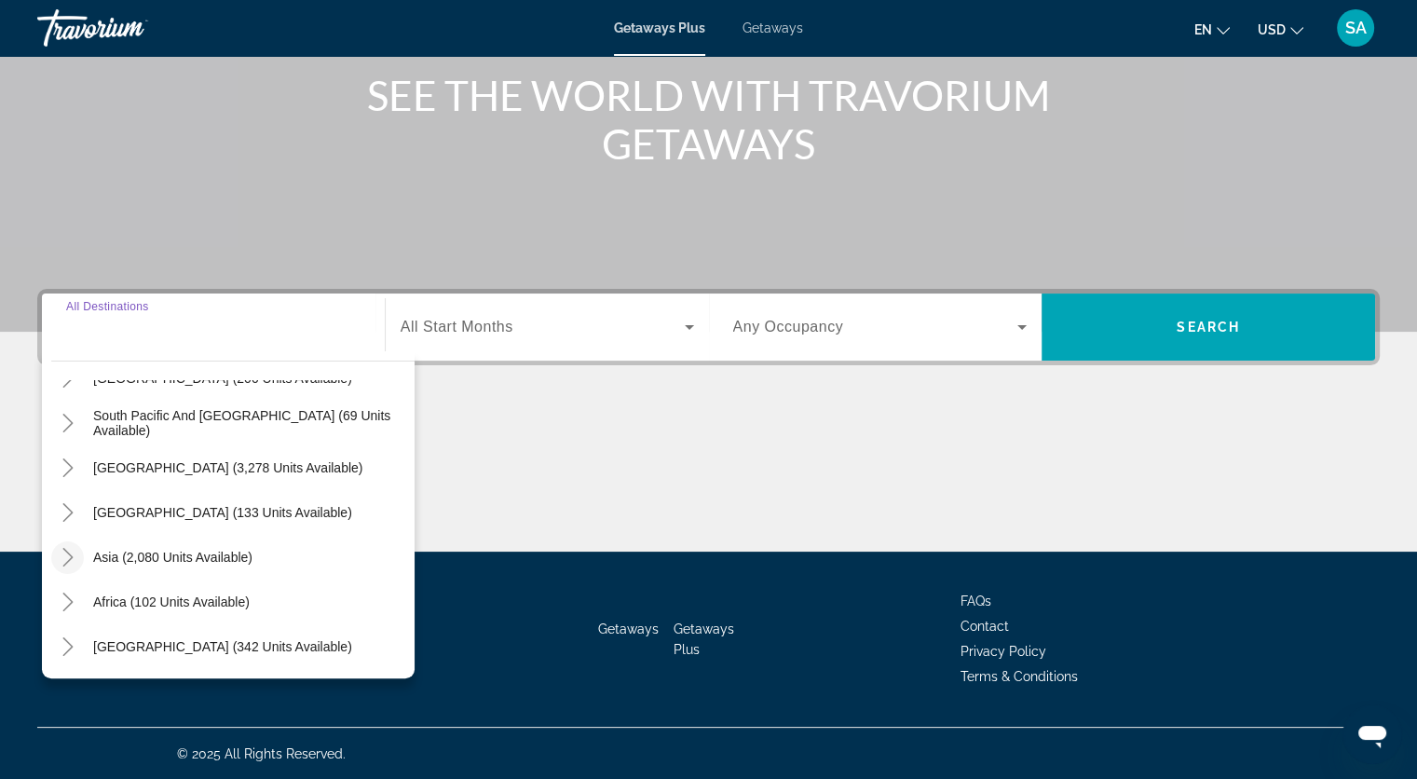
click at [78, 551] on mat-icon "Toggle Asia (2,080 units available)" at bounding box center [67, 557] width 33 height 33
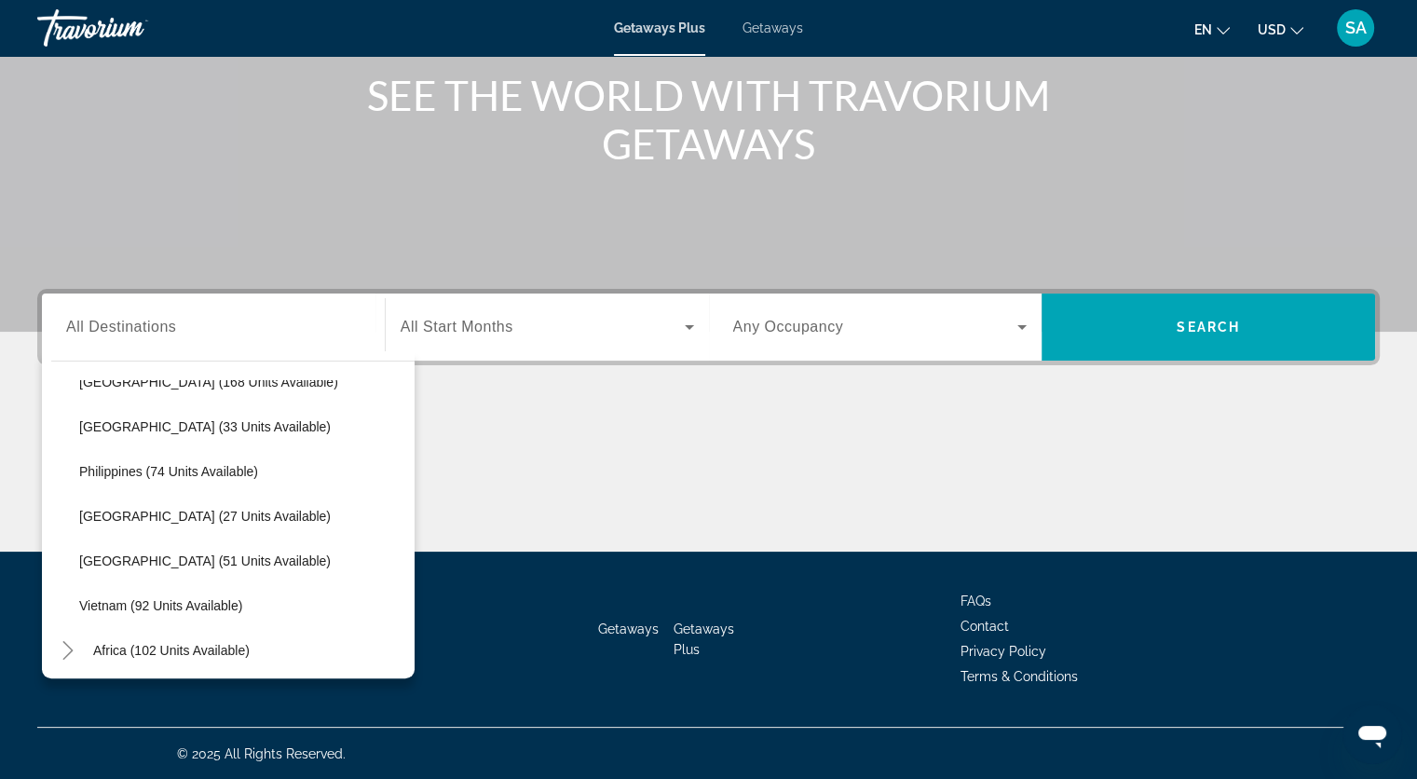
scroll to position [794, 0]
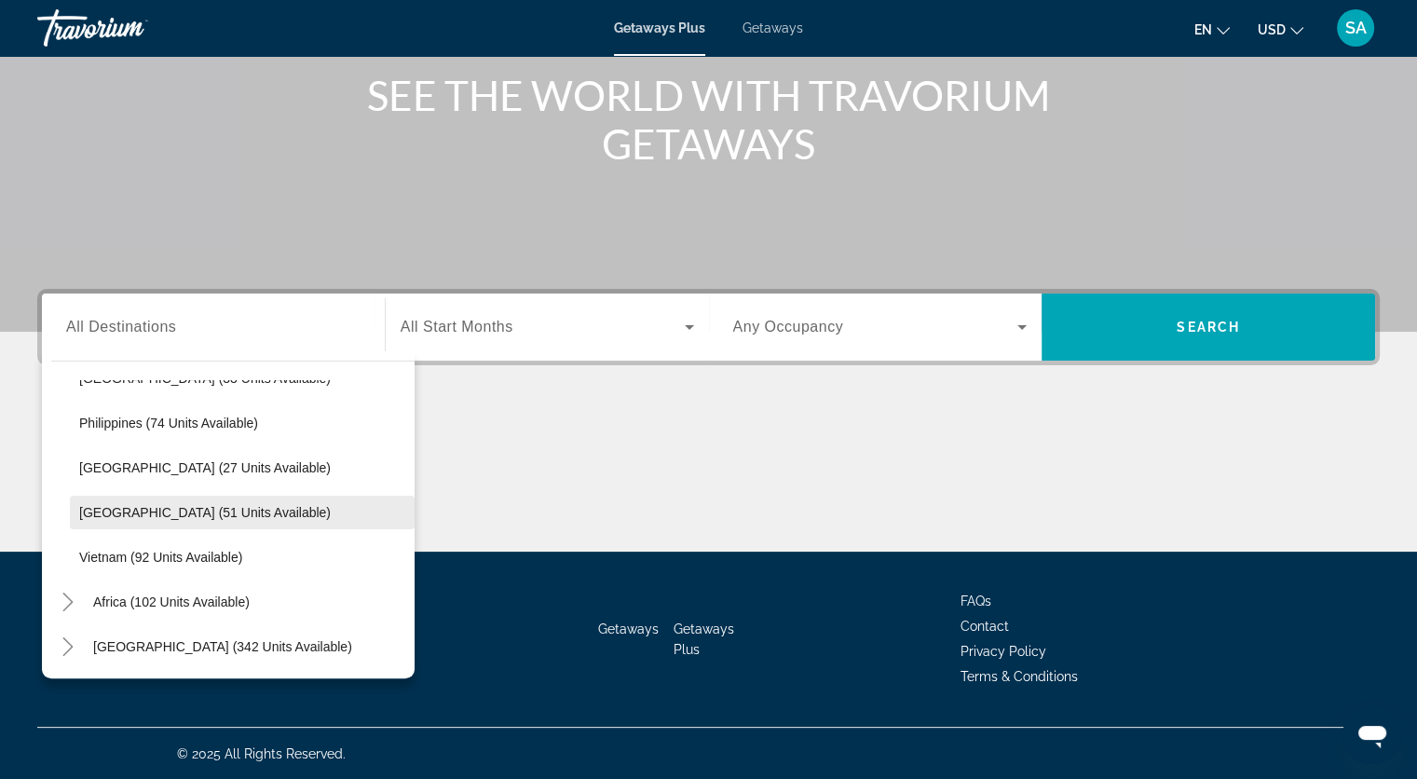
click at [217, 520] on span "Search widget" at bounding box center [242, 512] width 345 height 45
type input "**********"
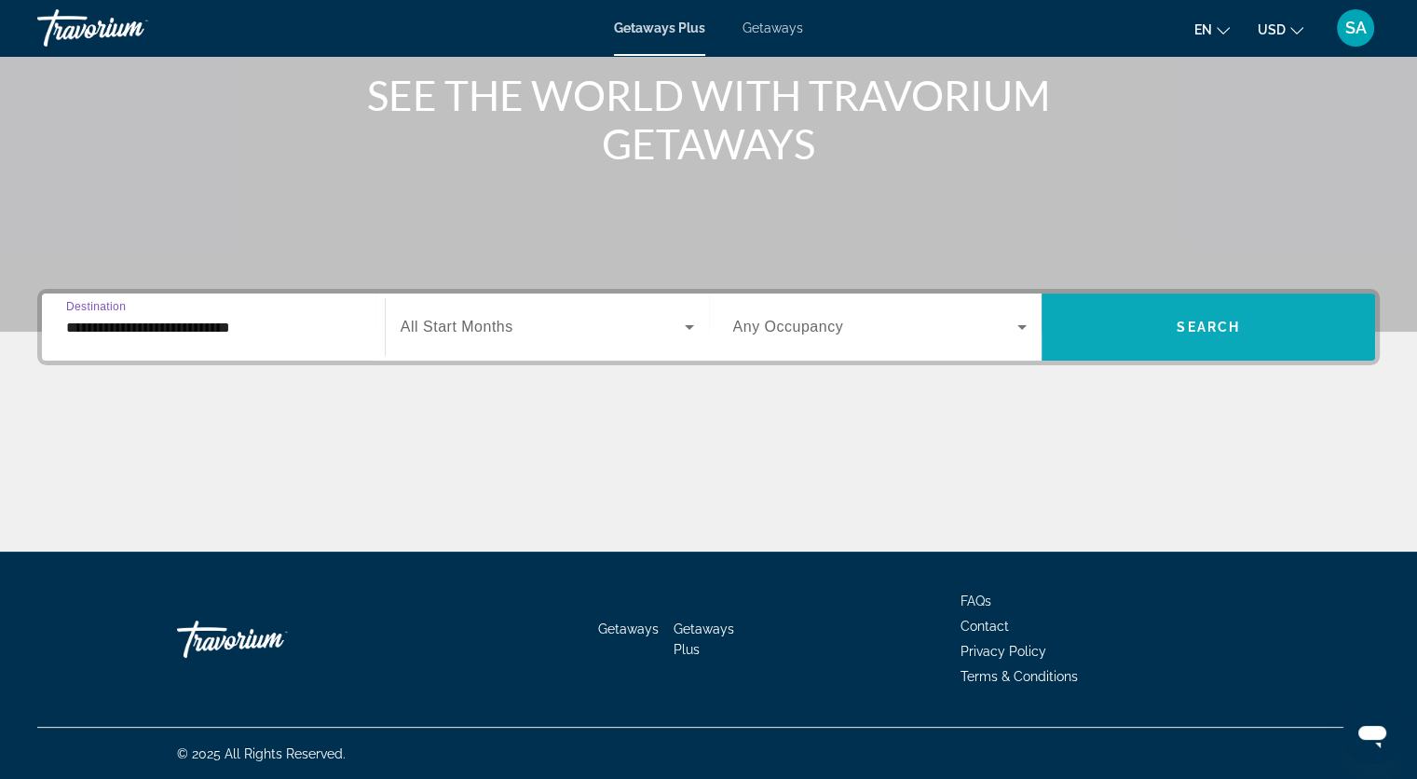
click at [1138, 335] on span "Search widget" at bounding box center [1207, 327] width 333 height 45
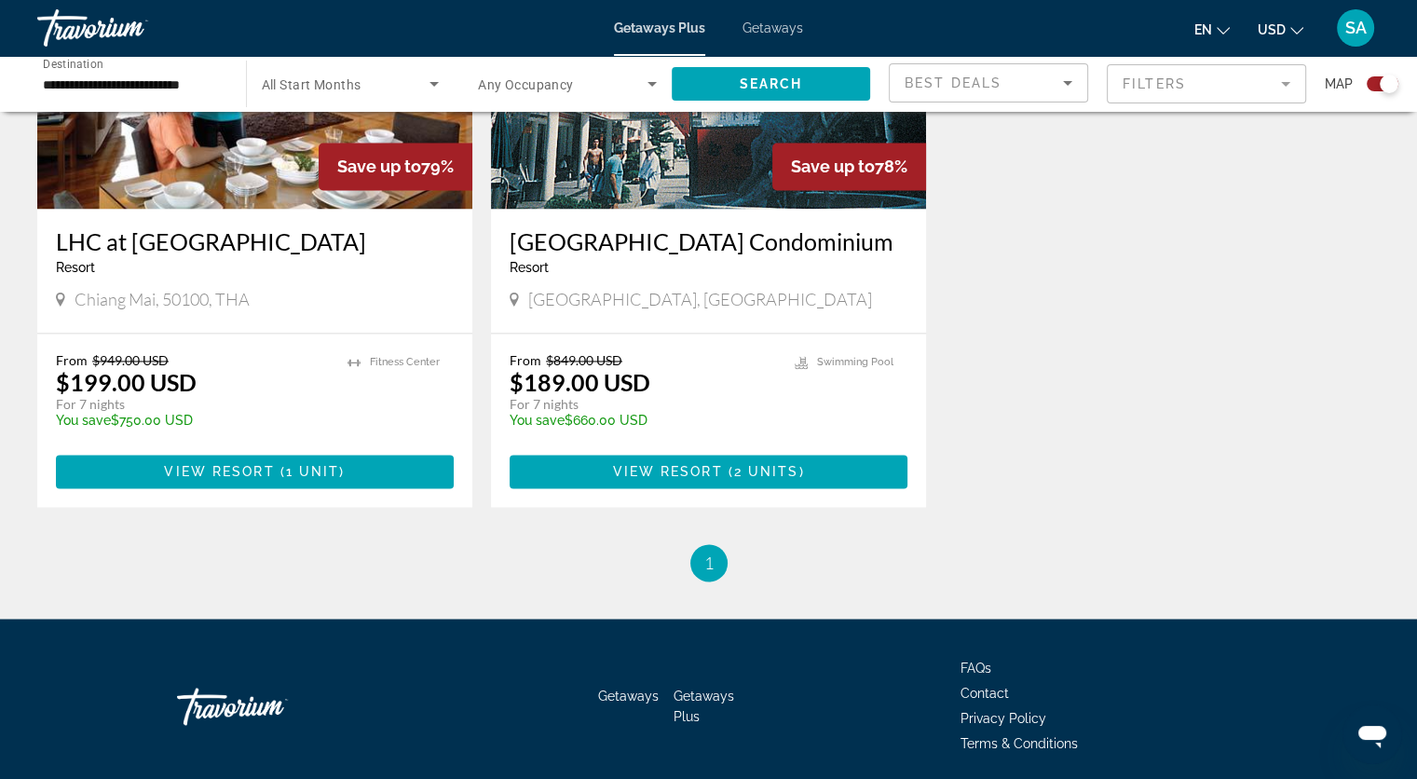
scroll to position [2795, 0]
